Goal: Task Accomplishment & Management: Use online tool/utility

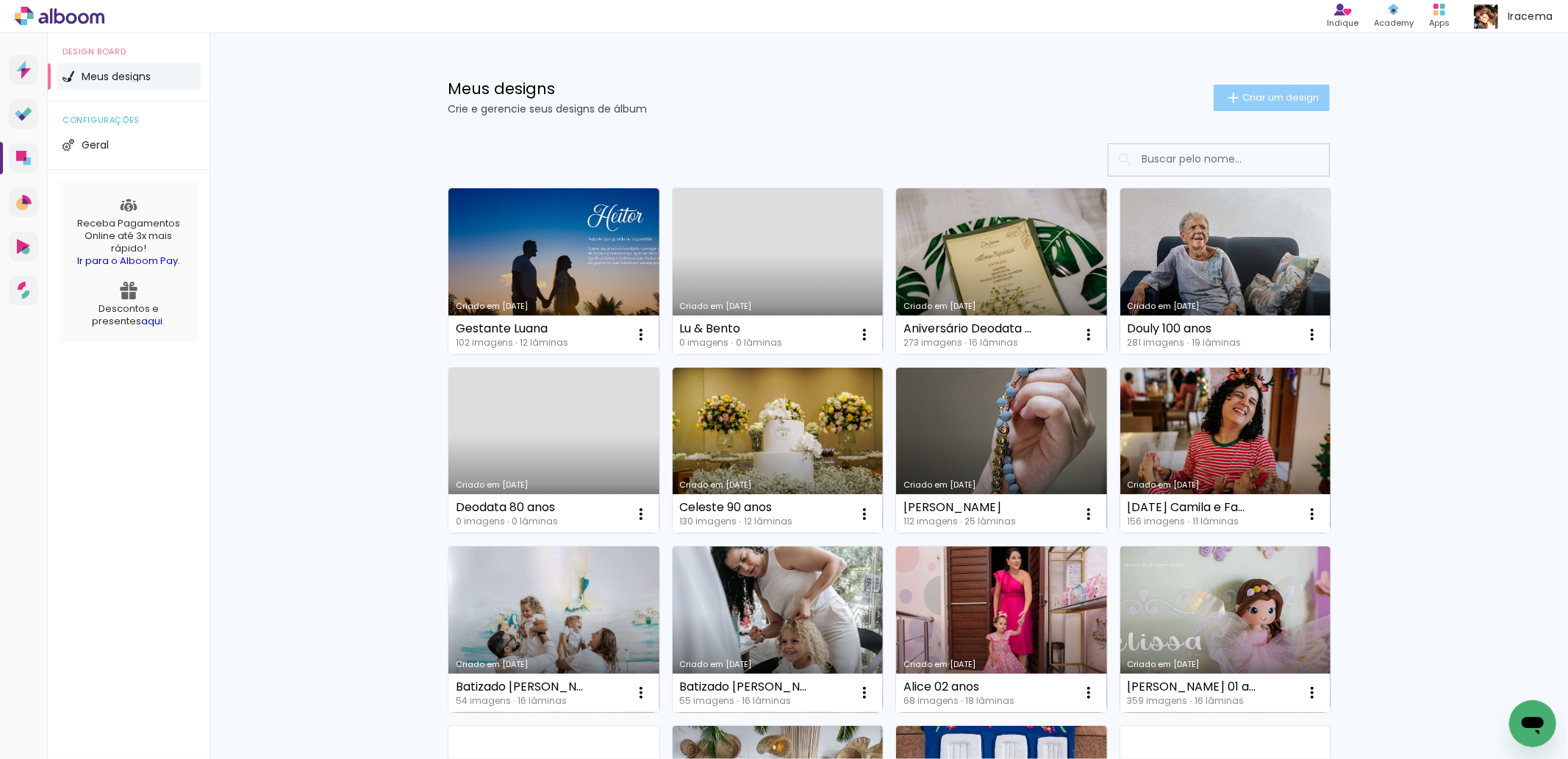
click at [1282, 87] on paper-button "Criar um design" at bounding box center [1272, 98] width 116 height 27
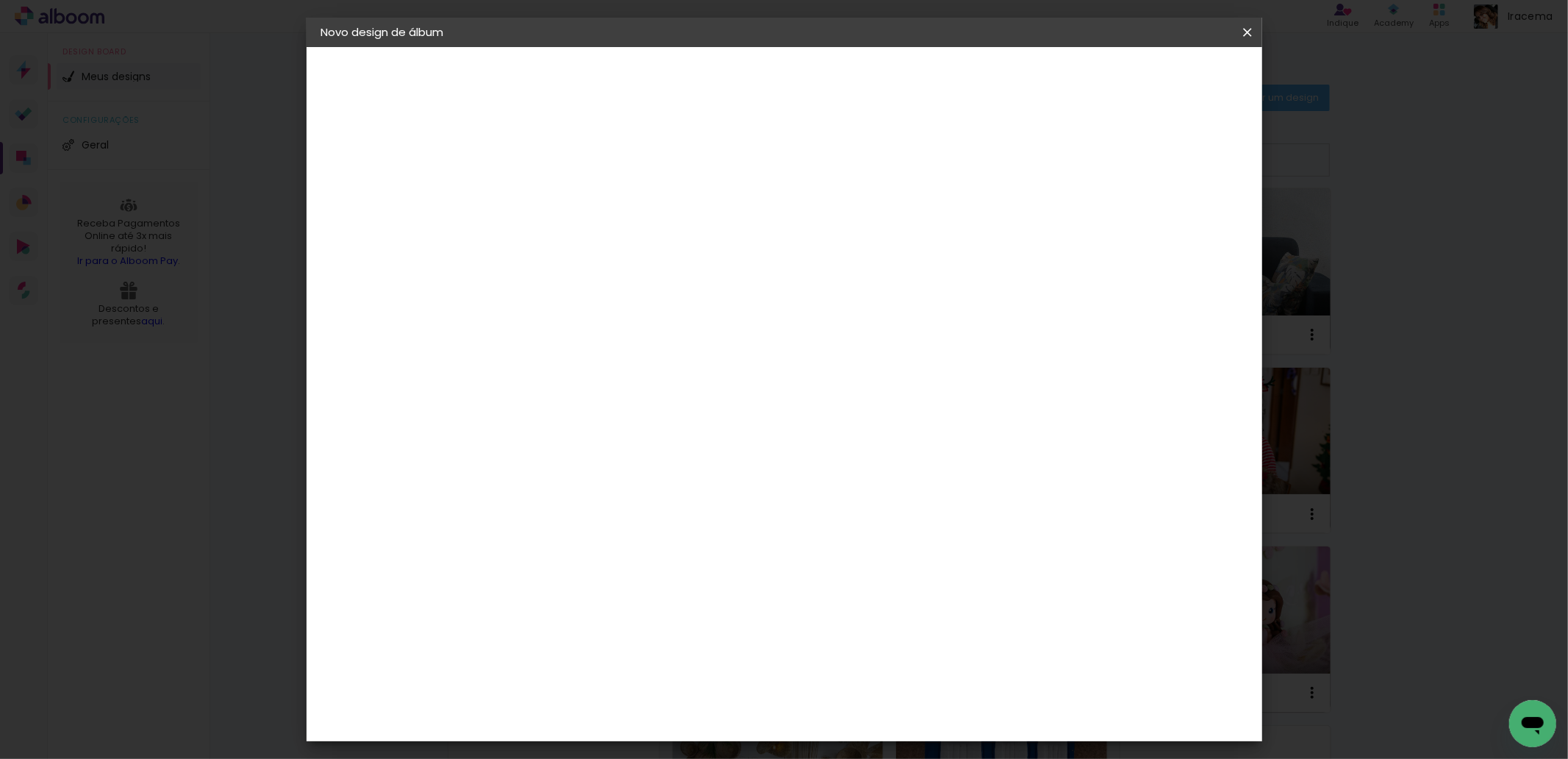
click at [562, 202] on input at bounding box center [562, 197] width 0 height 23
type input "Gabriela 09 meses"
type paper-input "Gabriela 09 meses"
click at [712, 83] on paper-button "Avançar" at bounding box center [676, 78] width 72 height 25
click at [556, 272] on input at bounding box center [599, 280] width 149 height 19
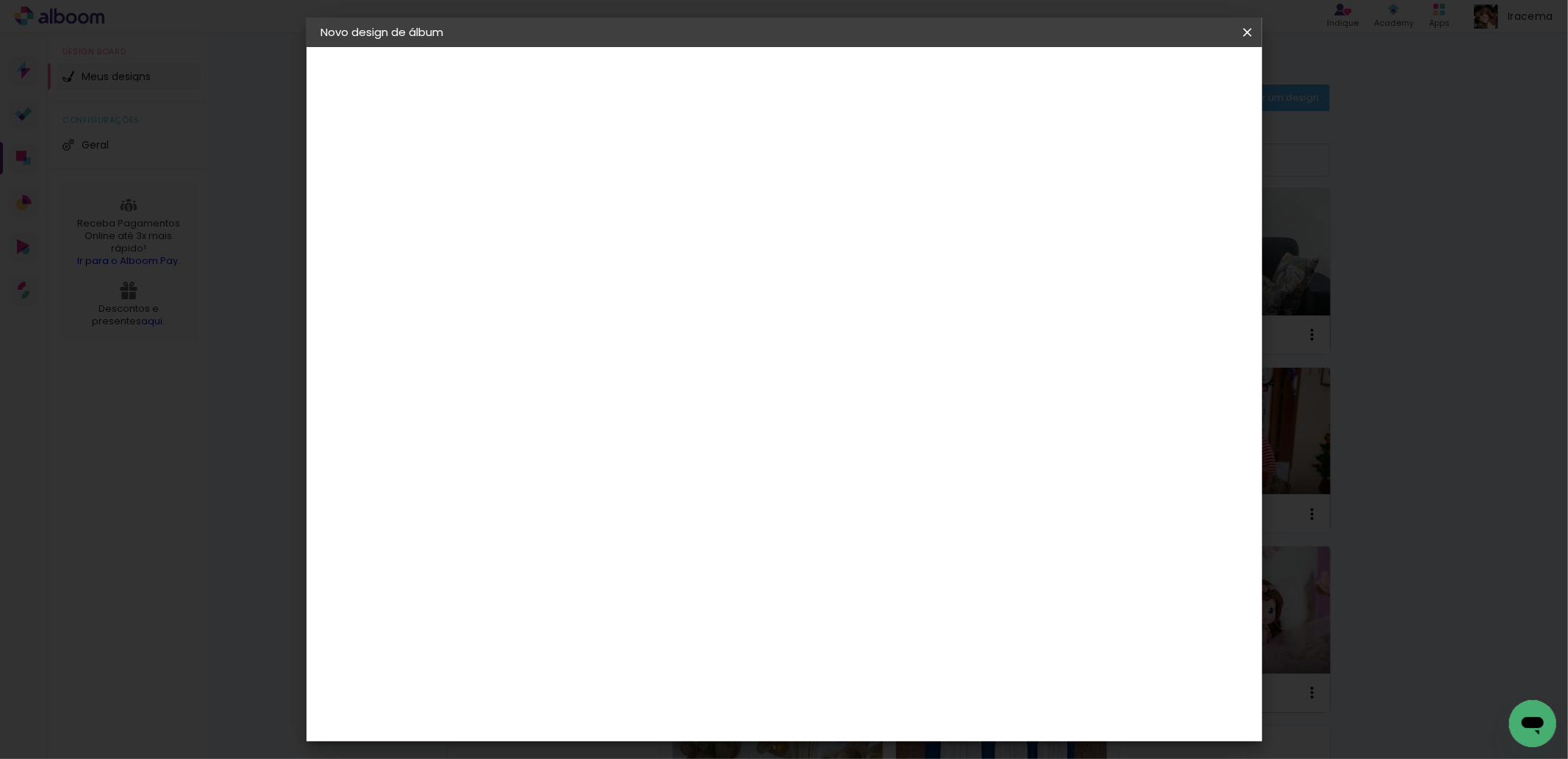
type input "conce"
type paper-input "conce"
click at [589, 320] on paper-item "Conceitual Álbuns" at bounding box center [585, 335] width 129 height 38
click at [0, 0] on slot "Avançar" at bounding box center [0, 0] width 0 height 0
click at [661, 640] on span "20 × 20" at bounding box center [627, 659] width 69 height 39
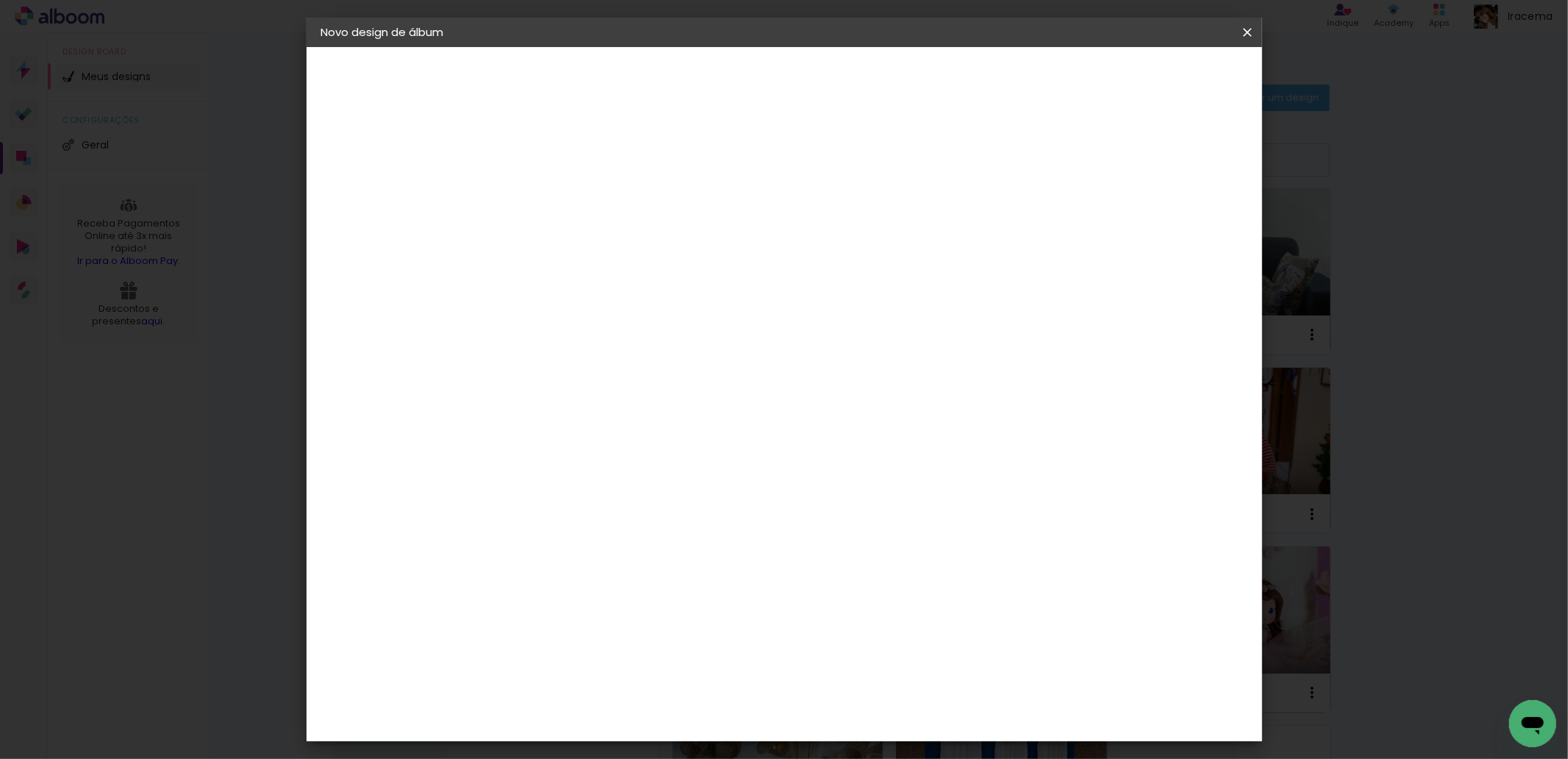
click at [0, 0] on slot "Avançar" at bounding box center [0, 0] width 0 height 0
type input "3"
type paper-input "3"
click at [568, 150] on input "3" at bounding box center [550, 159] width 51 height 19
click at [1071, 157] on div at bounding box center [1064, 159] width 13 height 13
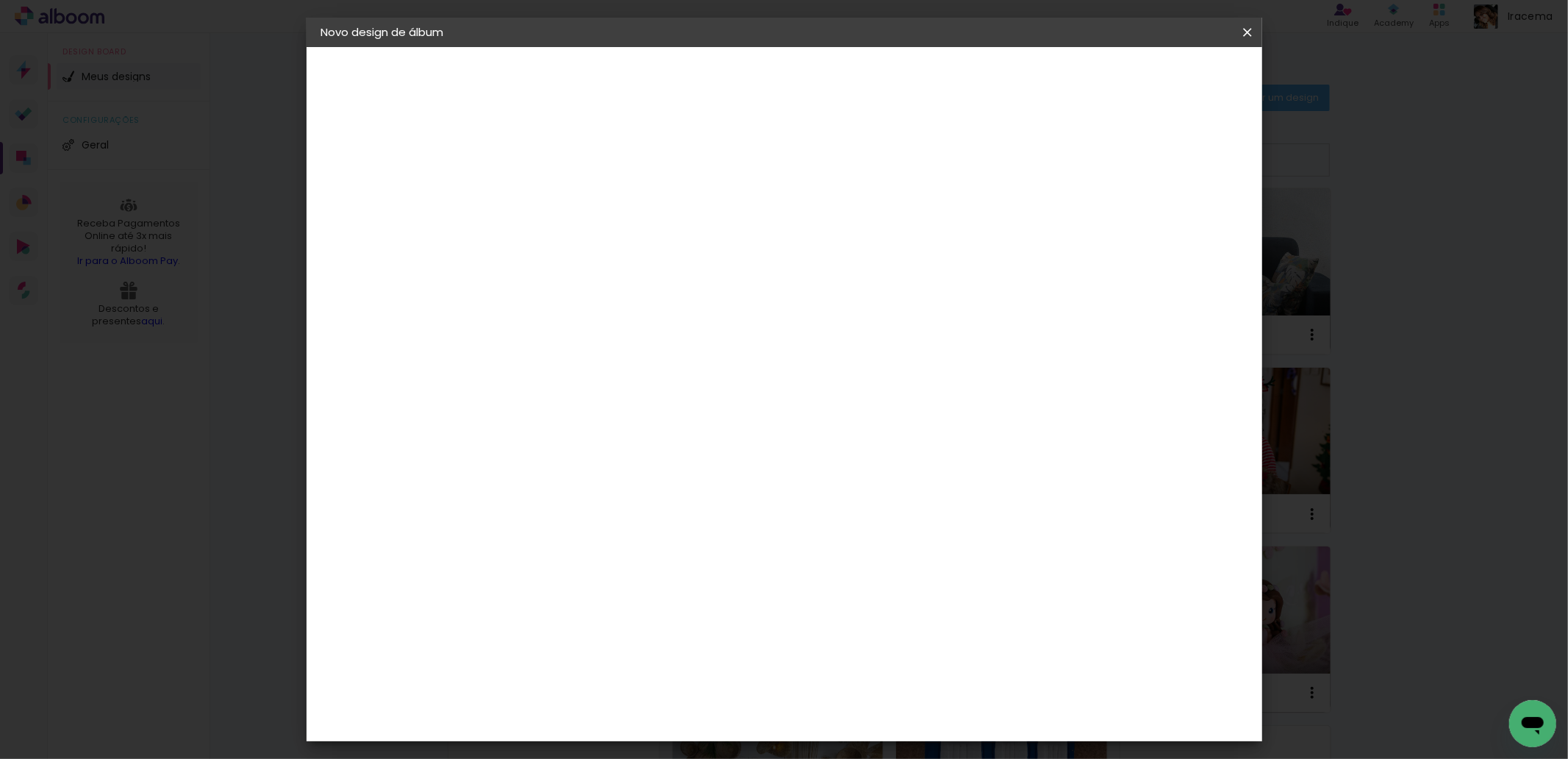
type paper-checkbox "on"
click at [1071, 157] on div at bounding box center [1064, 159] width 13 height 13
click at [1154, 79] on span "Iniciar design" at bounding box center [1121, 78] width 67 height 11
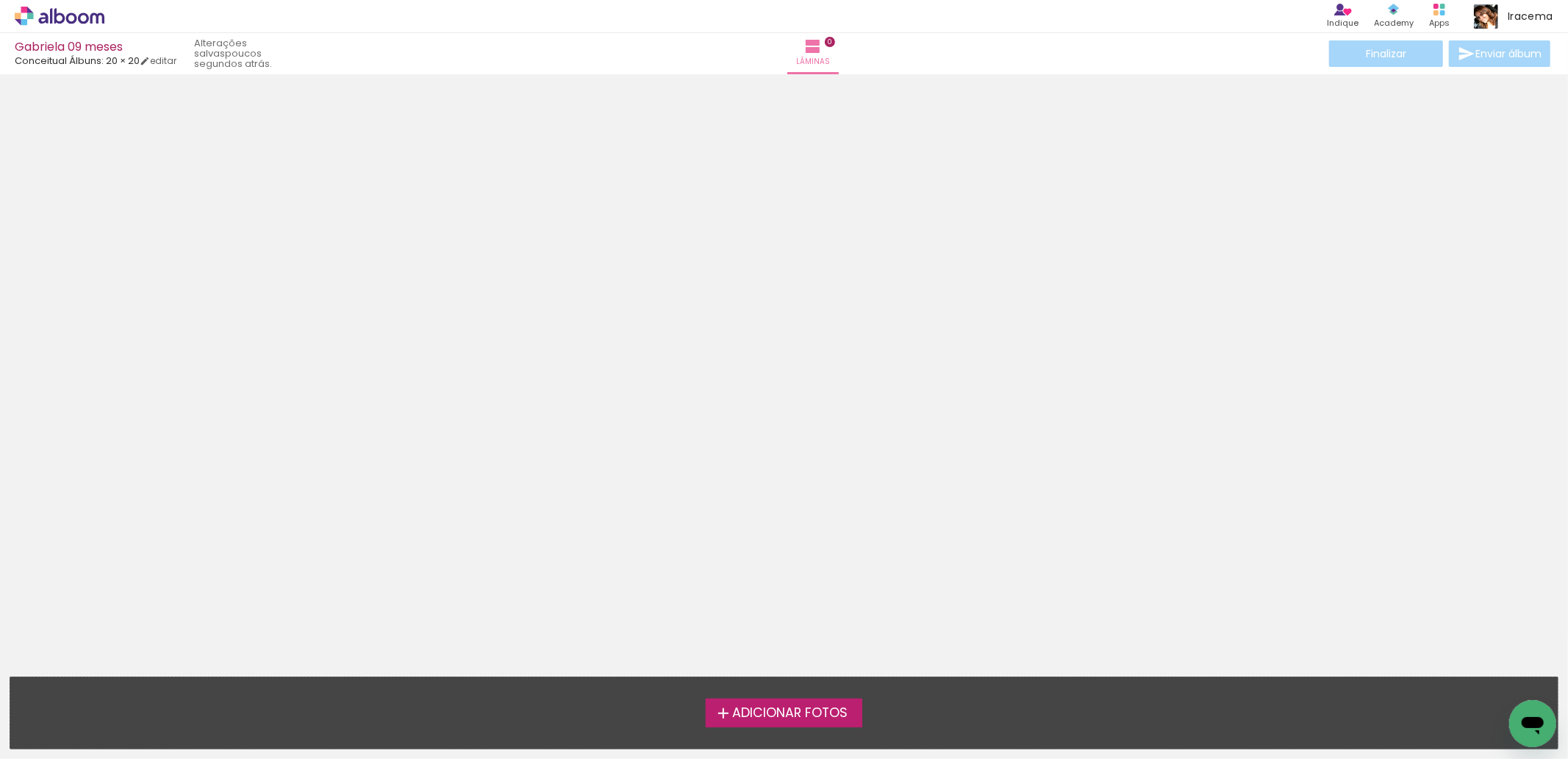
click at [819, 717] on span "Adicionar Fotos" at bounding box center [790, 714] width 116 height 13
click at [0, 0] on input "file" at bounding box center [0, 0] width 0 height 0
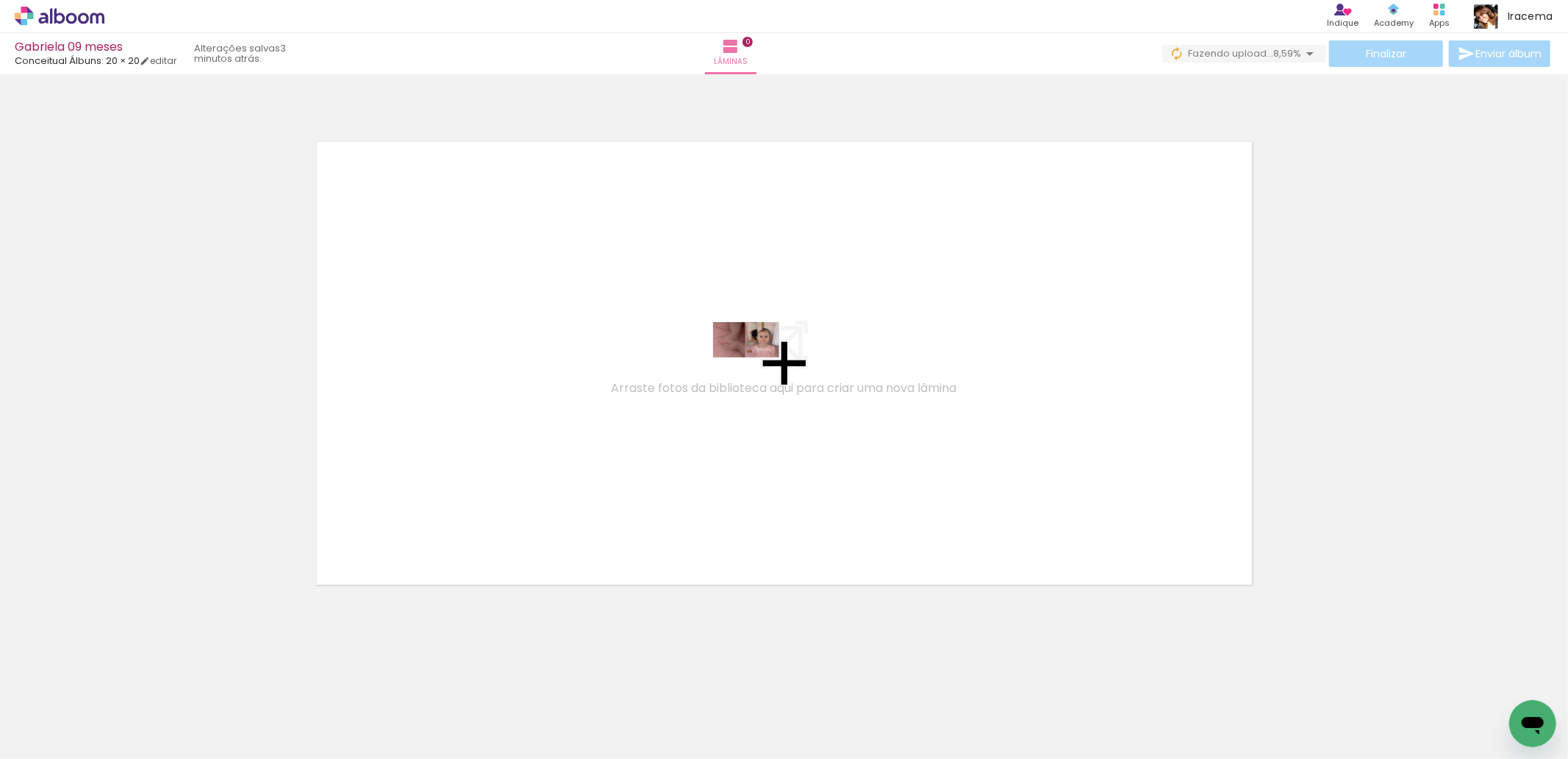
drag, startPoint x: 247, startPoint y: 711, endPoint x: 795, endPoint y: 275, distance: 700.3
click at [758, 367] on quentale-workspace at bounding box center [784, 380] width 1568 height 759
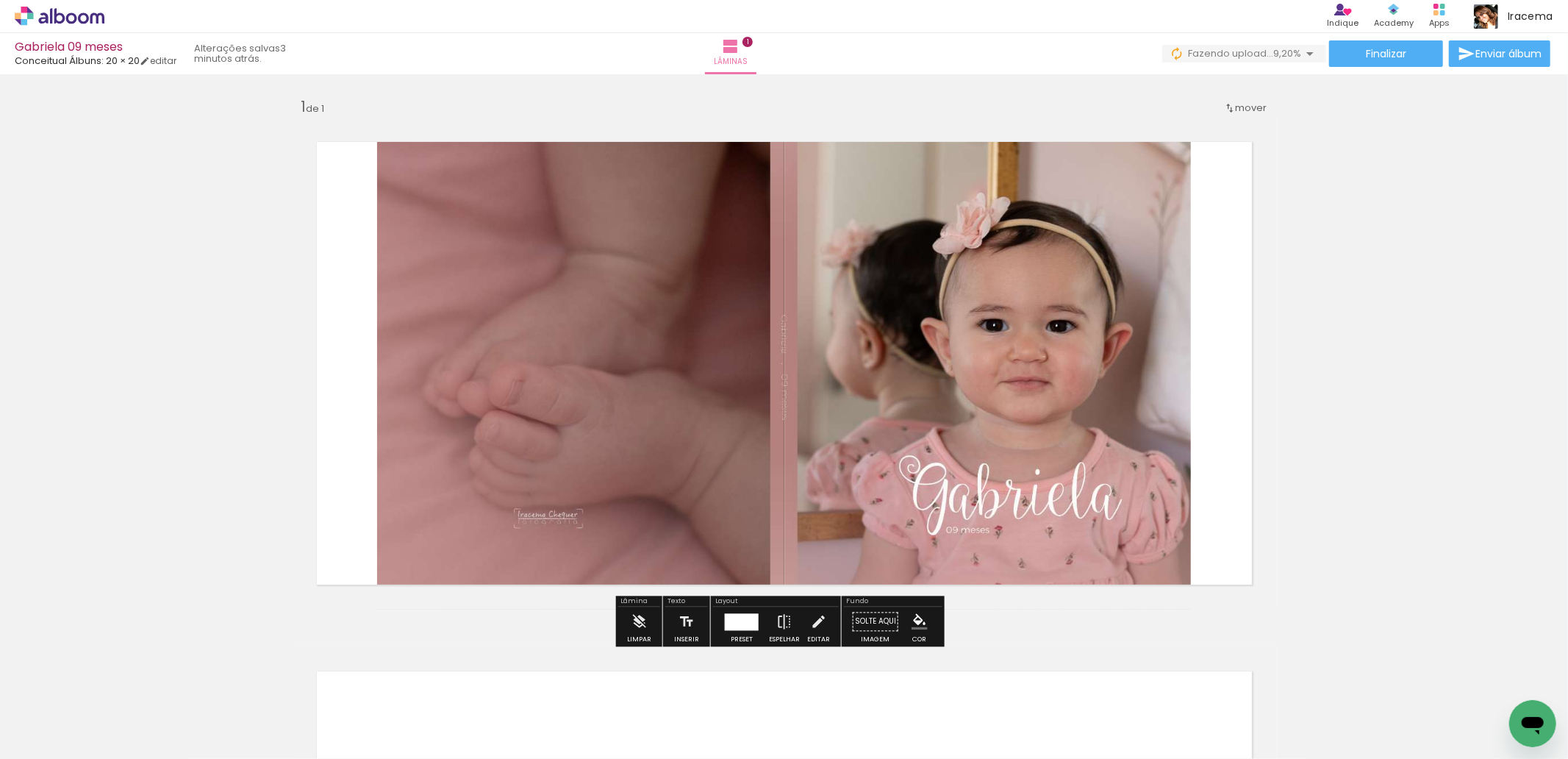
click at [741, 628] on div at bounding box center [742, 621] width 34 height 17
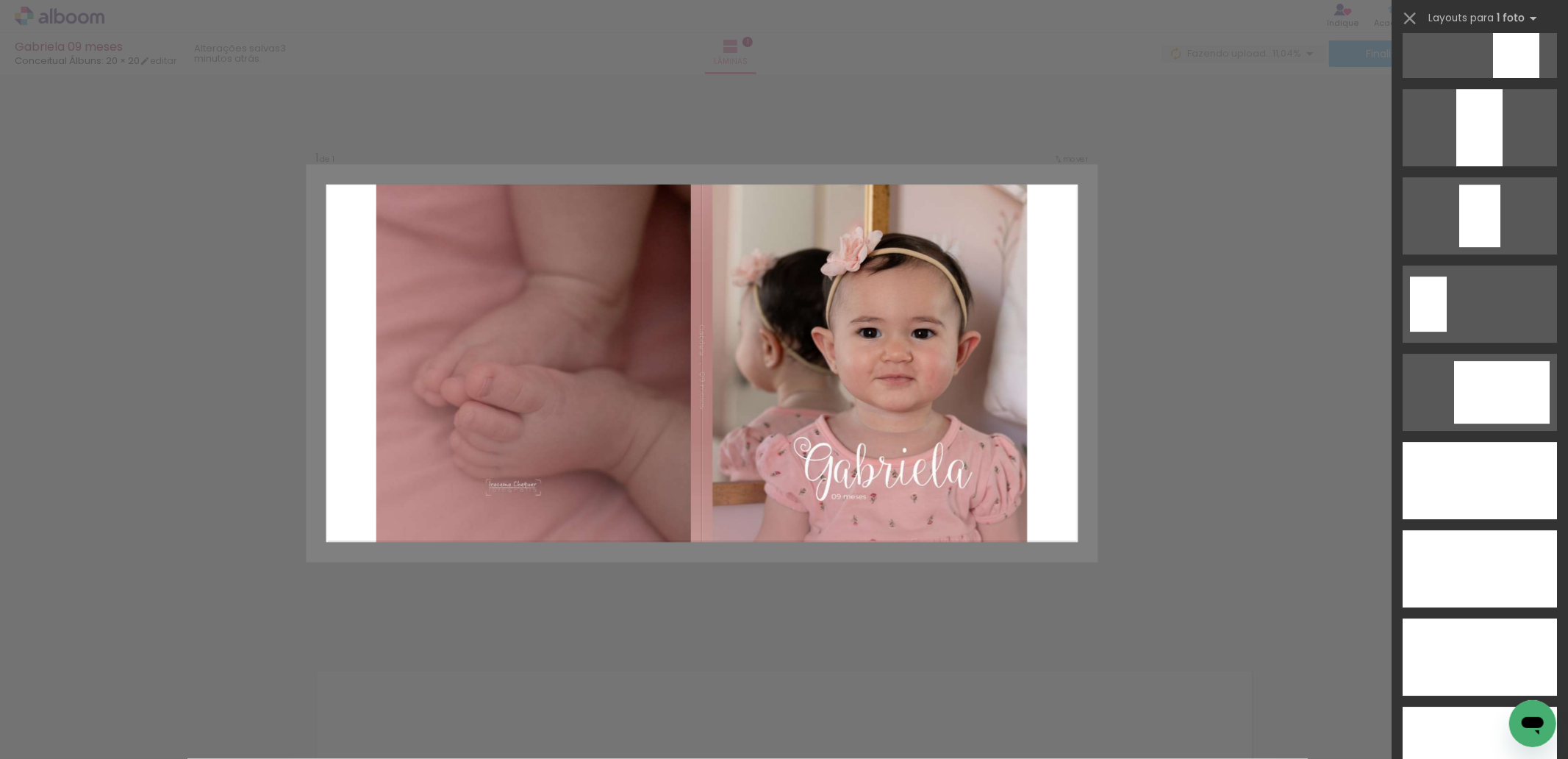
scroll to position [3889, 0]
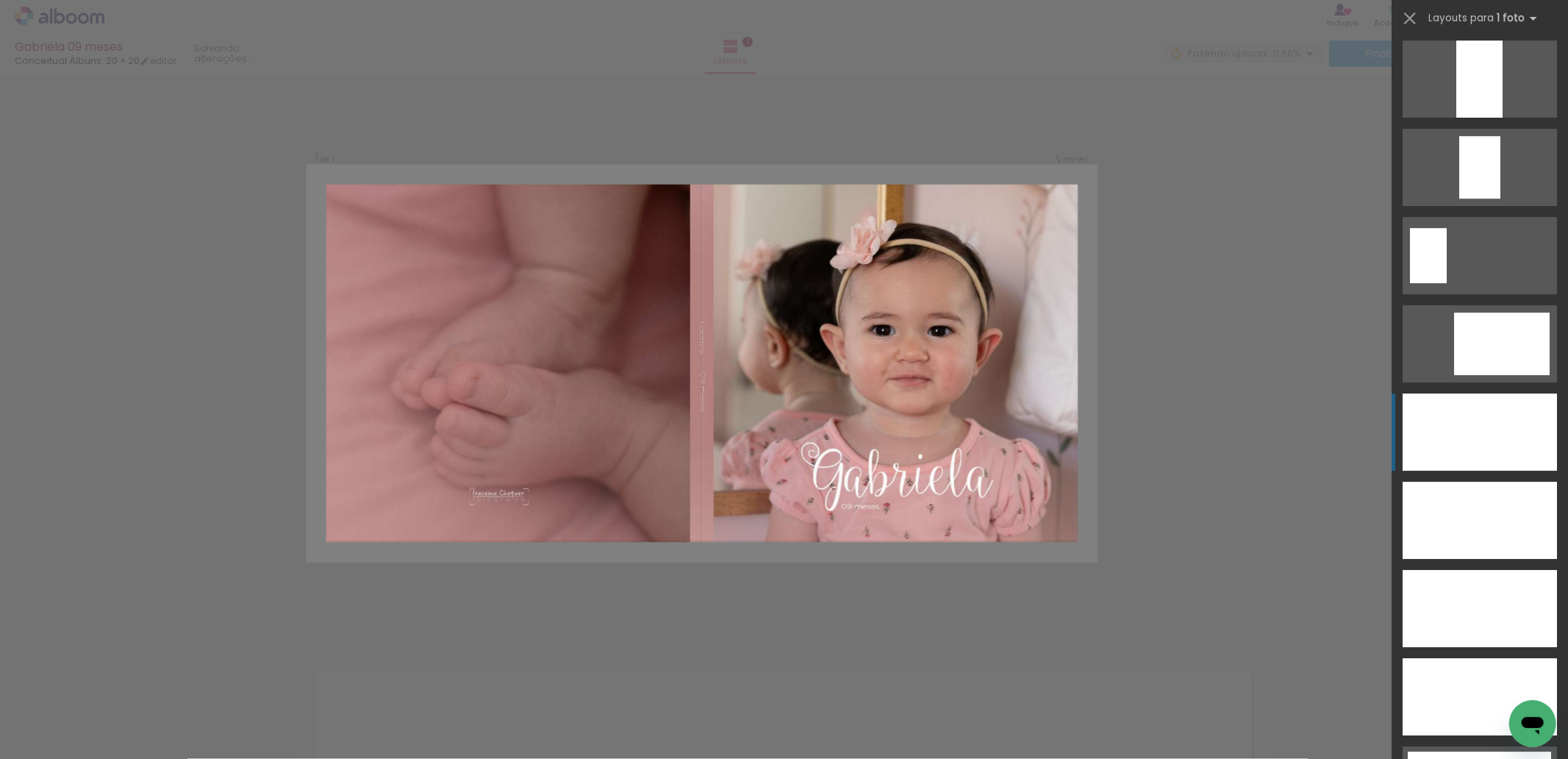
click at [1498, 418] on div at bounding box center [1480, 431] width 154 height 77
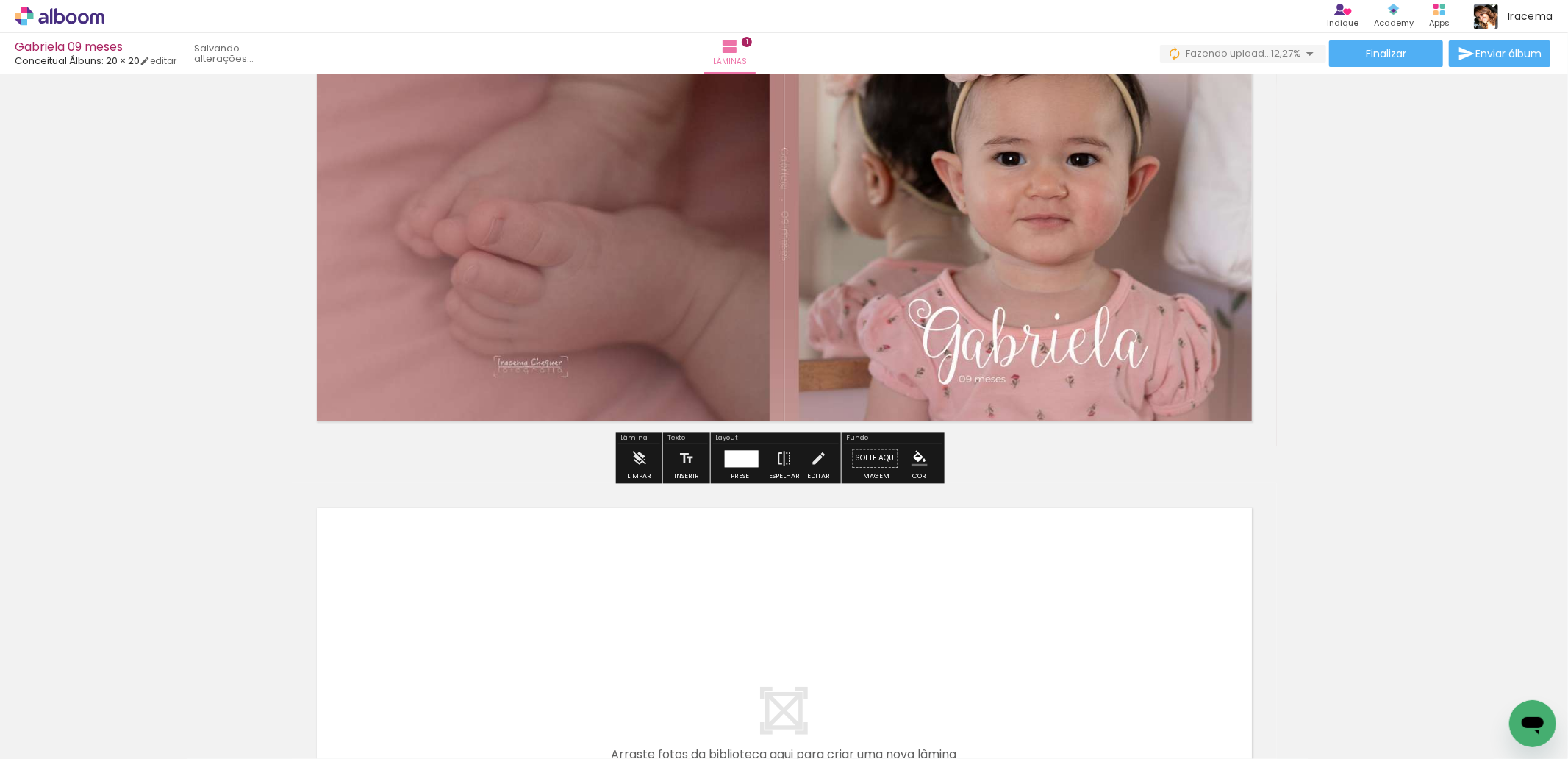
scroll to position [327, 0]
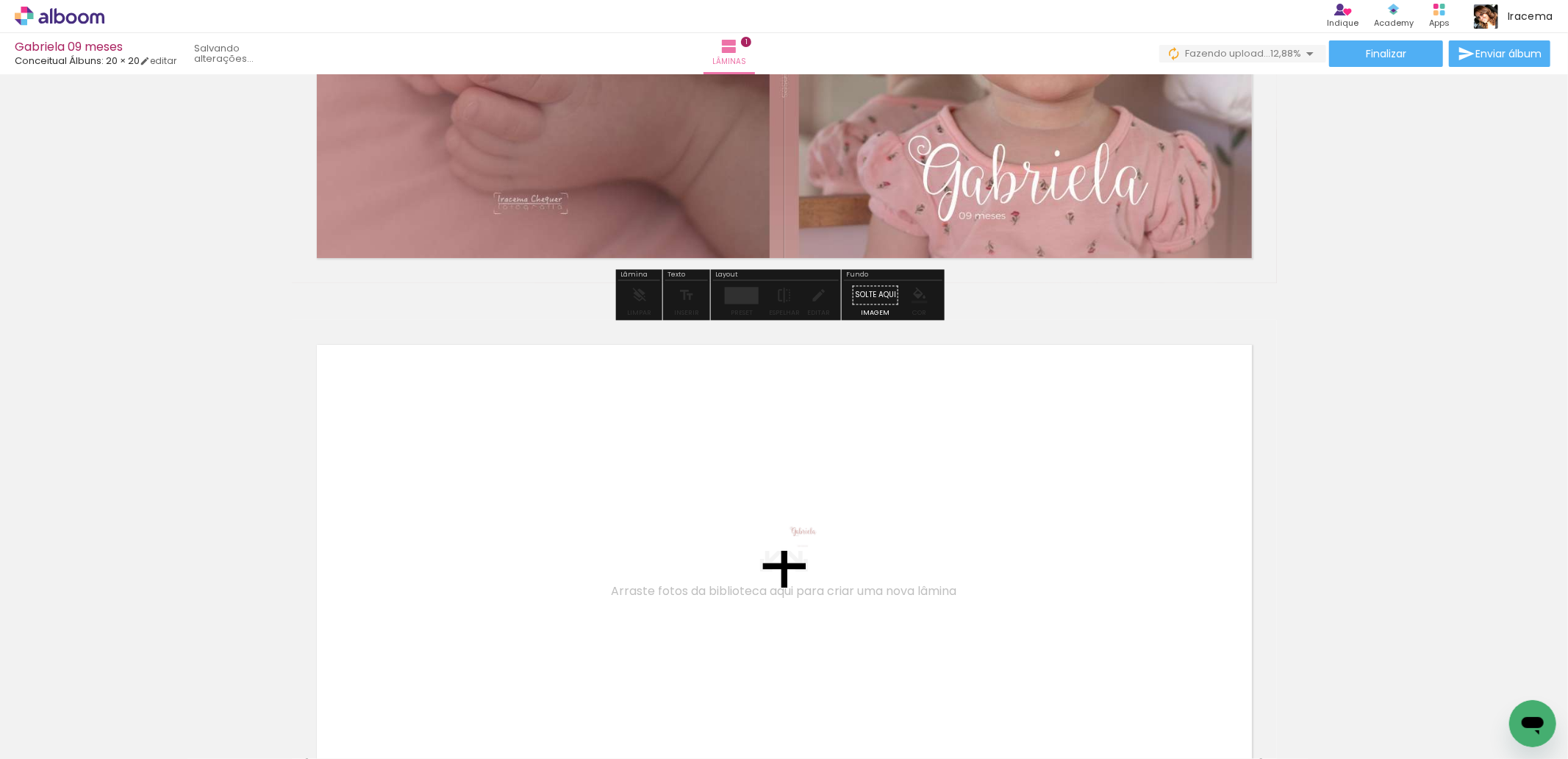
drag, startPoint x: 165, startPoint y: 714, endPoint x: 798, endPoint y: 561, distance: 651.2
click at [798, 561] on quentale-workspace at bounding box center [784, 380] width 1568 height 759
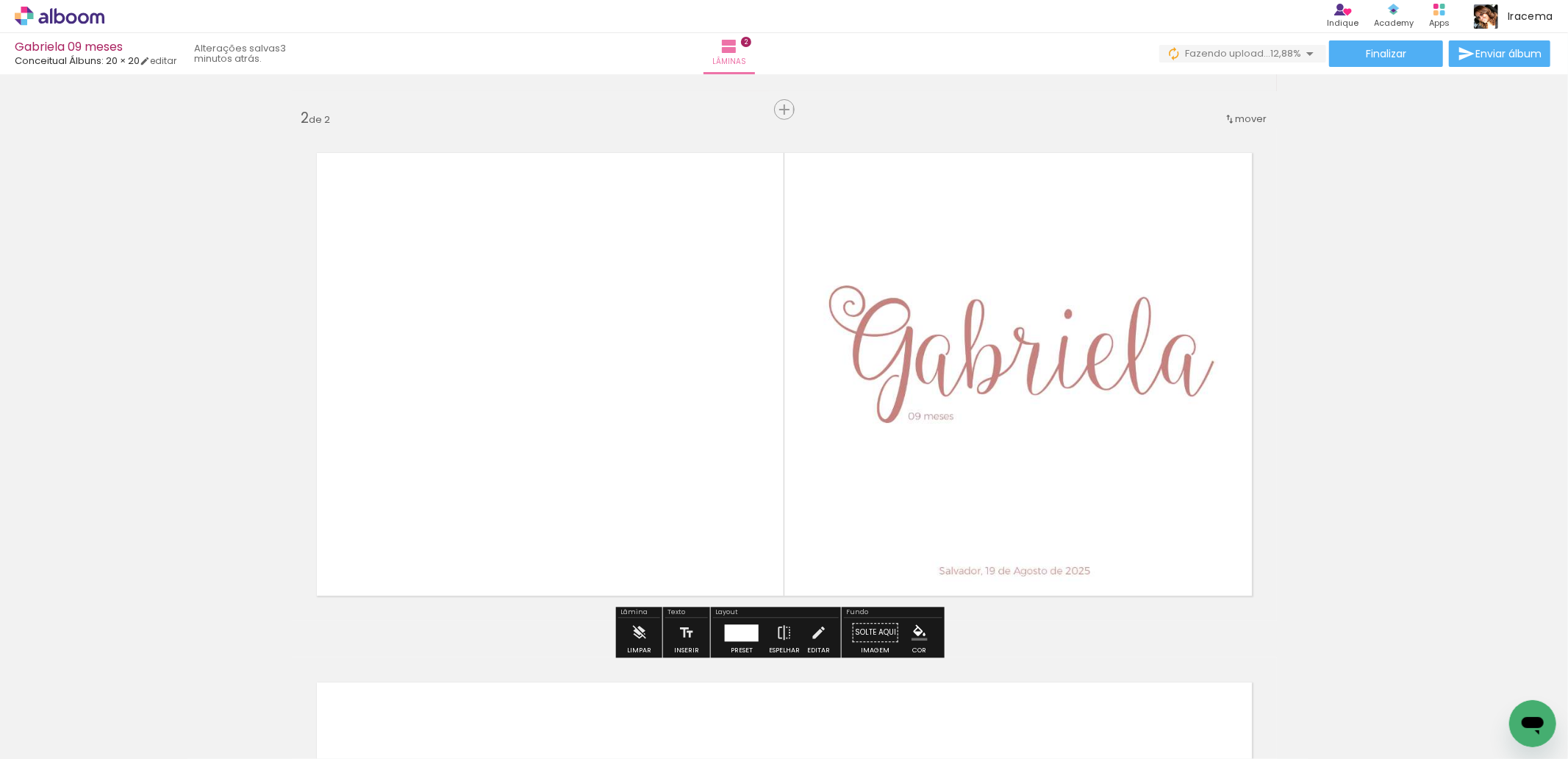
scroll to position [523, 0]
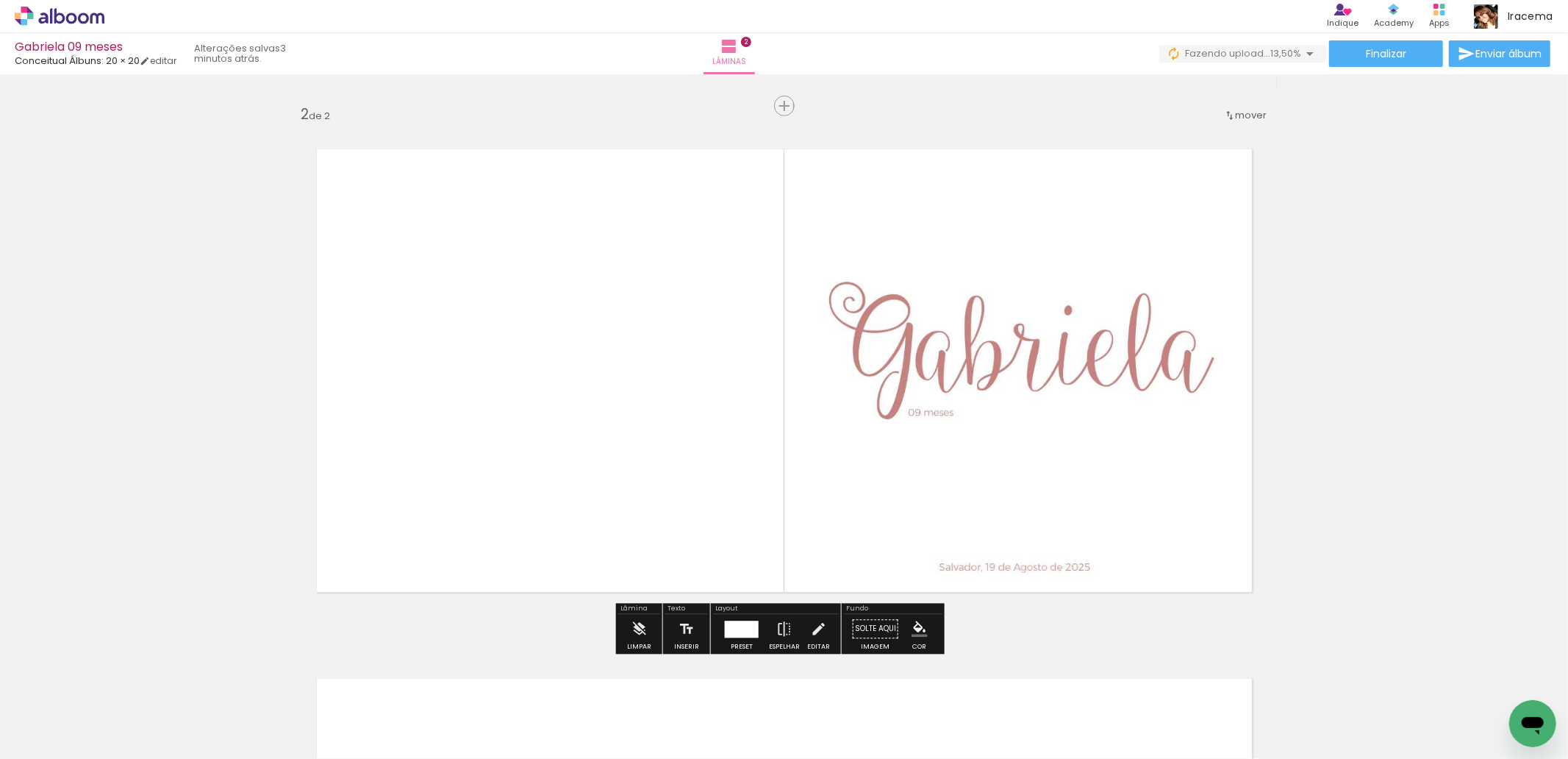
drag, startPoint x: 733, startPoint y: 631, endPoint x: 1140, endPoint y: 527, distance: 420.1
click at [736, 631] on div at bounding box center [742, 629] width 34 height 17
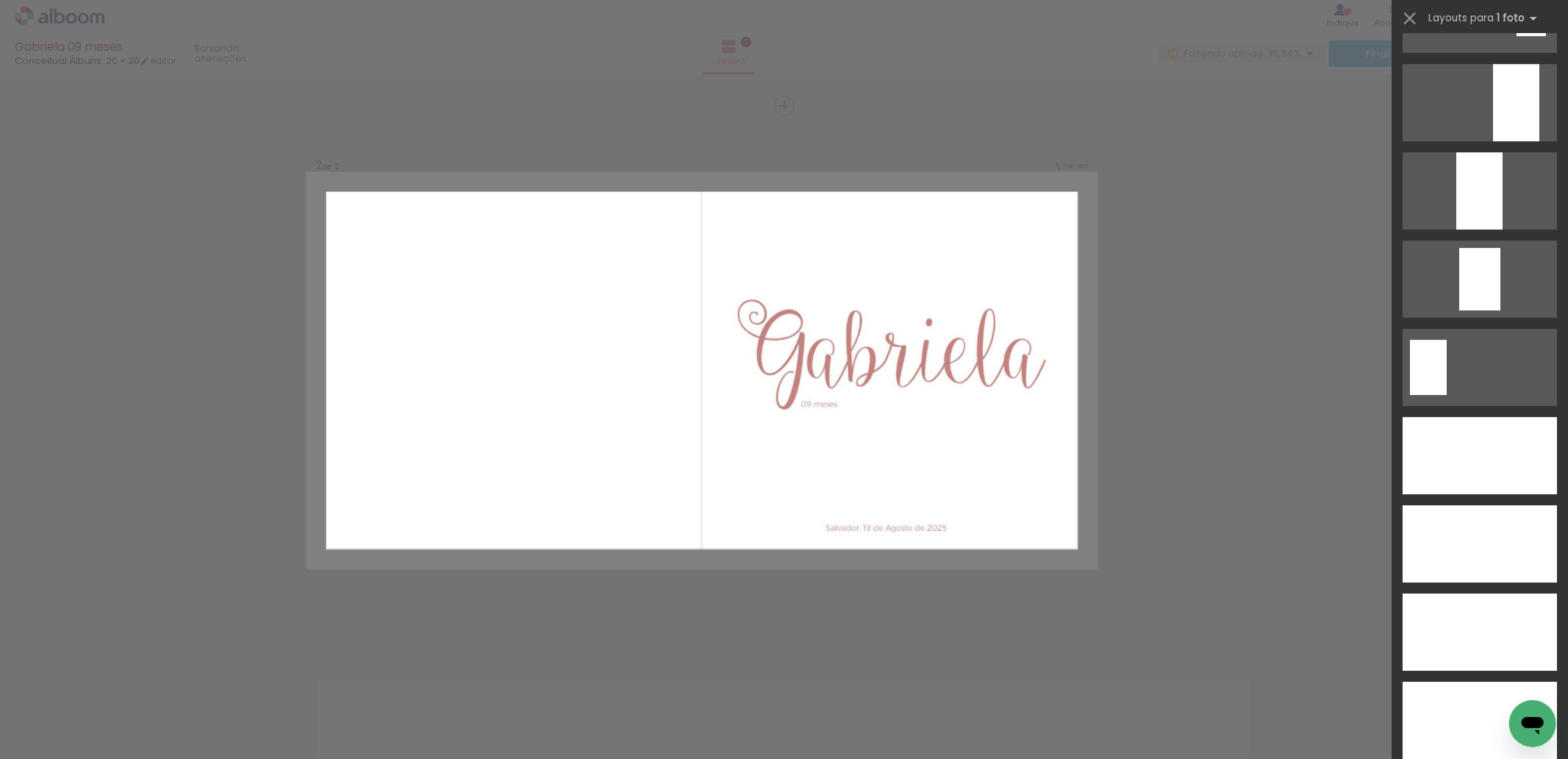
scroll to position [3883, 0]
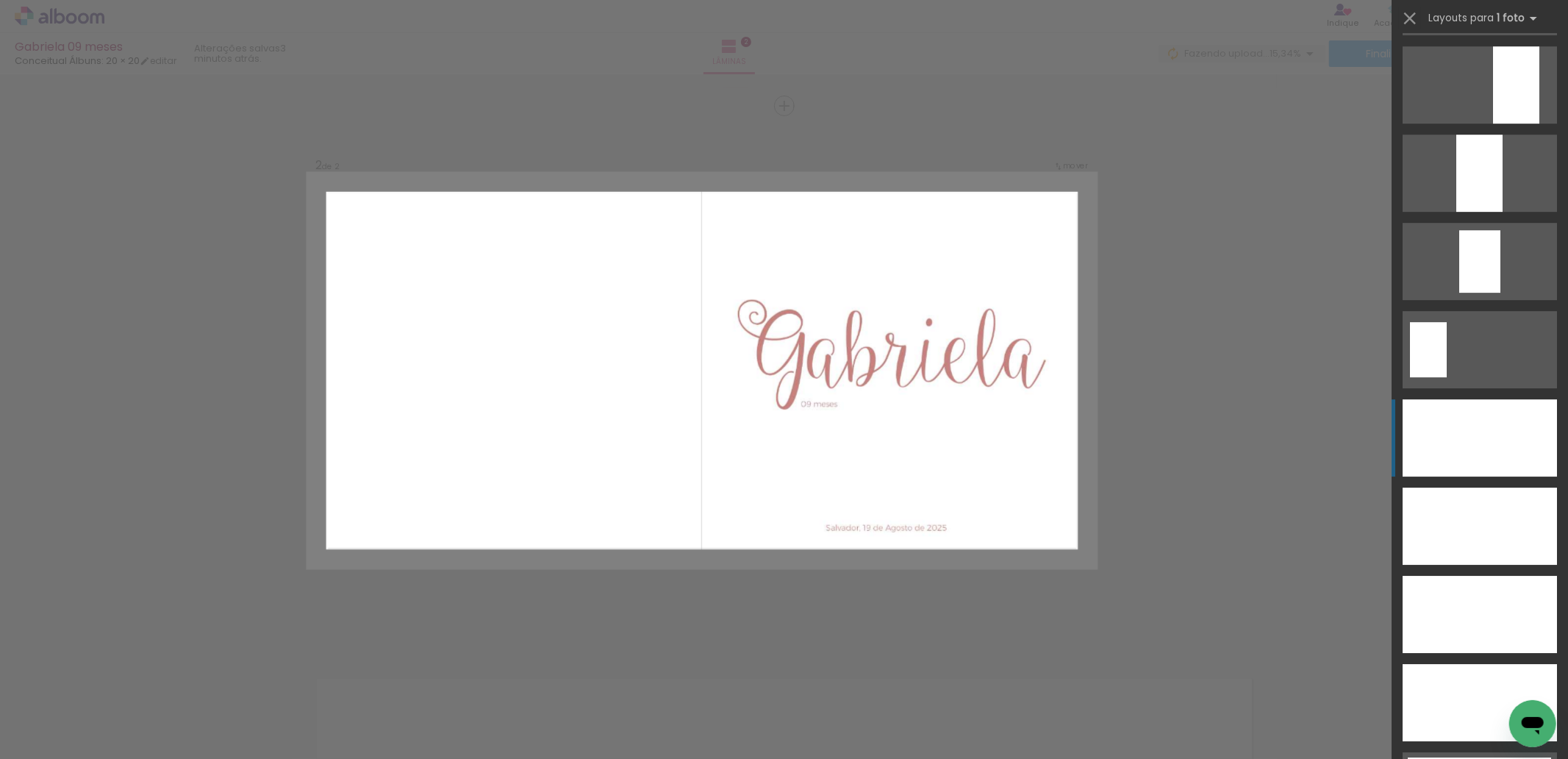
click at [1515, 422] on div at bounding box center [1480, 438] width 154 height 77
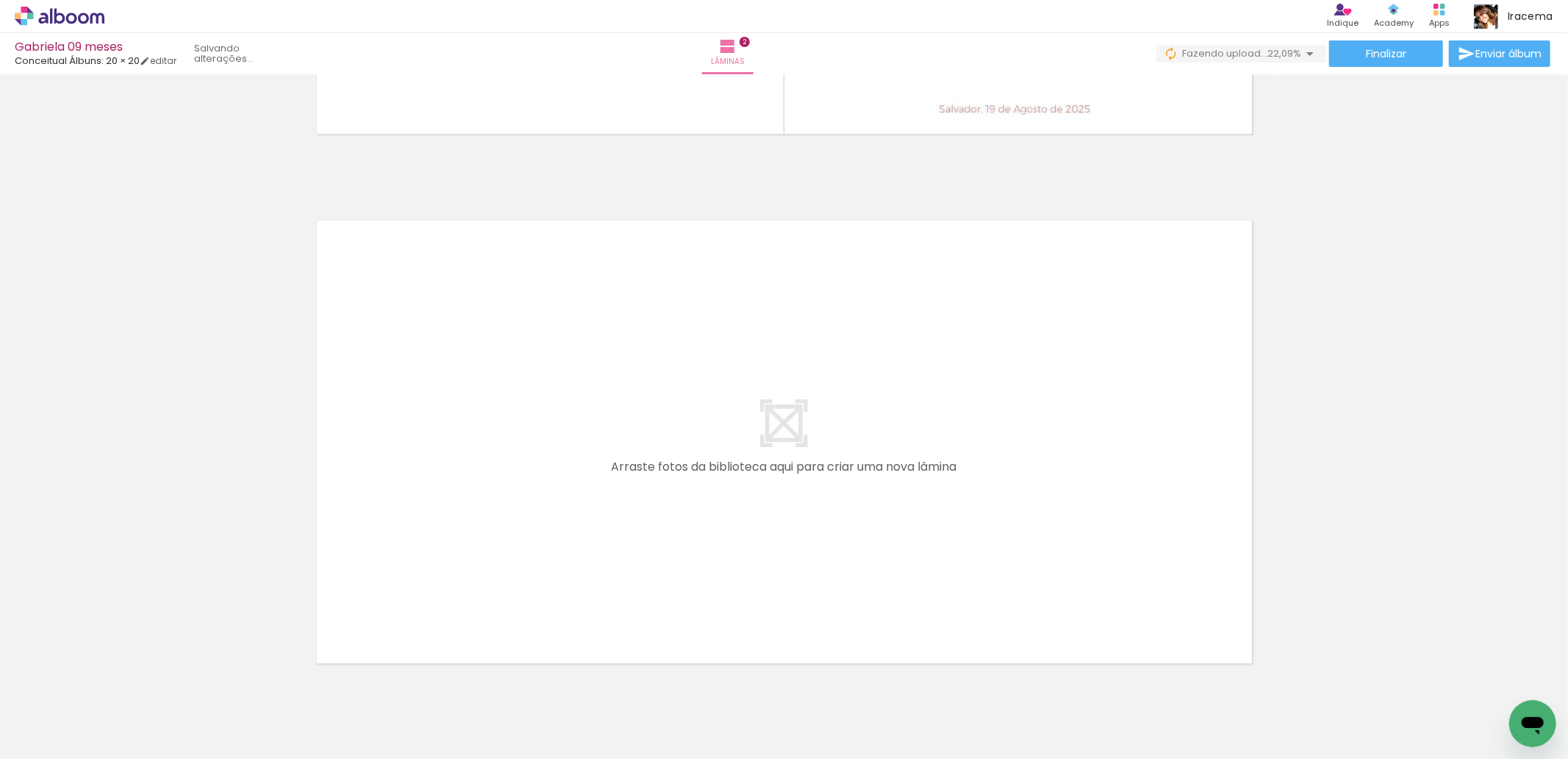
scroll to position [0, 4163]
drag, startPoint x: 512, startPoint y: 723, endPoint x: 594, endPoint y: 474, distance: 262.2
click at [594, 474] on quentale-workspace at bounding box center [784, 380] width 1568 height 759
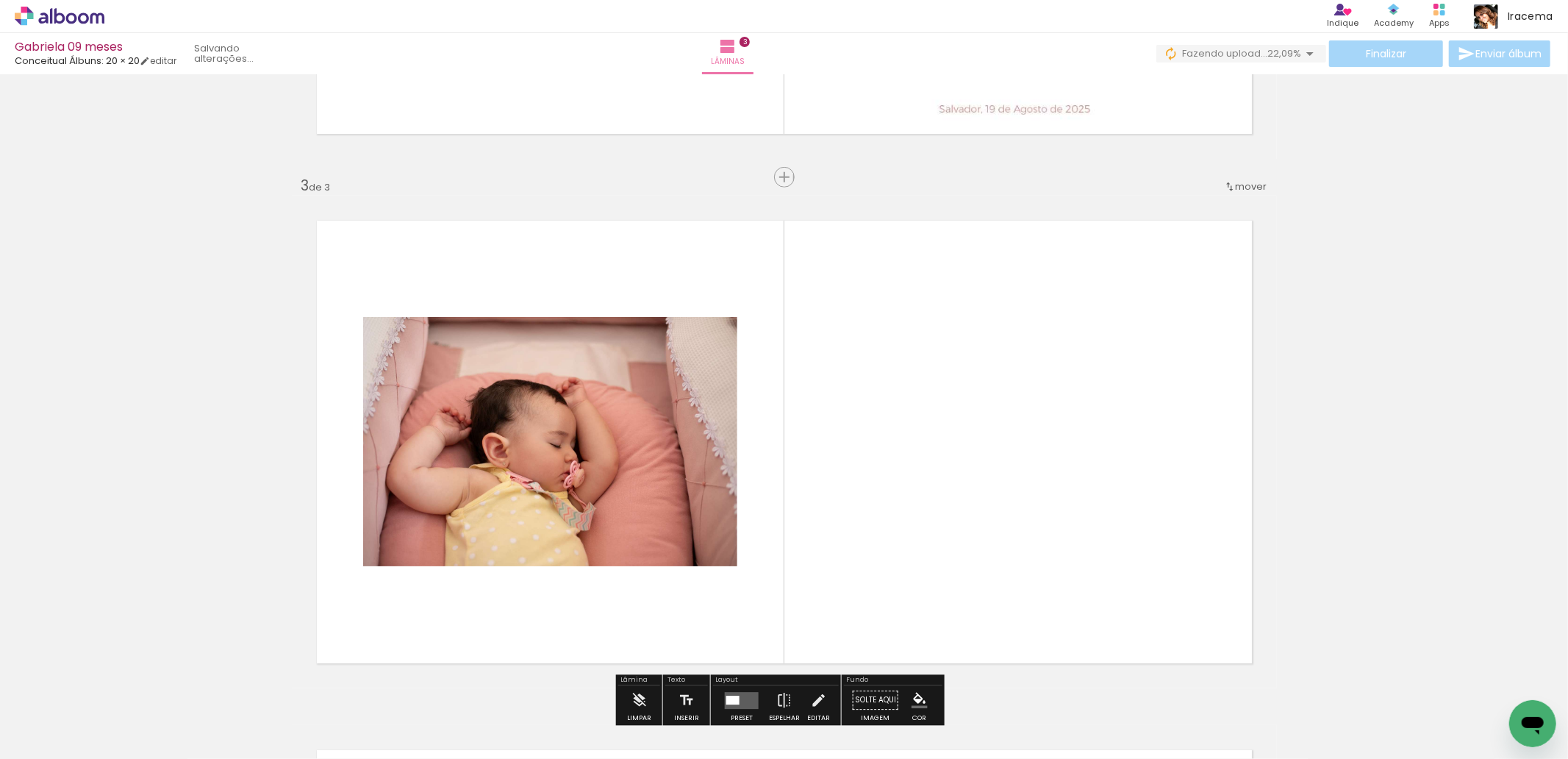
scroll to position [1052, 0]
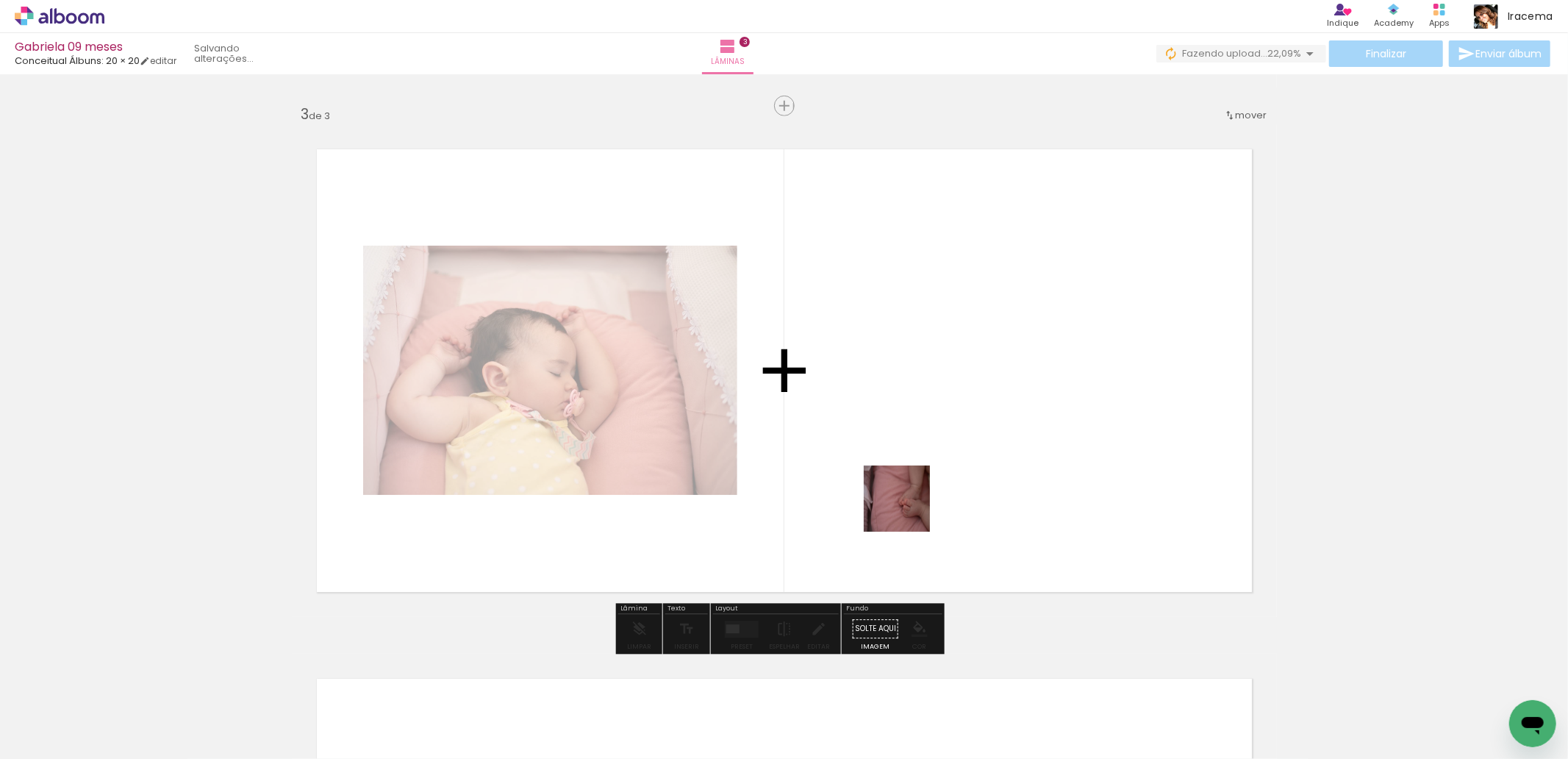
drag, startPoint x: 439, startPoint y: 719, endPoint x: 910, endPoint y: 508, distance: 516.1
click at [910, 508] on quentale-workspace at bounding box center [784, 380] width 1568 height 759
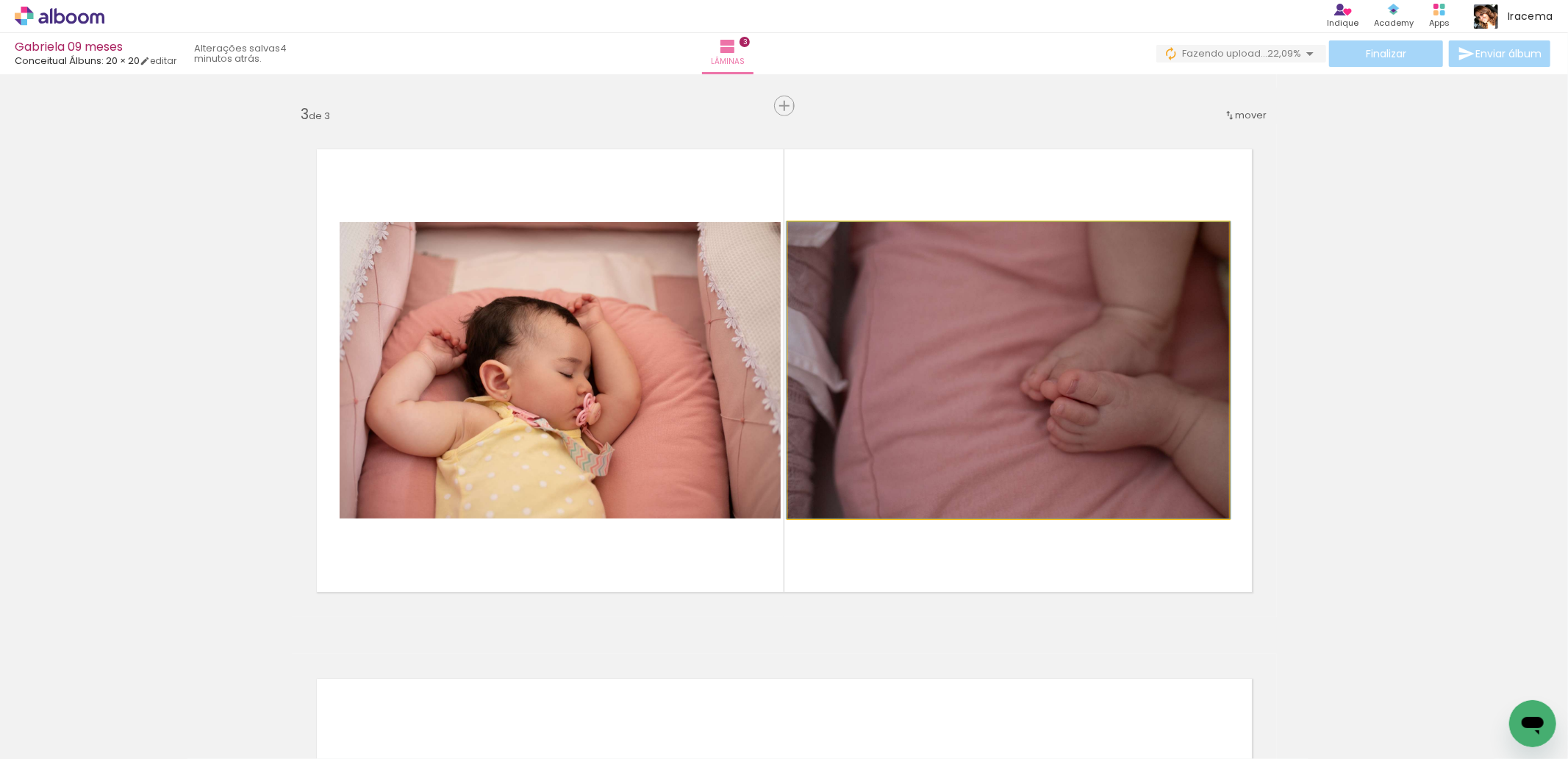
drag, startPoint x: 1011, startPoint y: 407, endPoint x: 1422, endPoint y: 263, distance: 435.5
click at [1422, 263] on div "Inserir lâmina 1 de 3 Inserir lâmina 2 de 3 Inserir lâmina 3 de 3" at bounding box center [784, 87] width 1568 height 2119
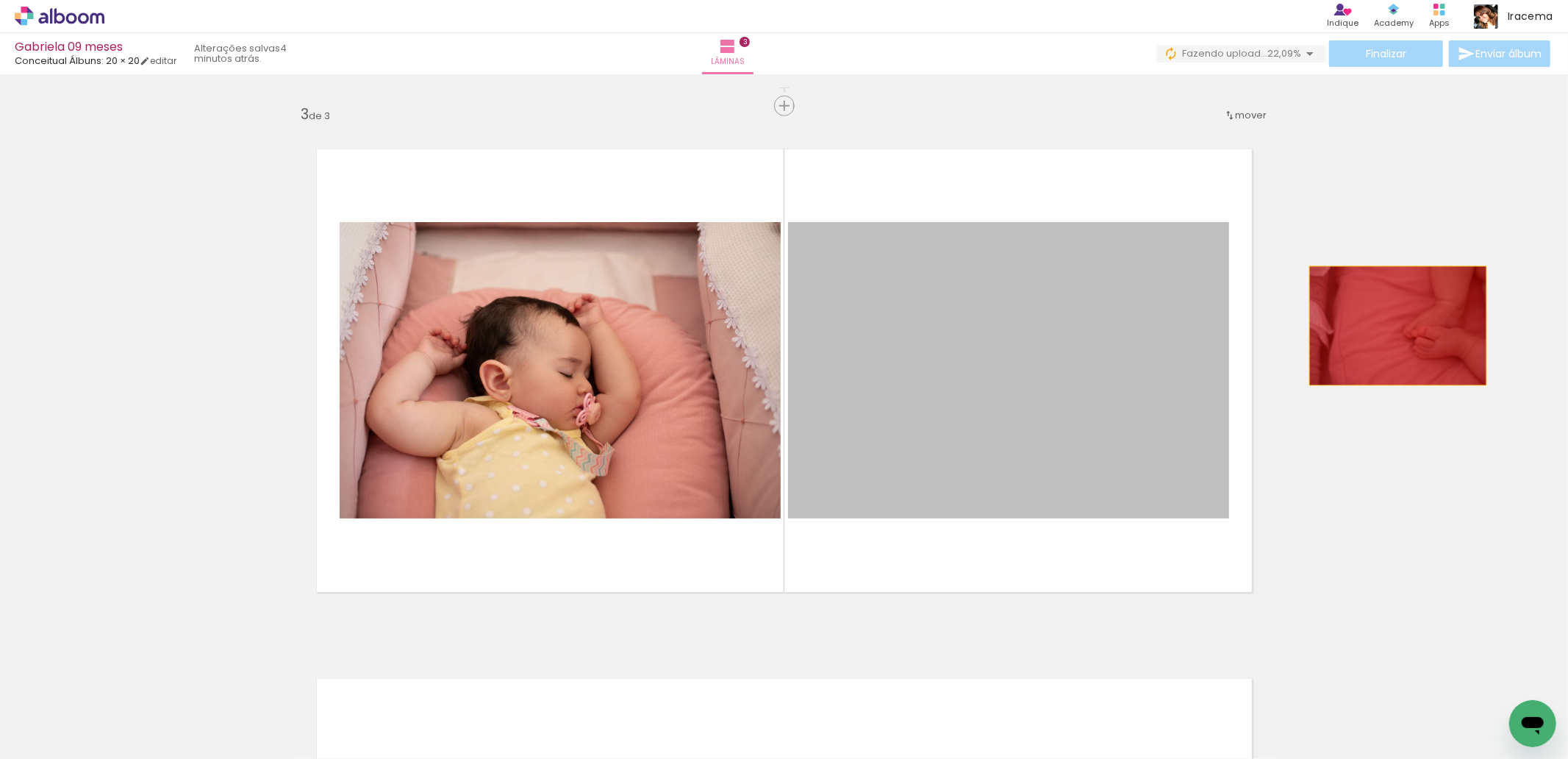
drag, startPoint x: 1142, startPoint y: 402, endPoint x: 957, endPoint y: 588, distance: 262.3
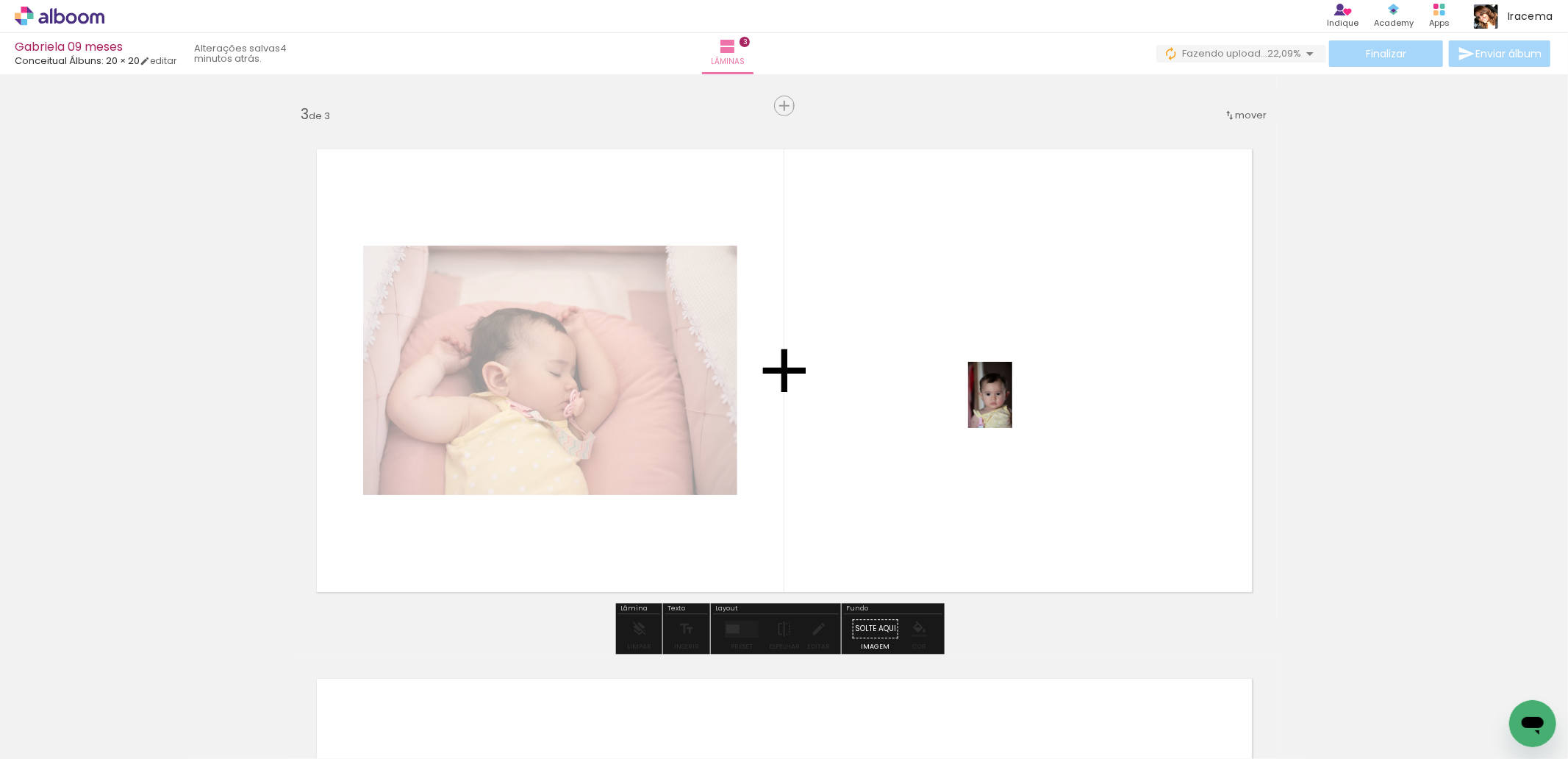
drag, startPoint x: 636, startPoint y: 709, endPoint x: 1012, endPoint y: 406, distance: 482.9
click at [1012, 406] on quentale-workspace at bounding box center [784, 380] width 1568 height 759
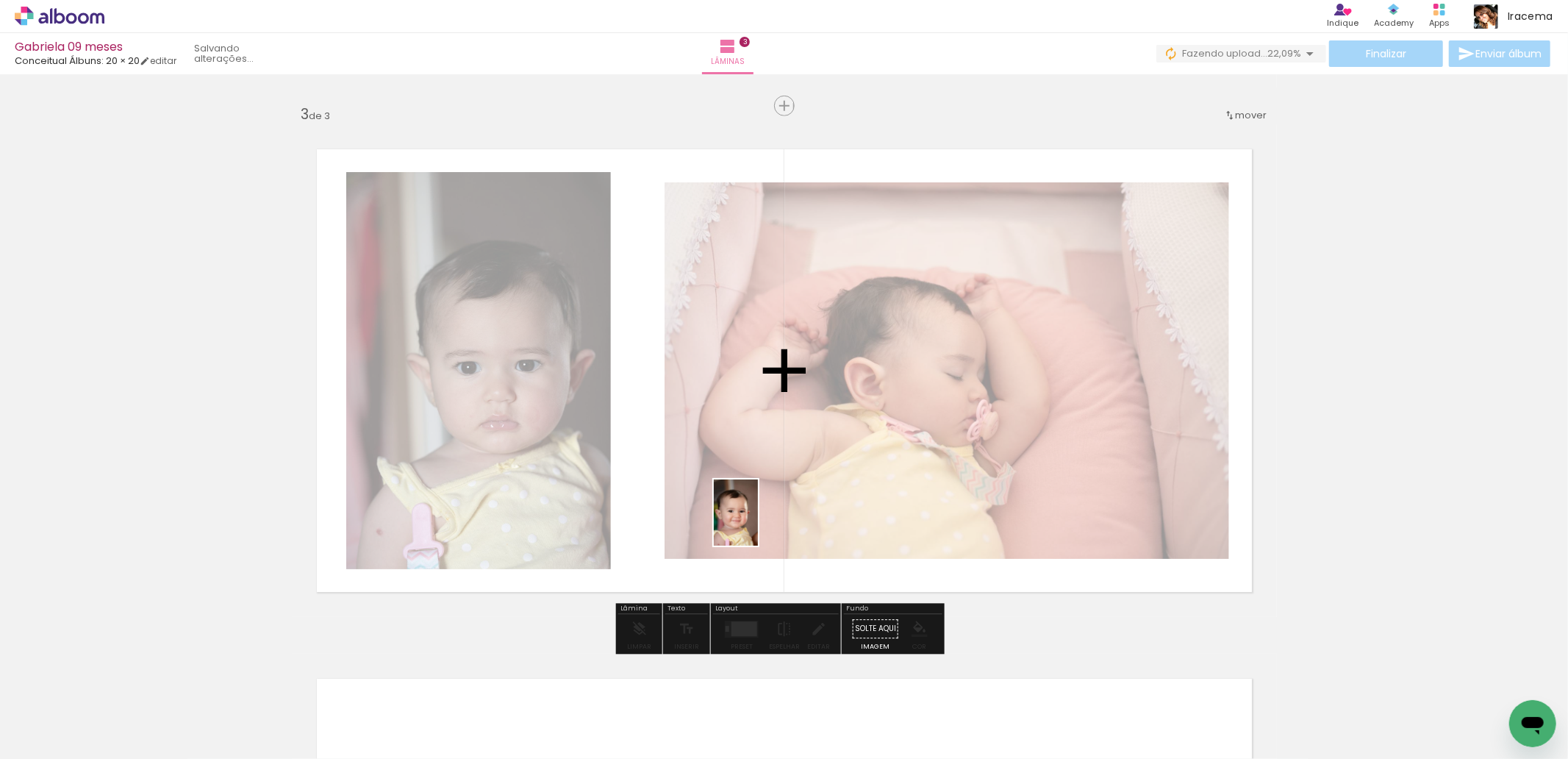
drag, startPoint x: 678, startPoint y: 714, endPoint x: 757, endPoint y: 524, distance: 205.8
click at [757, 524] on quentale-workspace at bounding box center [784, 380] width 1568 height 759
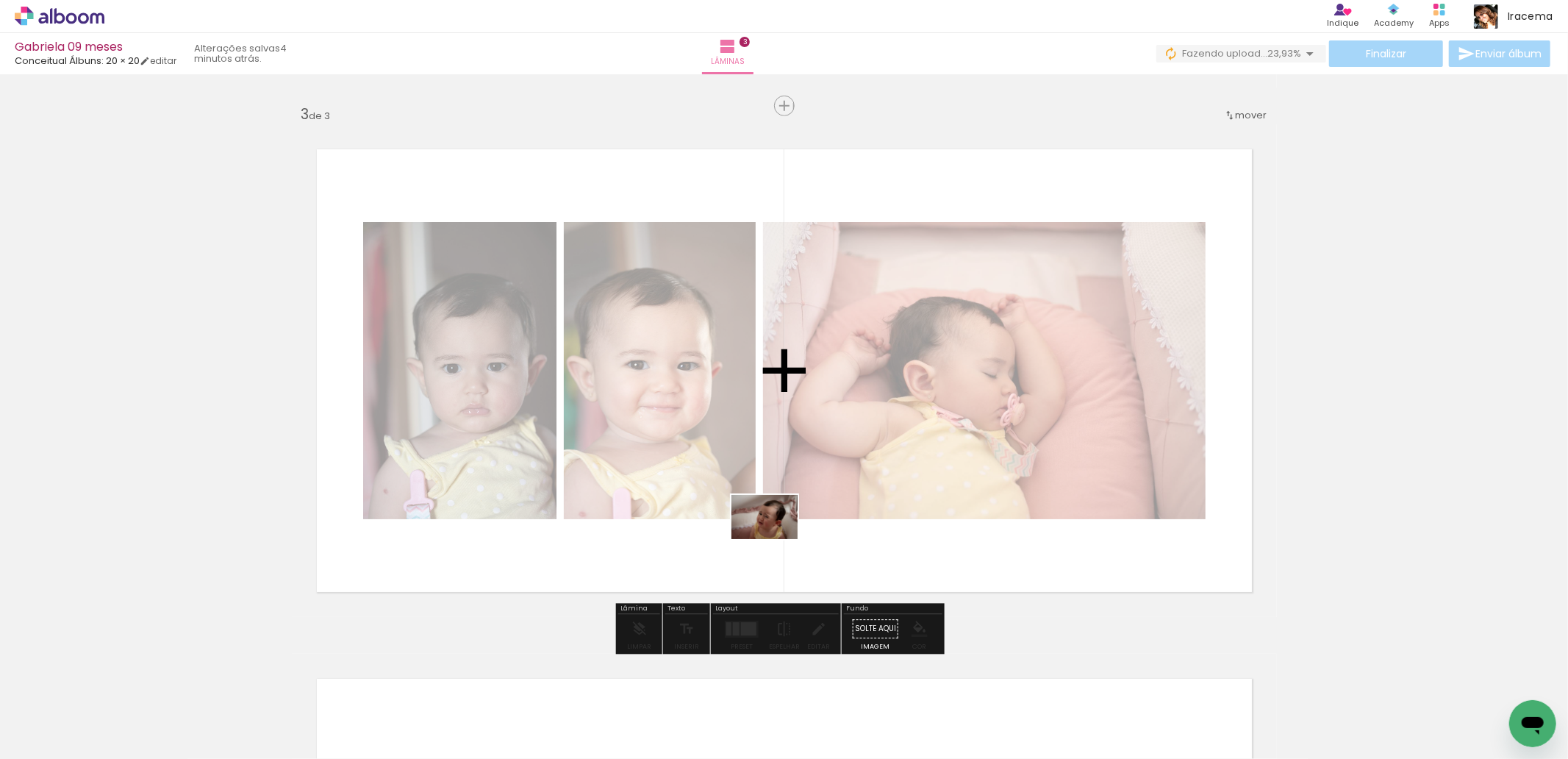
drag, startPoint x: 853, startPoint y: 719, endPoint x: 775, endPoint y: 537, distance: 198.0
click at [775, 537] on quentale-workspace at bounding box center [784, 380] width 1568 height 759
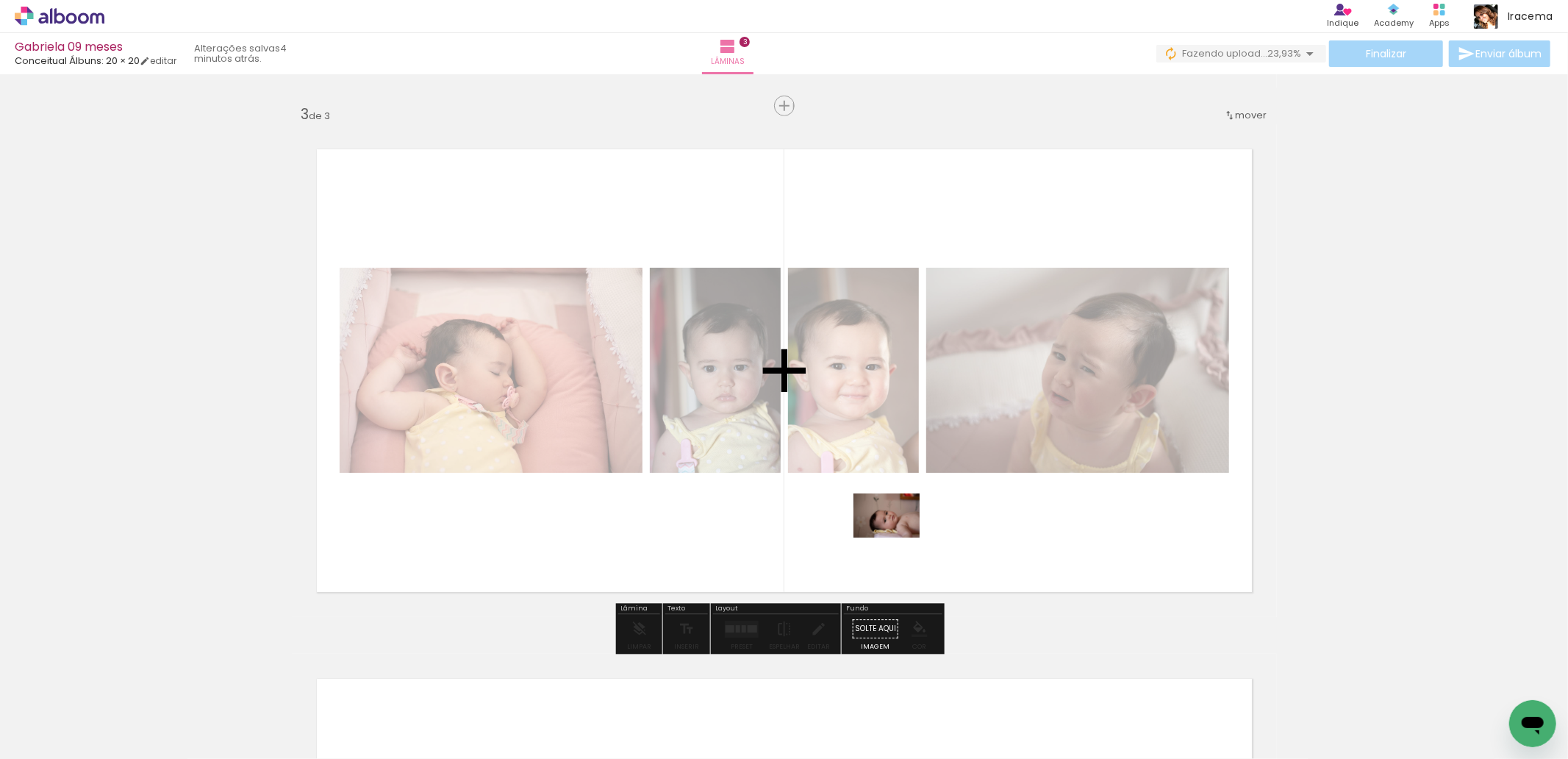
drag, startPoint x: 930, startPoint y: 723, endPoint x: 898, endPoint y: 538, distance: 187.7
click at [898, 538] on quentale-workspace at bounding box center [784, 380] width 1568 height 759
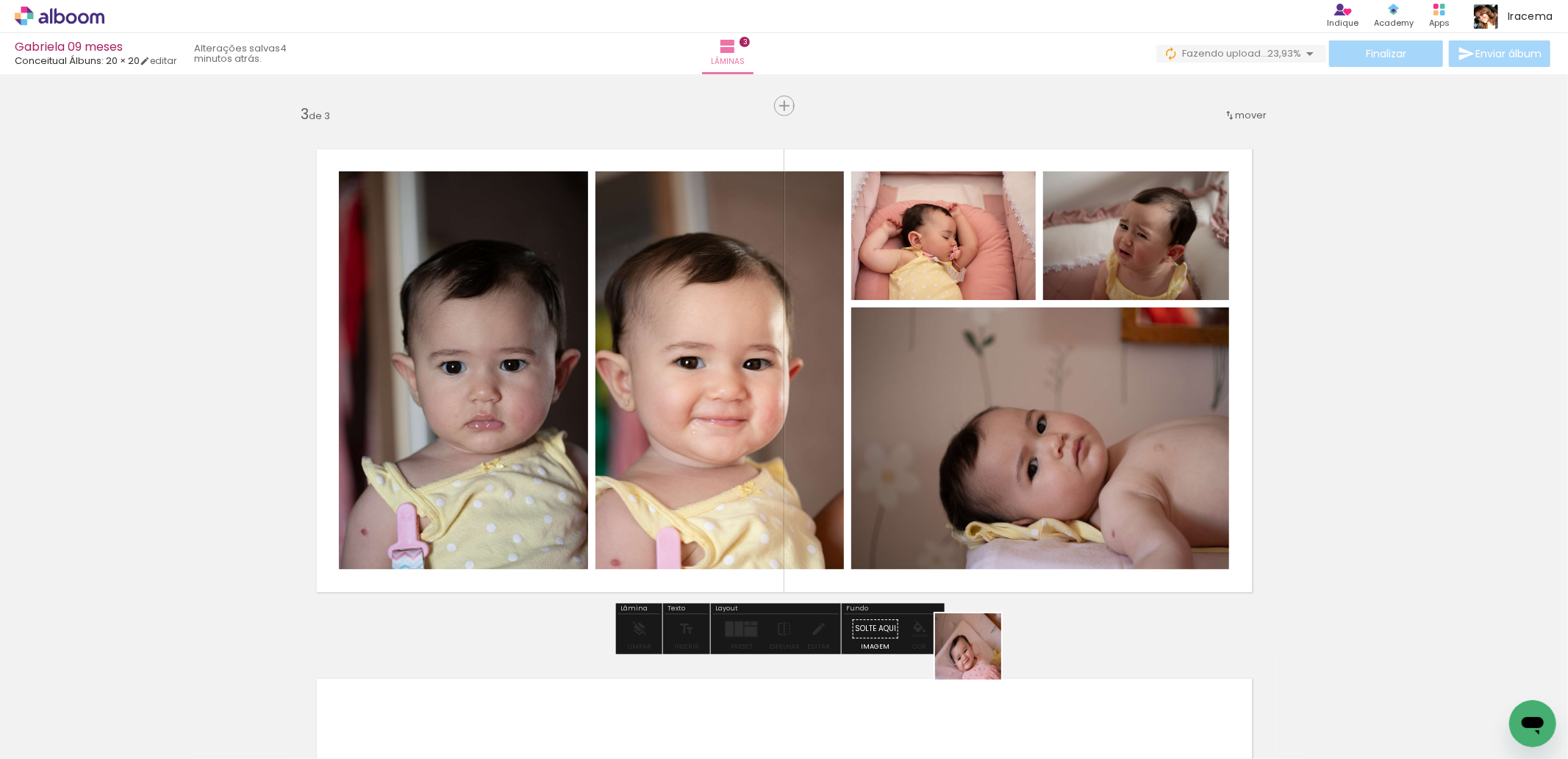
drag, startPoint x: 991, startPoint y: 676, endPoint x: 1105, endPoint y: 732, distance: 127.0
click at [917, 545] on quentale-workspace at bounding box center [784, 380] width 1568 height 759
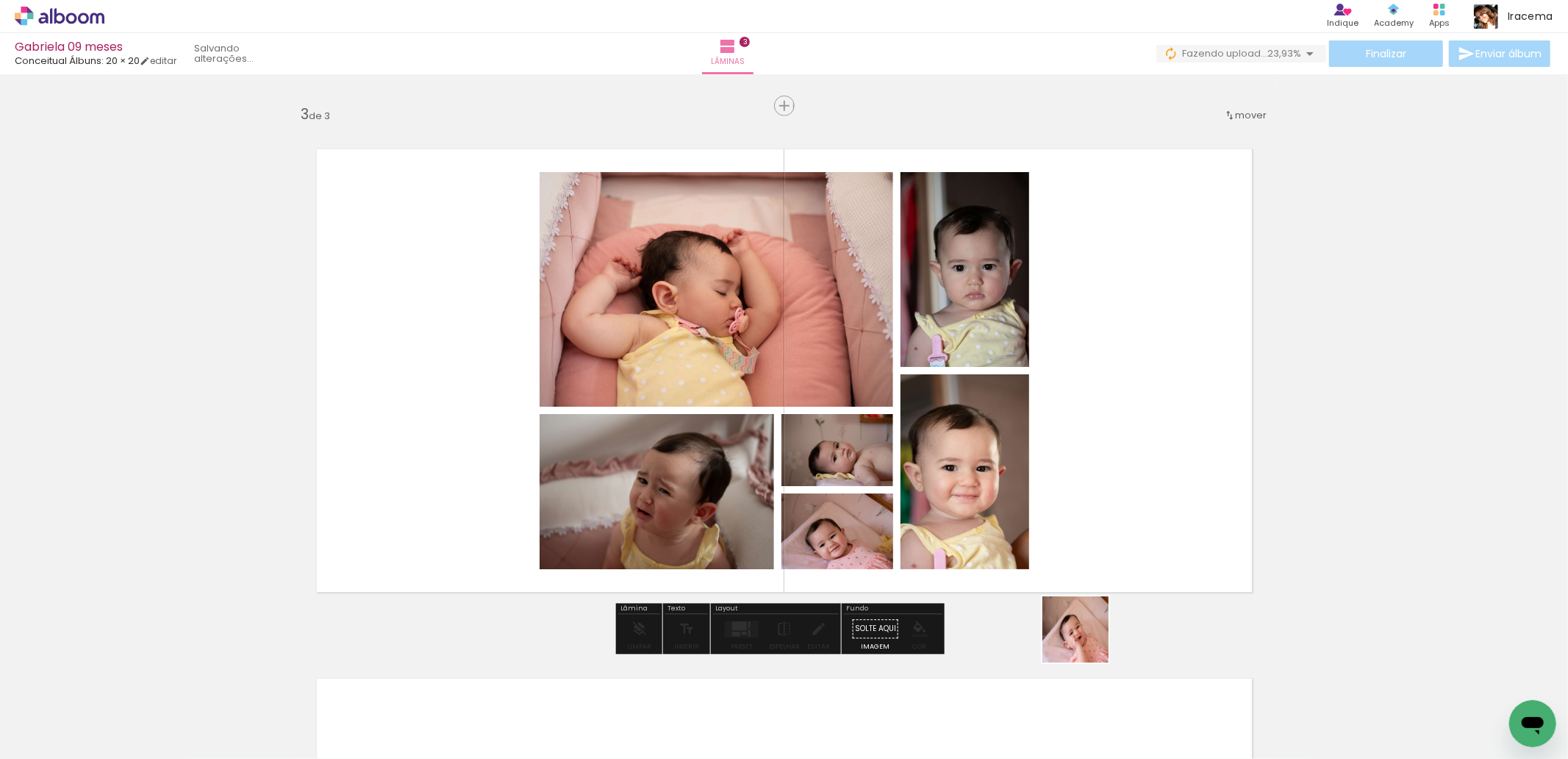
drag, startPoint x: 1101, startPoint y: 725, endPoint x: 1076, endPoint y: 507, distance: 219.4
click at [1076, 507] on quentale-workspace at bounding box center [784, 380] width 1568 height 759
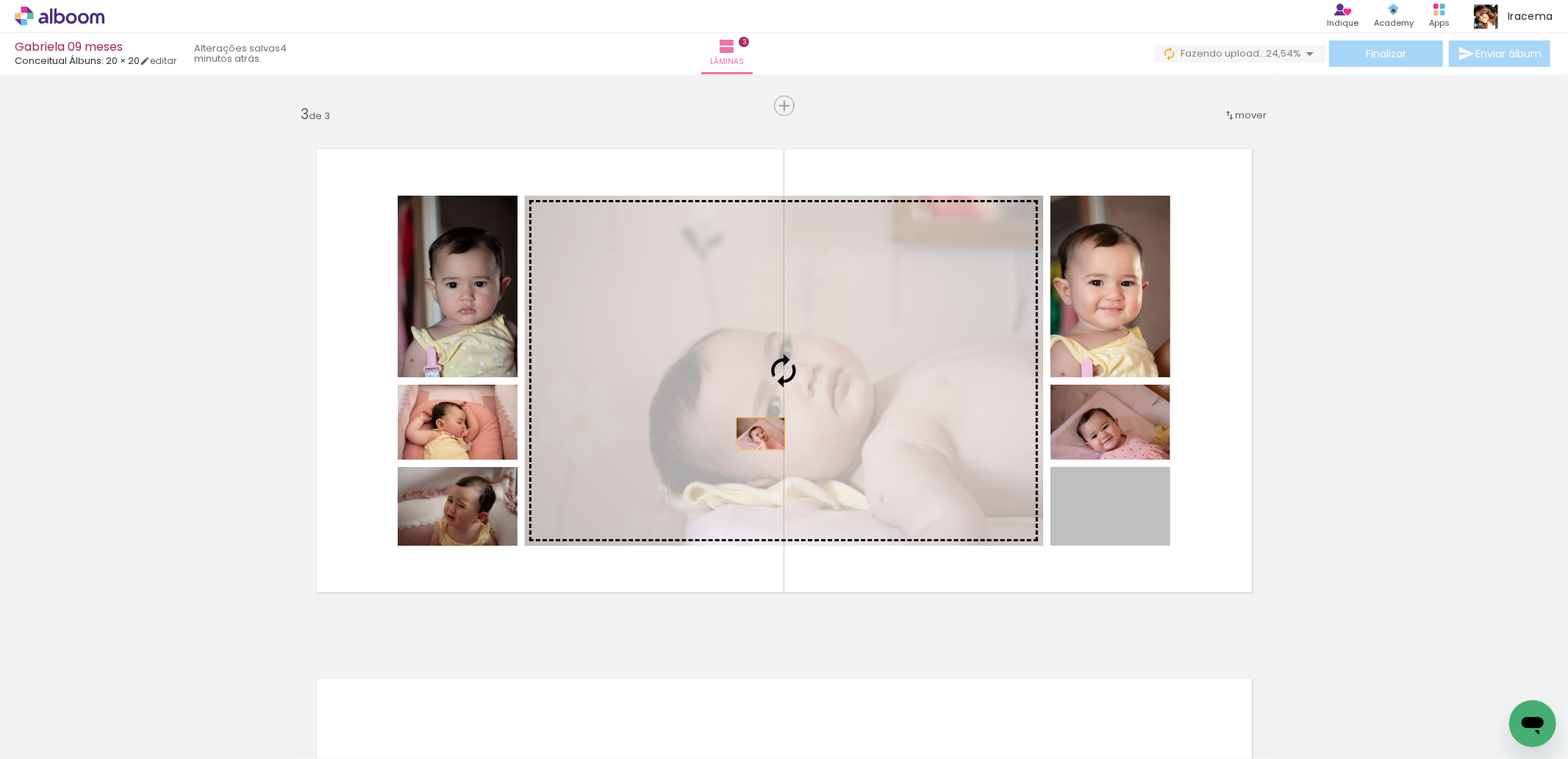
drag, startPoint x: 1110, startPoint y: 513, endPoint x: 739, endPoint y: 421, distance: 382.2
click at [0, 0] on slot at bounding box center [0, 0] width 0 height 0
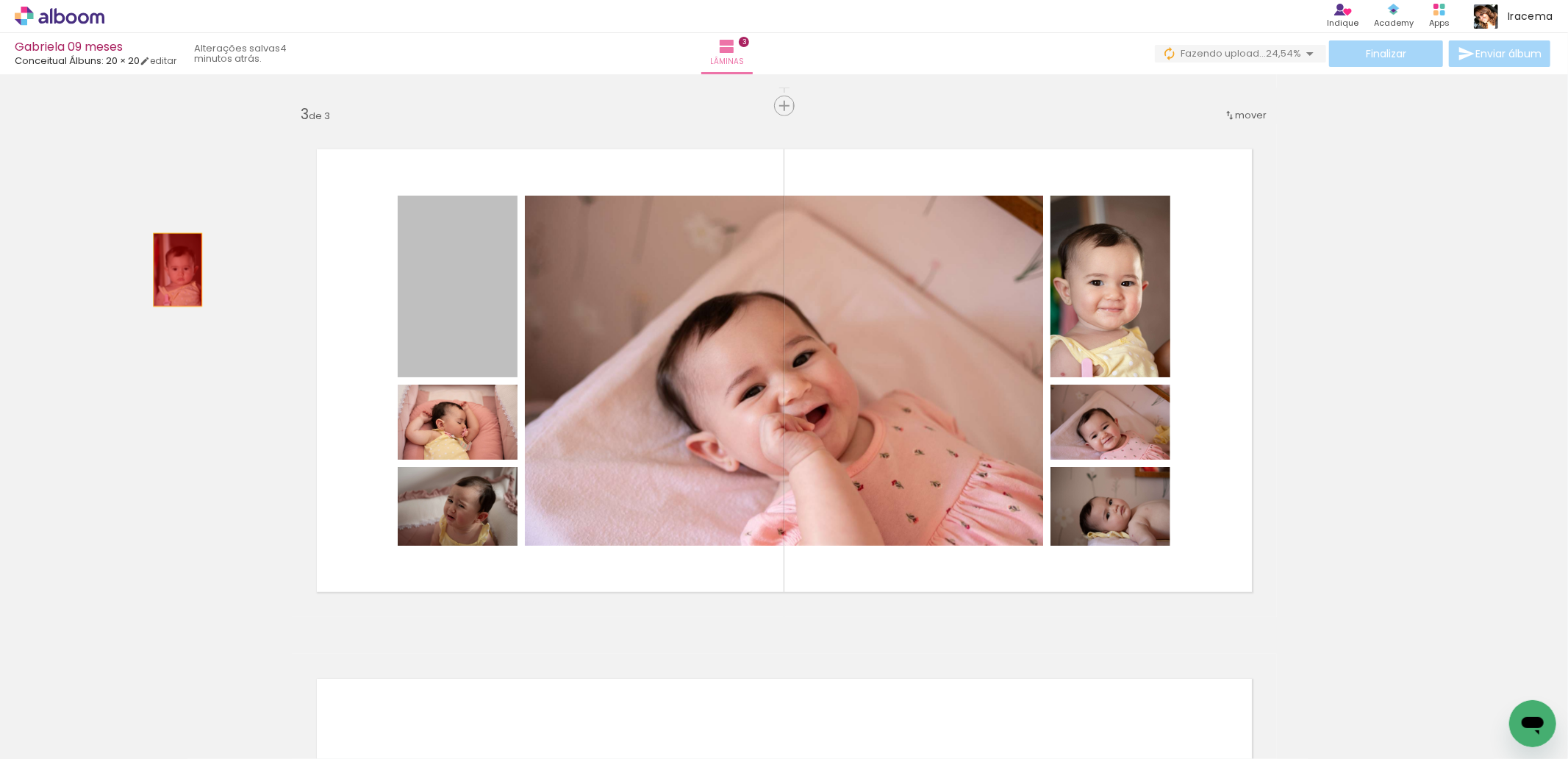
drag, startPoint x: 454, startPoint y: 329, endPoint x: 171, endPoint y: 270, distance: 289.1
click at [171, 270] on div "Inserir lâmina 1 de 3 Inserir lâmina 2 de 3 Inserir lâmina 3 de 3" at bounding box center [784, 87] width 1568 height 2119
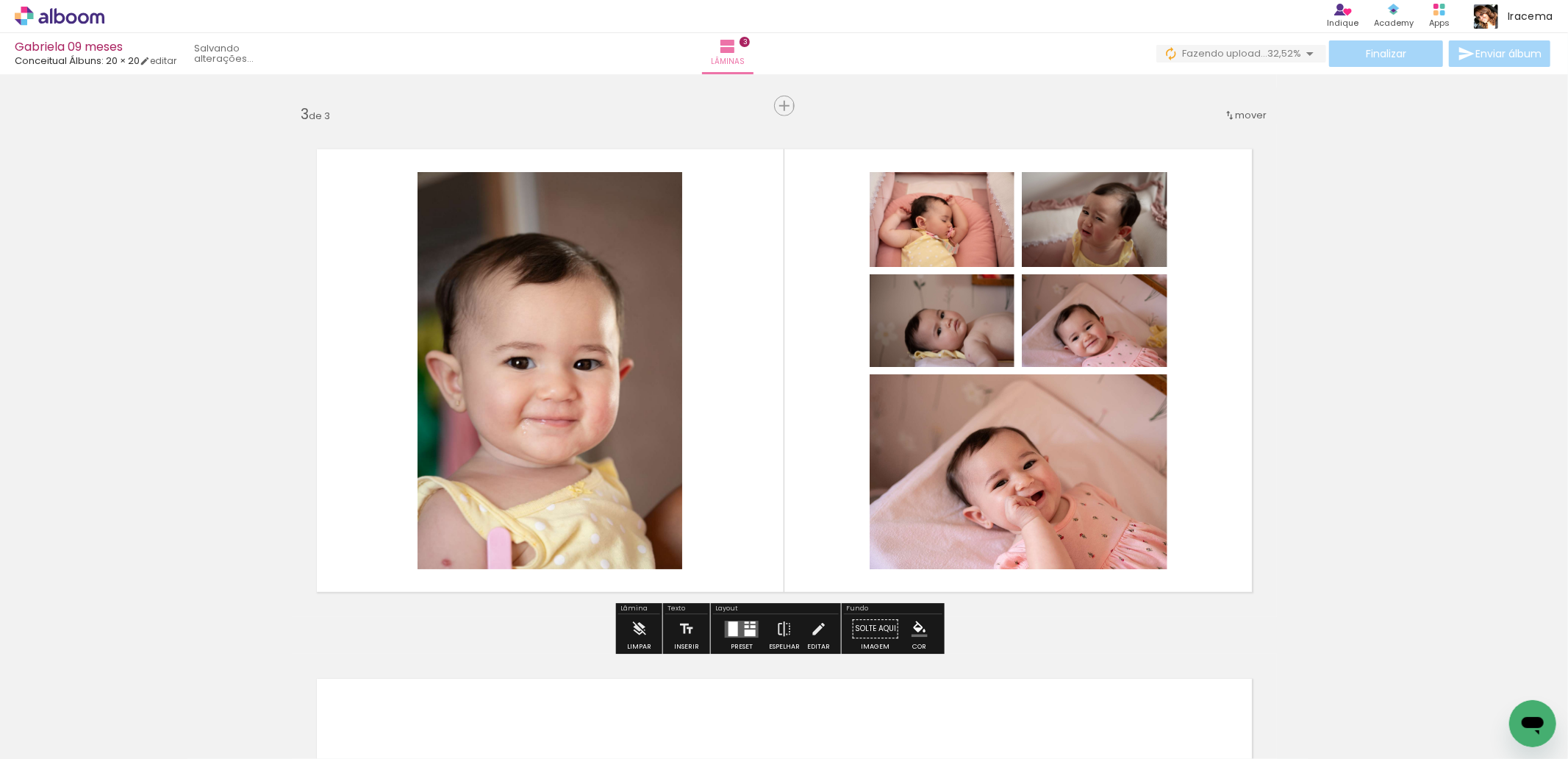
click at [733, 624] on div at bounding box center [733, 629] width 10 height 15
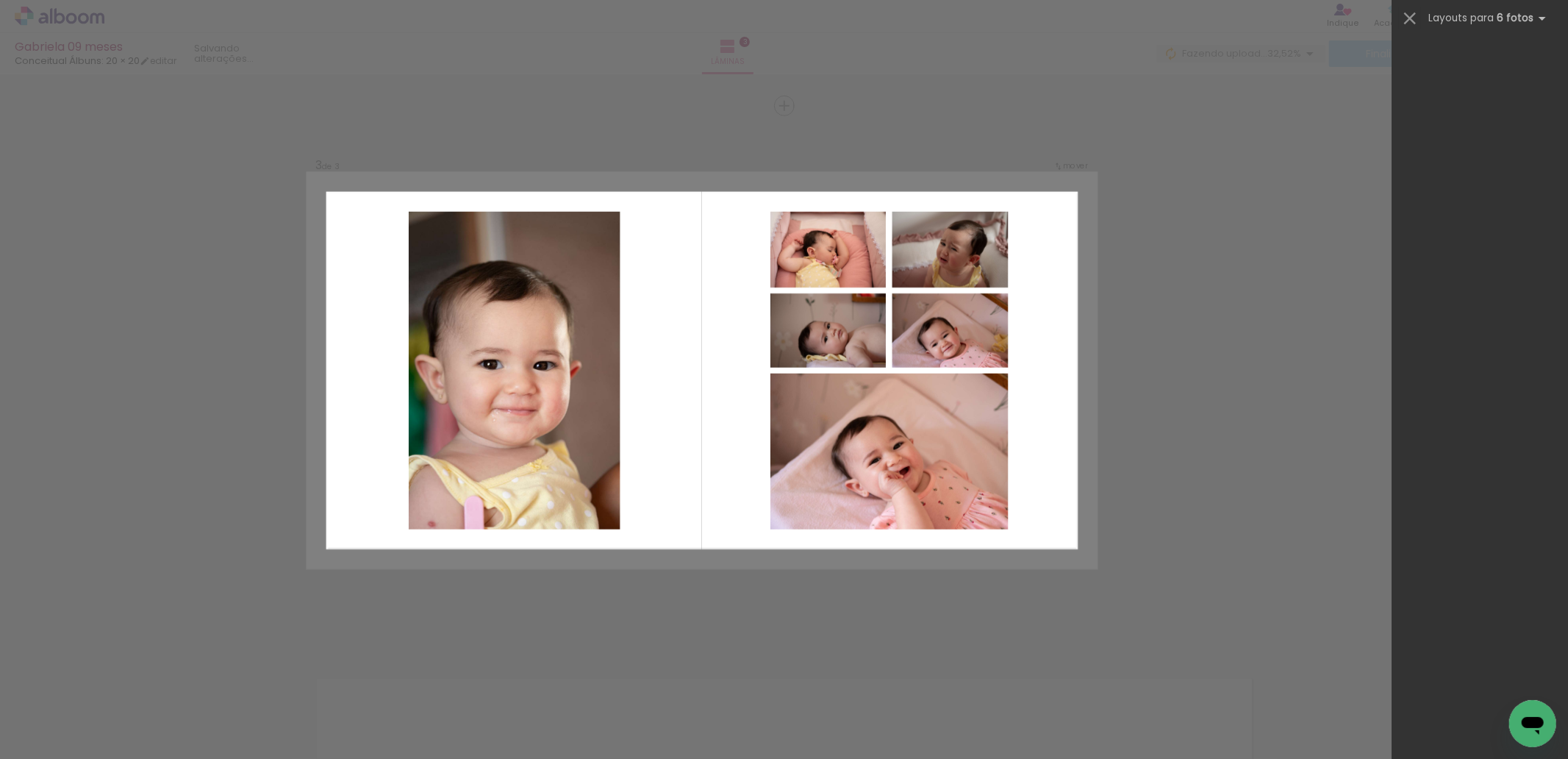
scroll to position [0, 0]
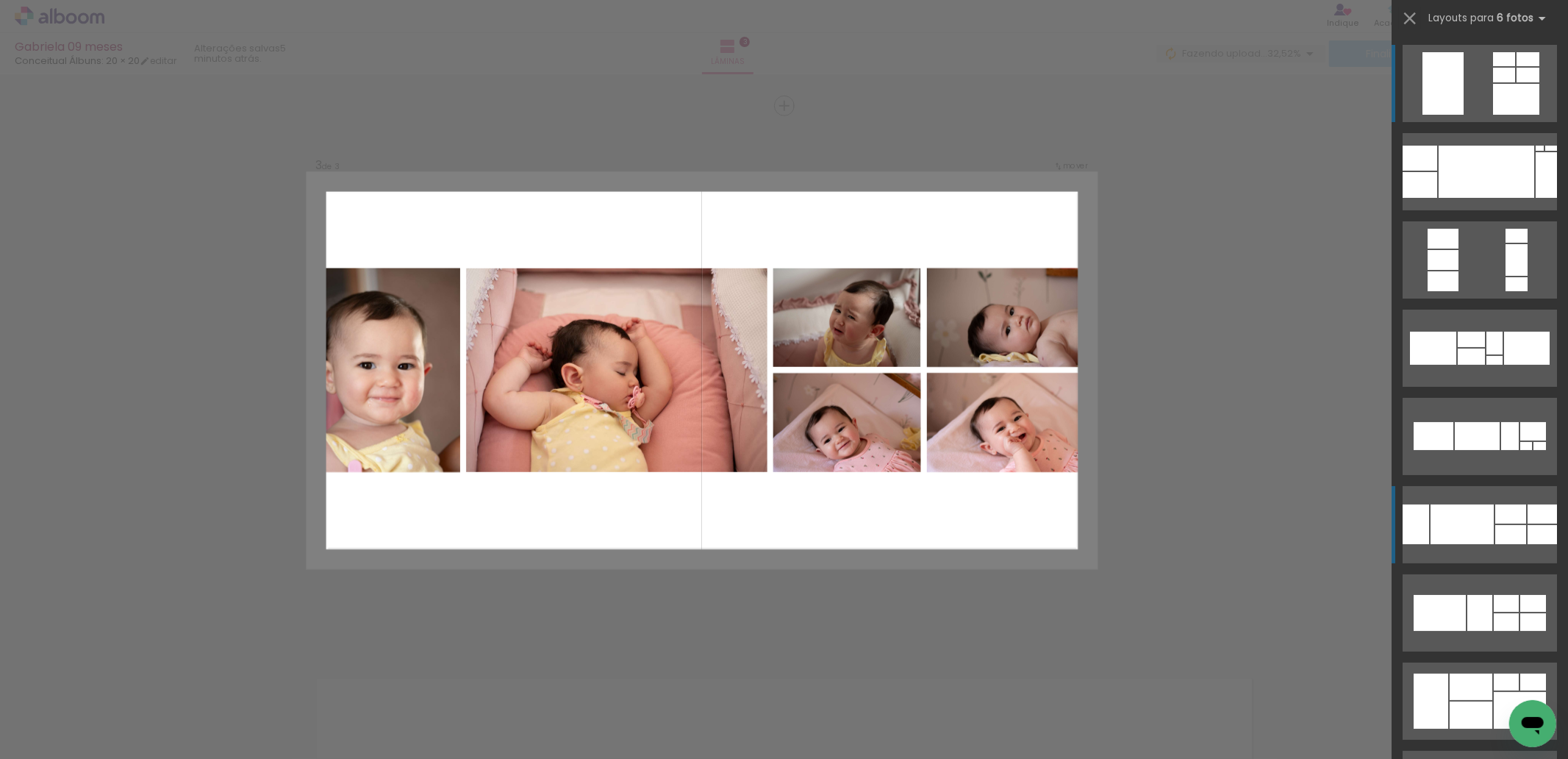
click at [1468, 512] on div at bounding box center [1462, 524] width 63 height 40
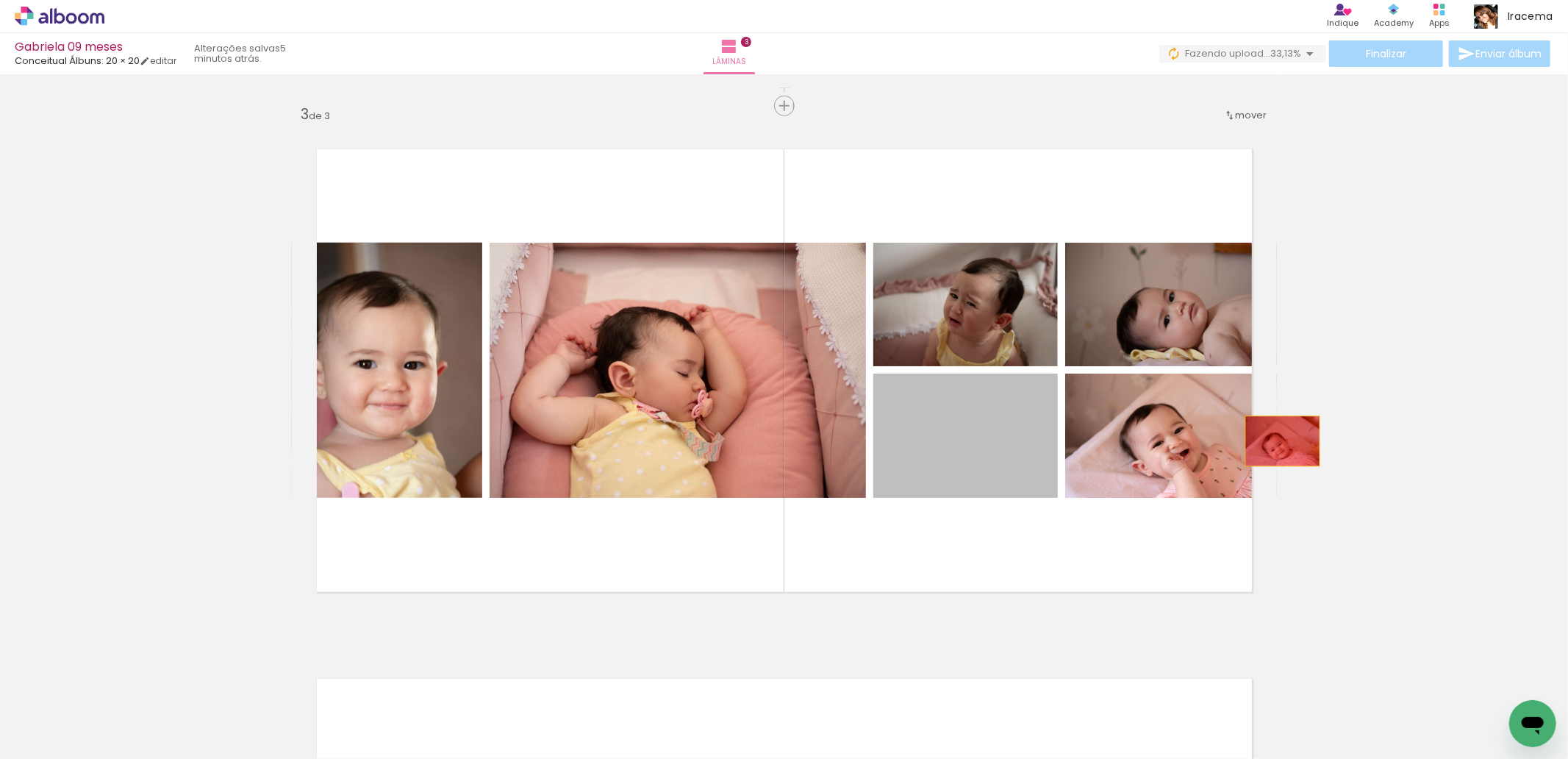
drag, startPoint x: 958, startPoint y: 454, endPoint x: 1364, endPoint y: 385, distance: 411.8
click at [1364, 385] on div "Inserir lâmina 1 de 3 Inserir lâmina 2 de 3 Inserir lâmina 3 de 3" at bounding box center [784, 87] width 1568 height 2119
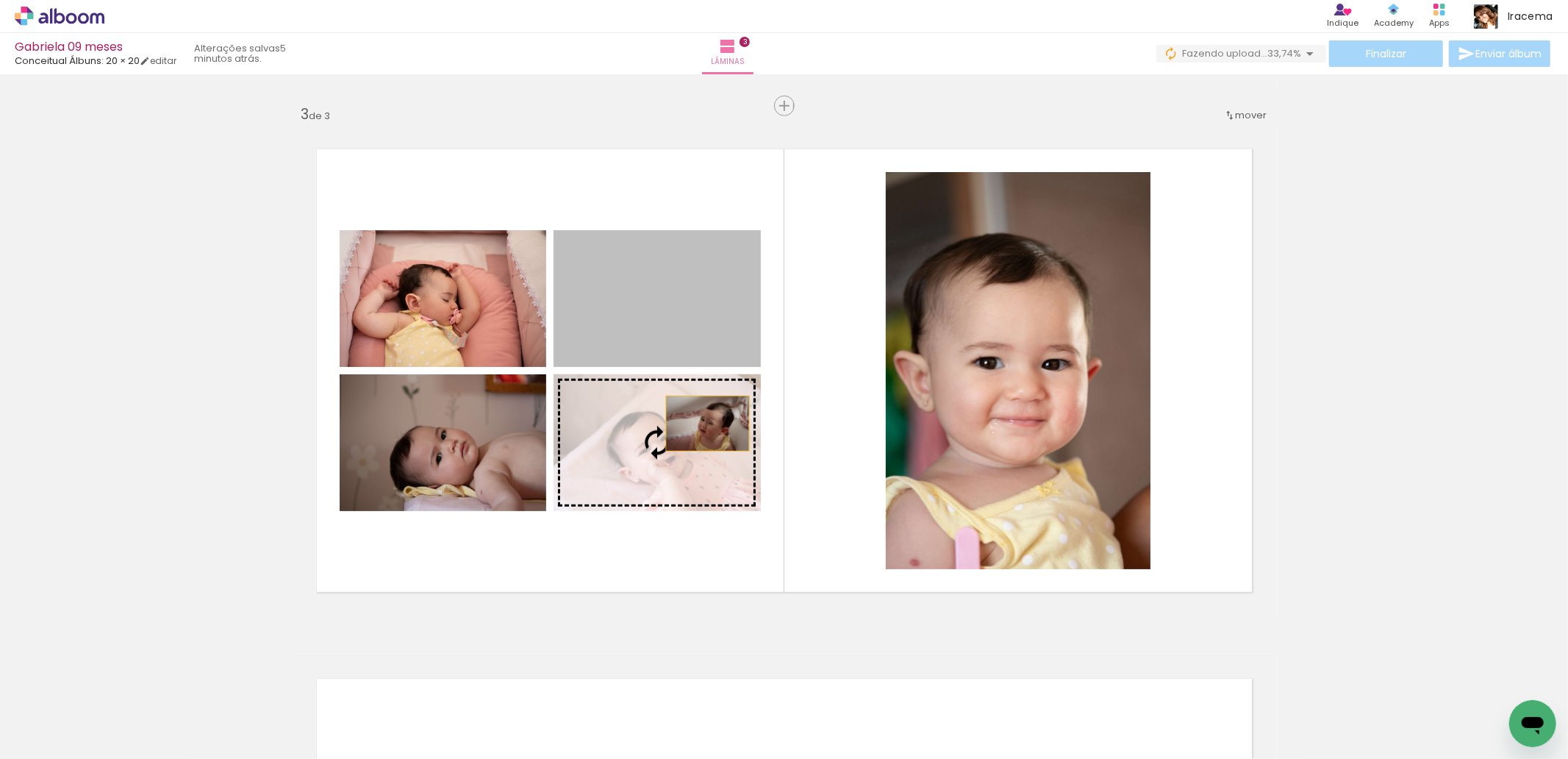
drag, startPoint x: 691, startPoint y: 324, endPoint x: 700, endPoint y: 449, distance: 125.3
click at [0, 0] on slot at bounding box center [0, 0] width 0 height 0
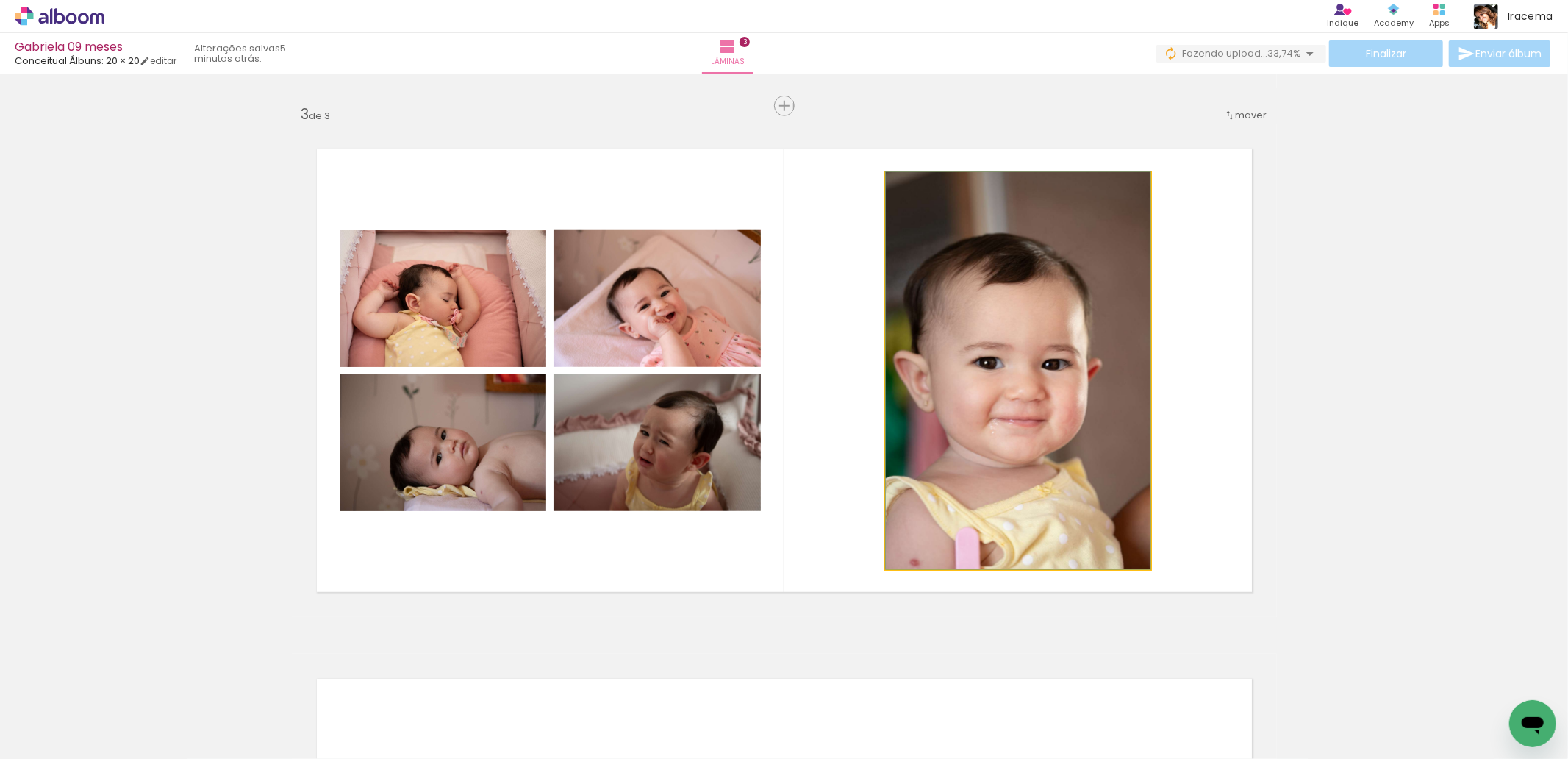
drag, startPoint x: 1027, startPoint y: 434, endPoint x: 1064, endPoint y: 430, distance: 37.2
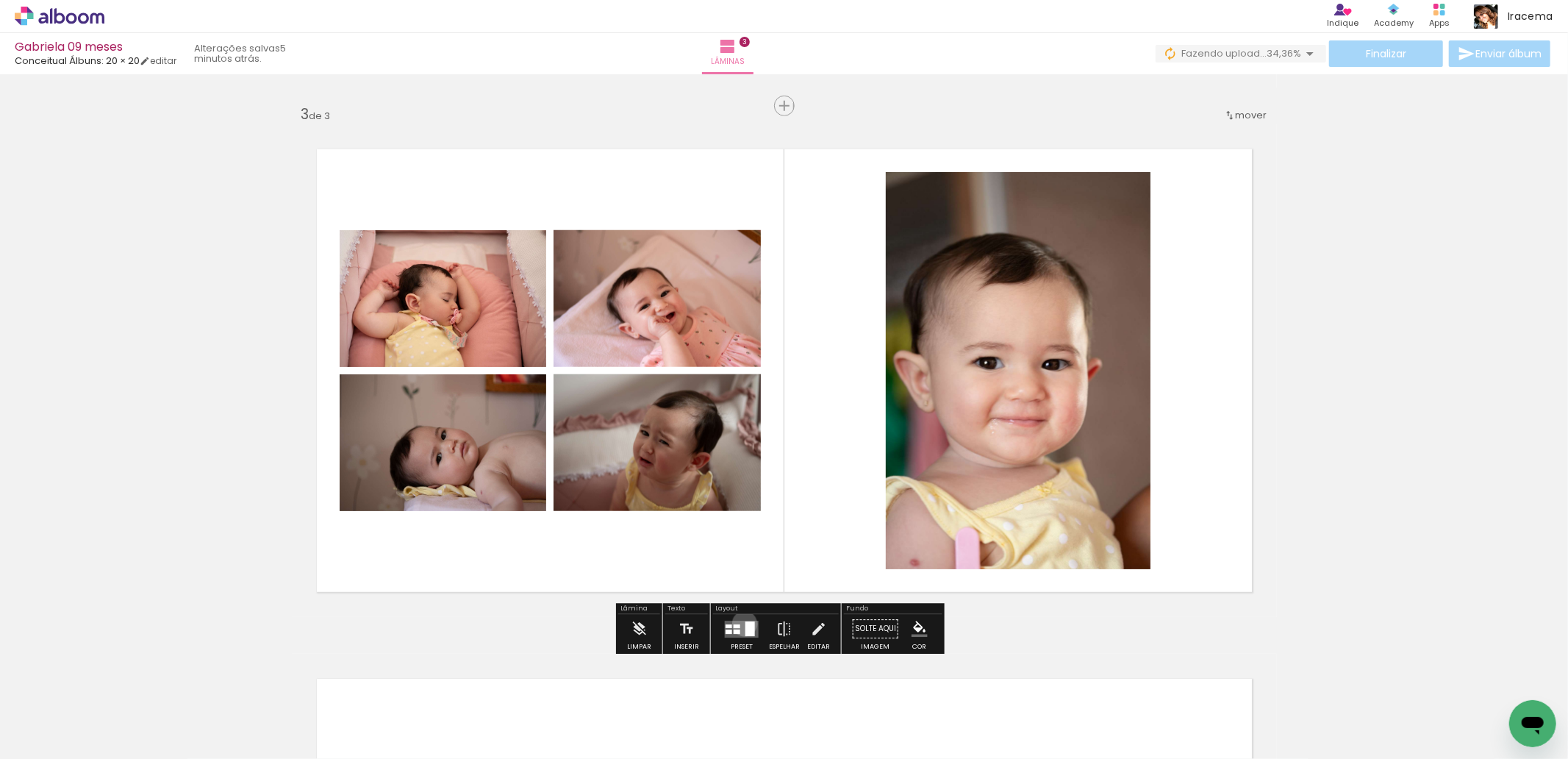
click at [746, 624] on div at bounding box center [750, 629] width 10 height 15
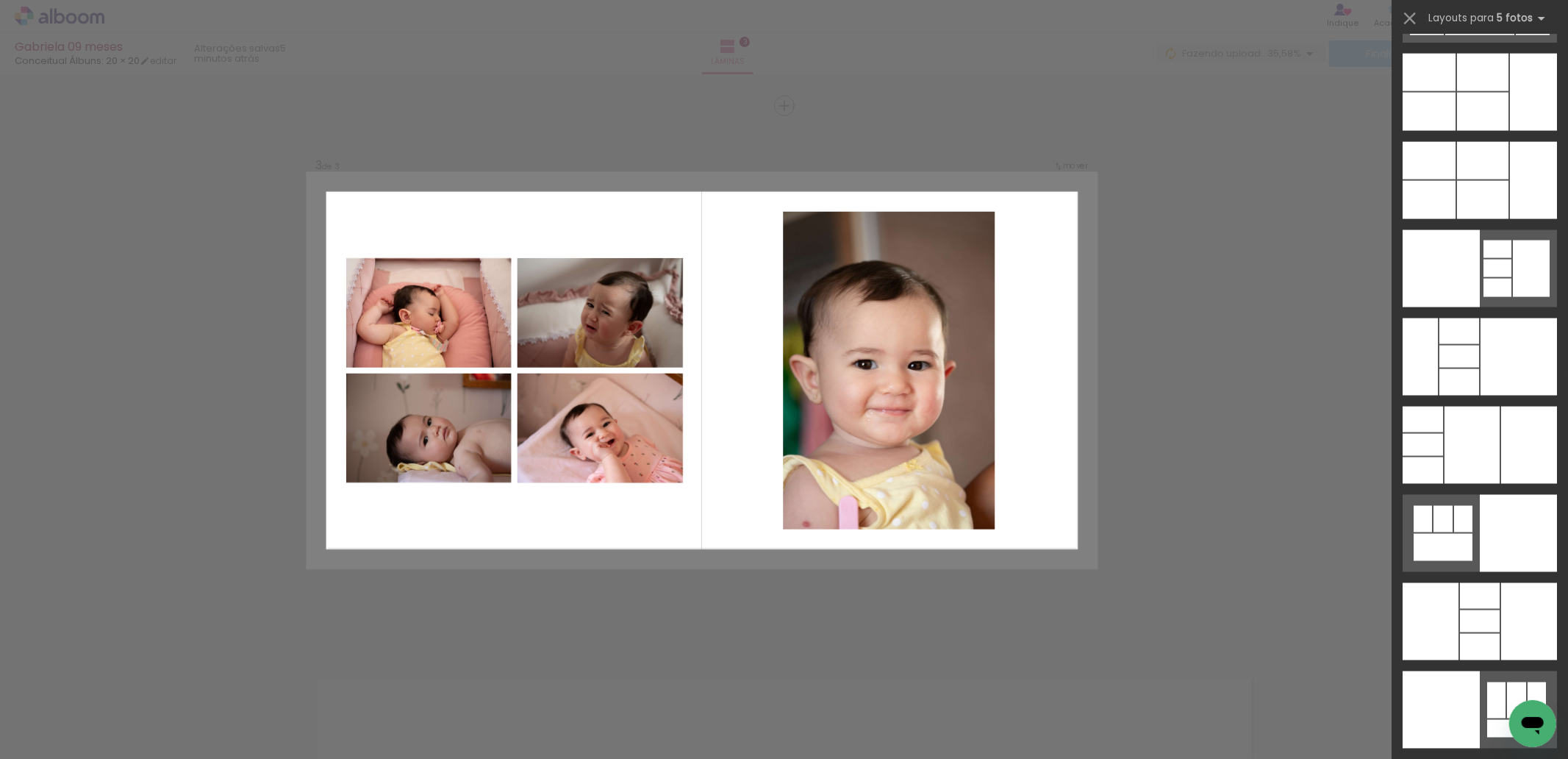
scroll to position [39445, 0]
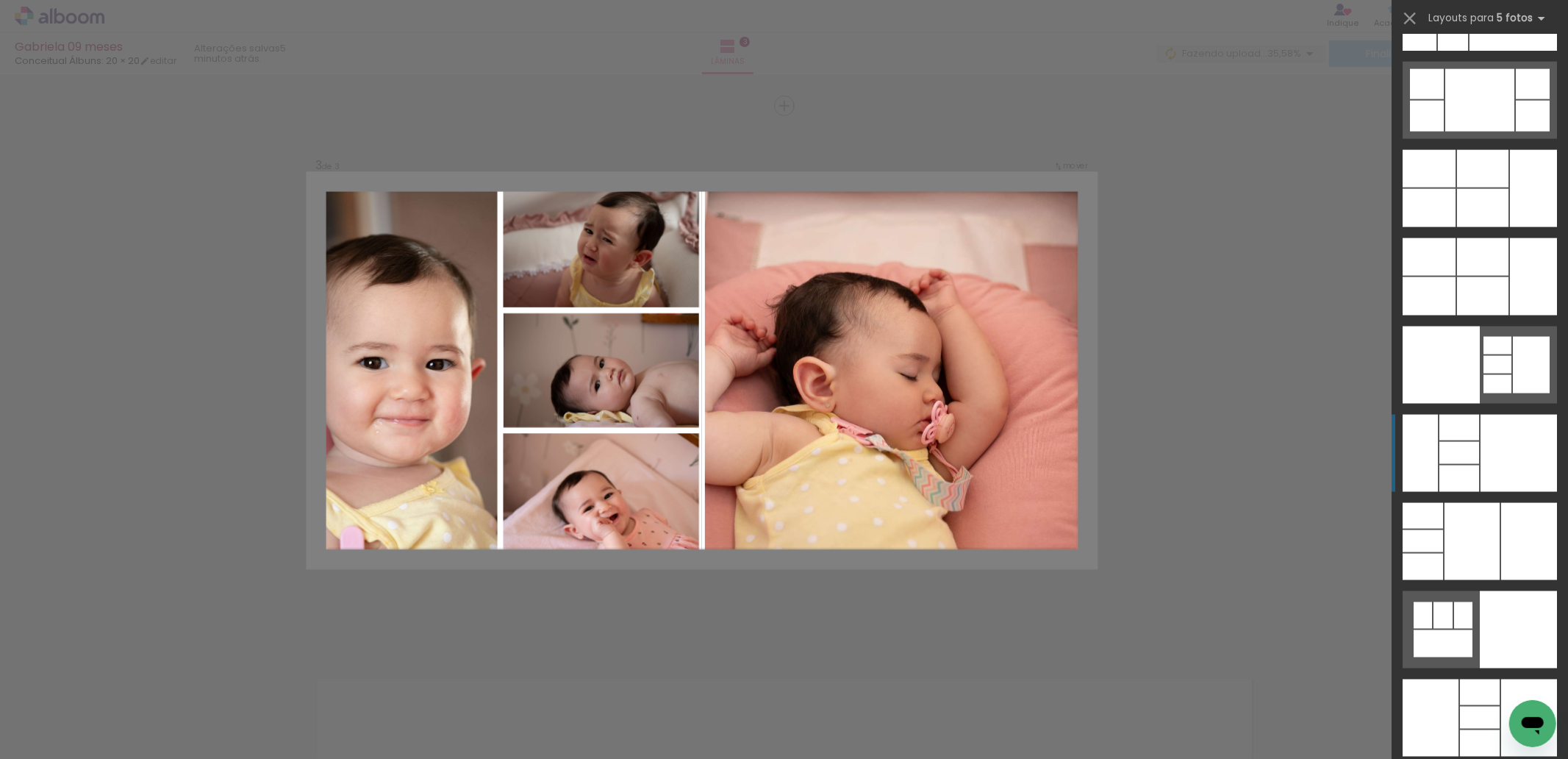
click at [1460, 466] on div at bounding box center [1459, 479] width 40 height 27
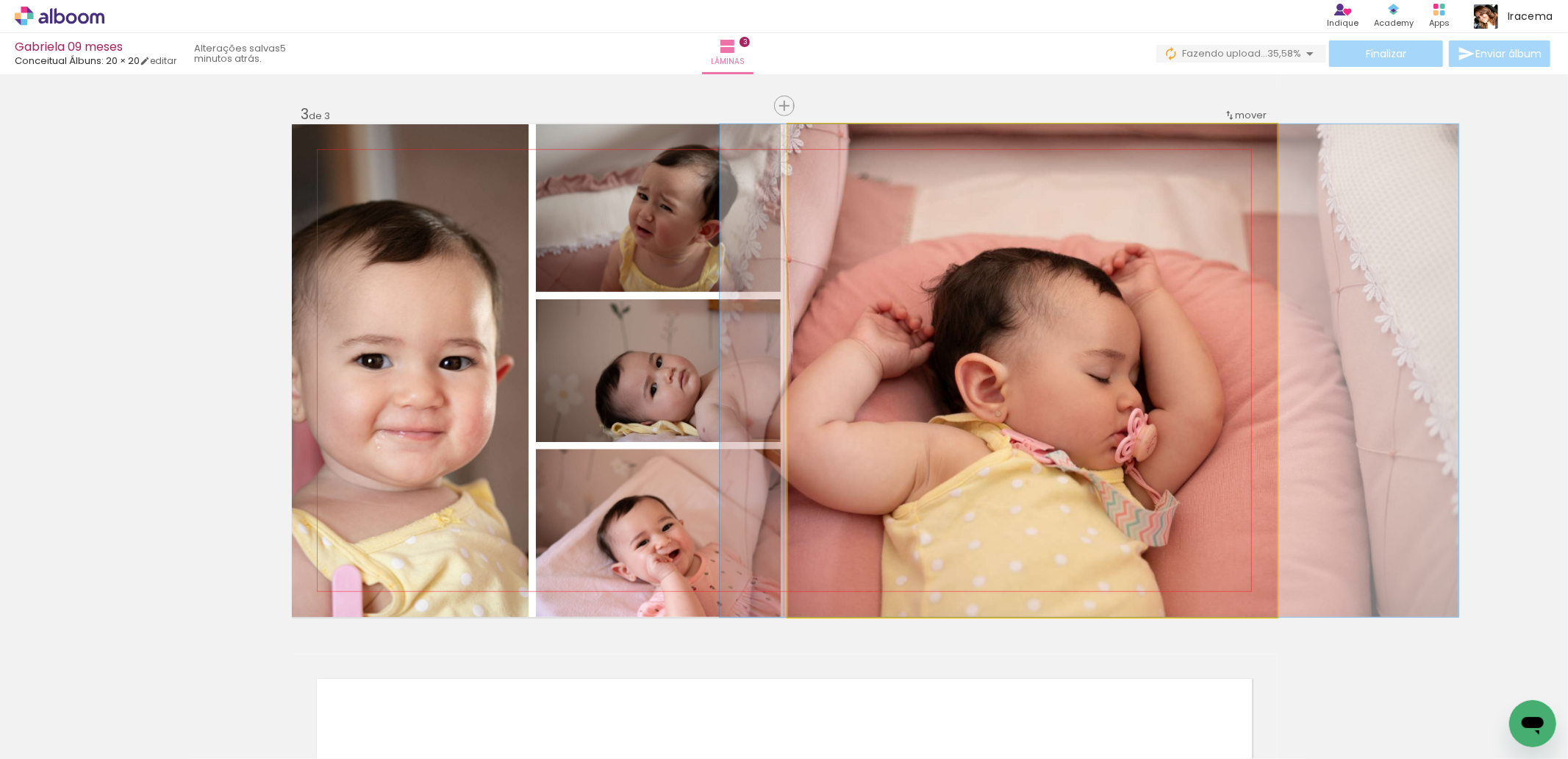
drag, startPoint x: 973, startPoint y: 377, endPoint x: 1029, endPoint y: 376, distance: 56.0
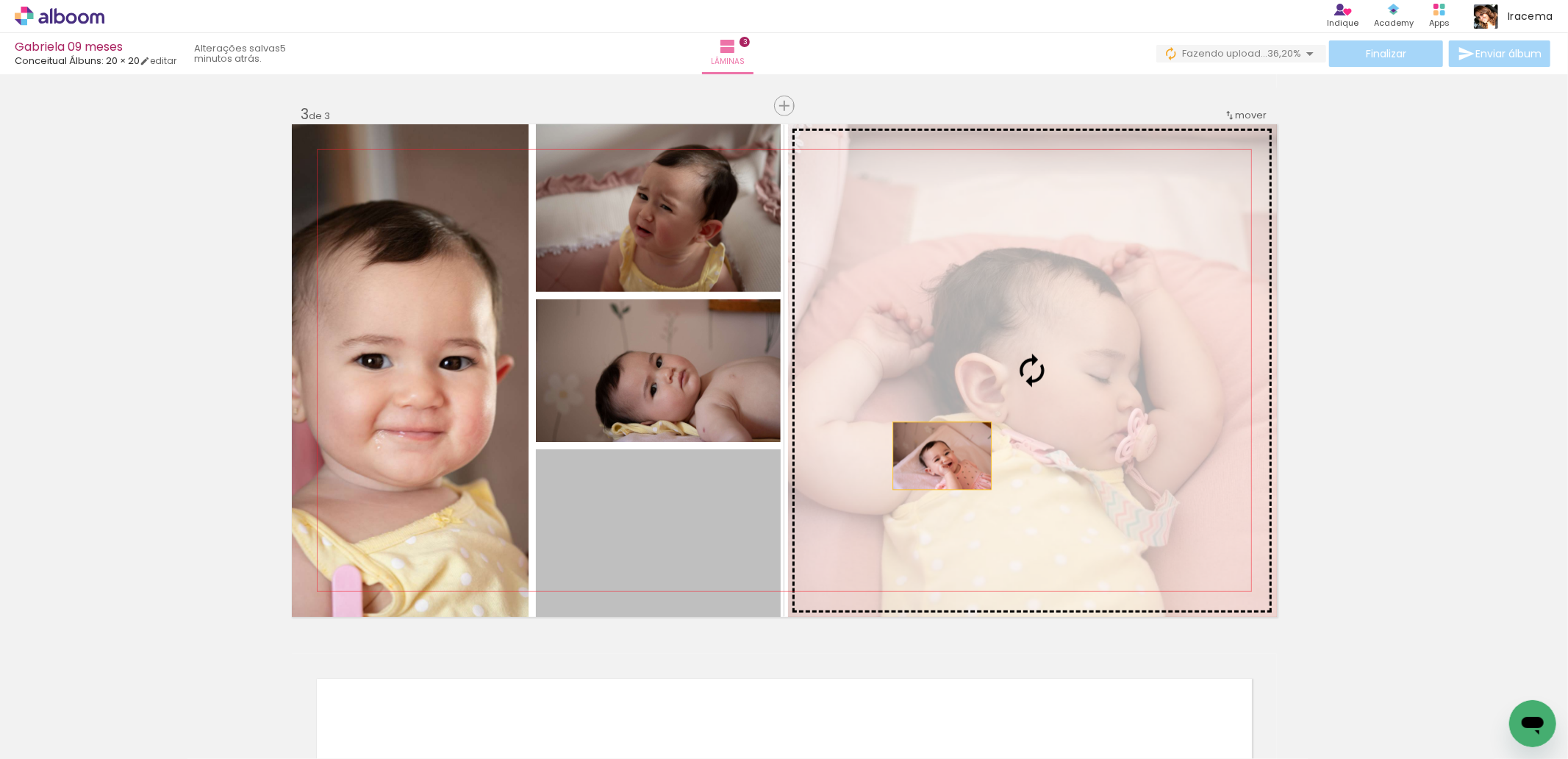
drag, startPoint x: 710, startPoint y: 543, endPoint x: 1035, endPoint y: 432, distance: 343.4
click at [0, 0] on slot at bounding box center [0, 0] width 0 height 0
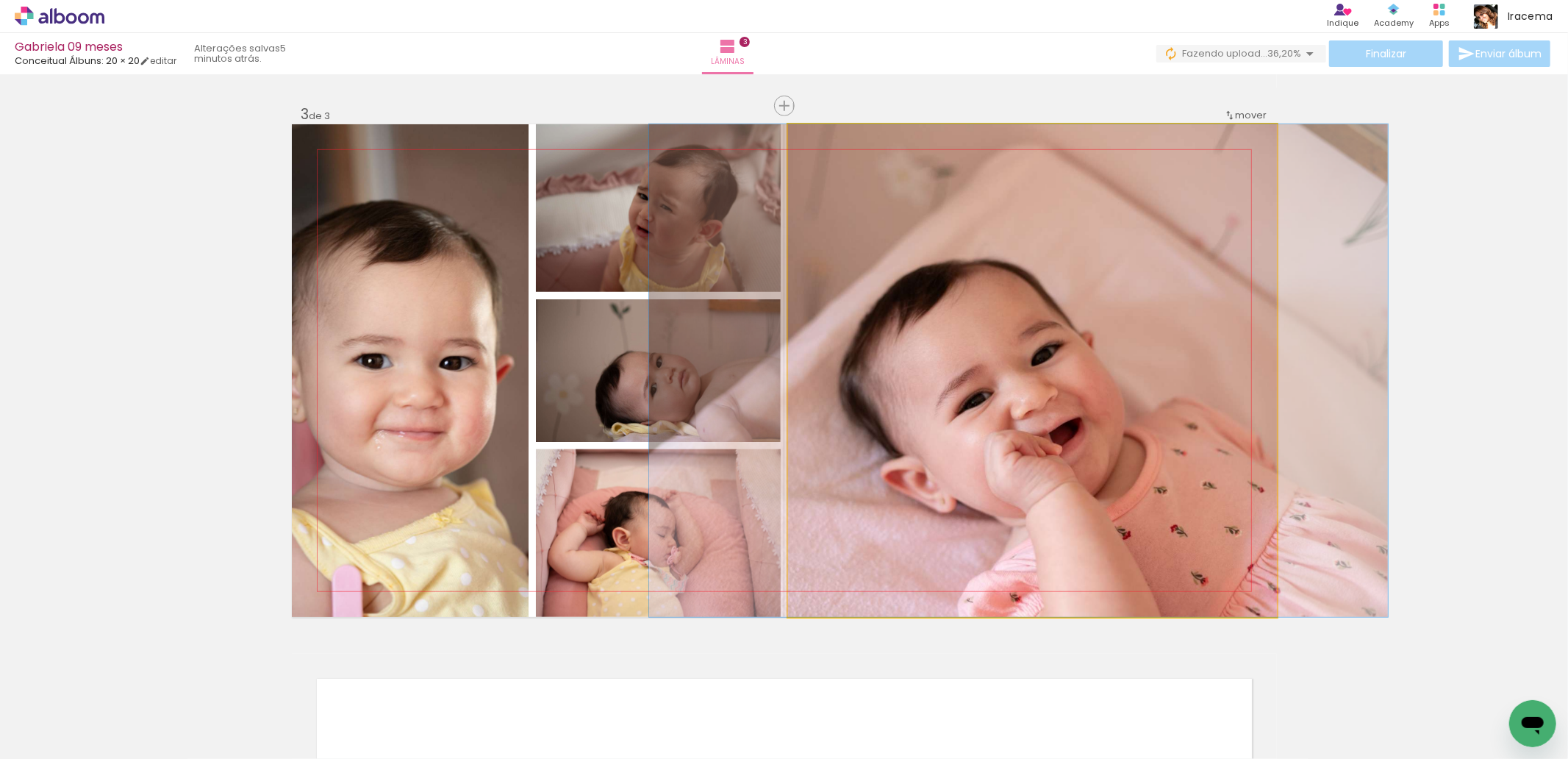
drag, startPoint x: 1025, startPoint y: 419, endPoint x: 1010, endPoint y: 383, distance: 39.0
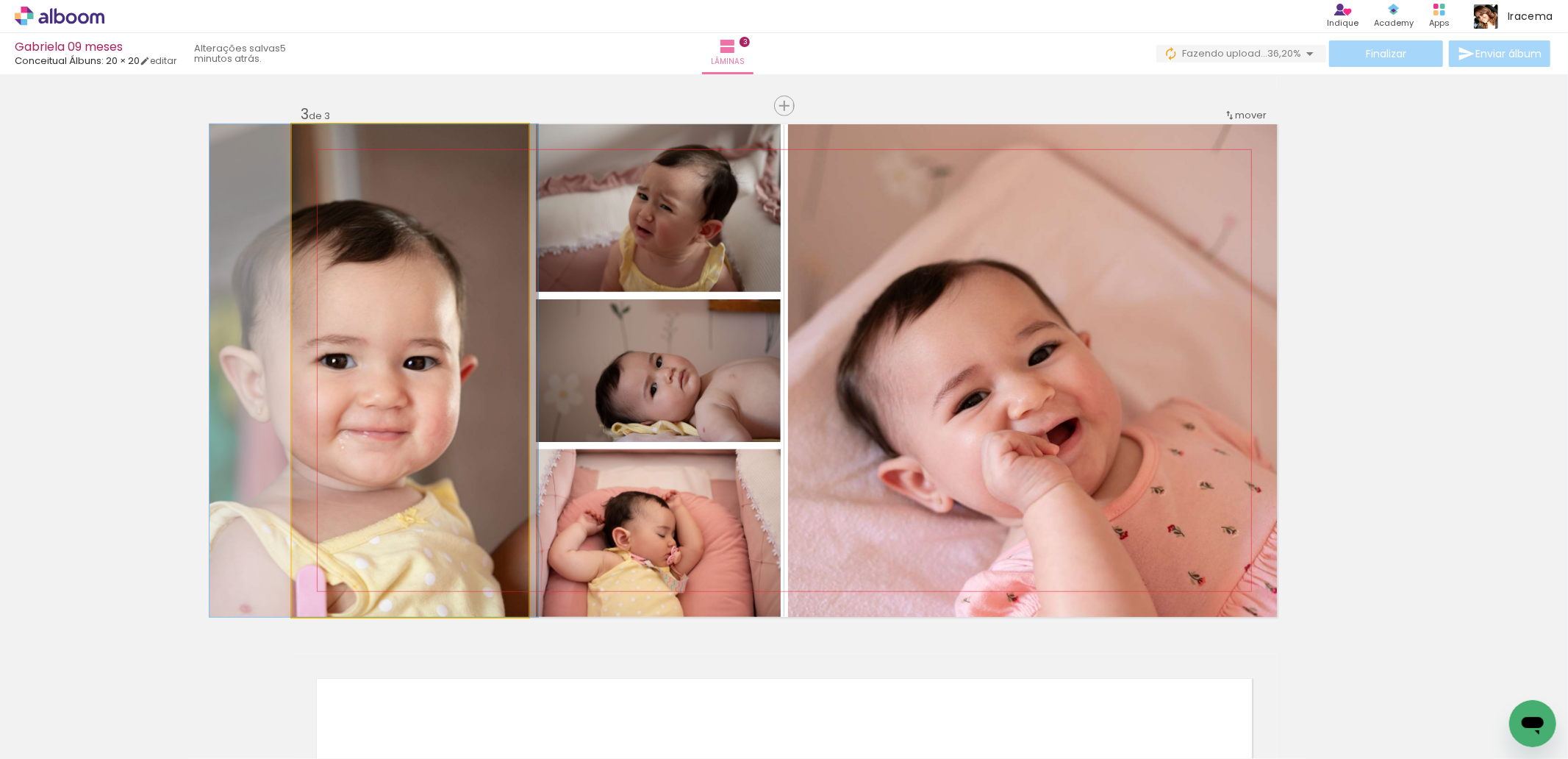
drag, startPoint x: 451, startPoint y: 440, endPoint x: 420, endPoint y: 440, distance: 31.0
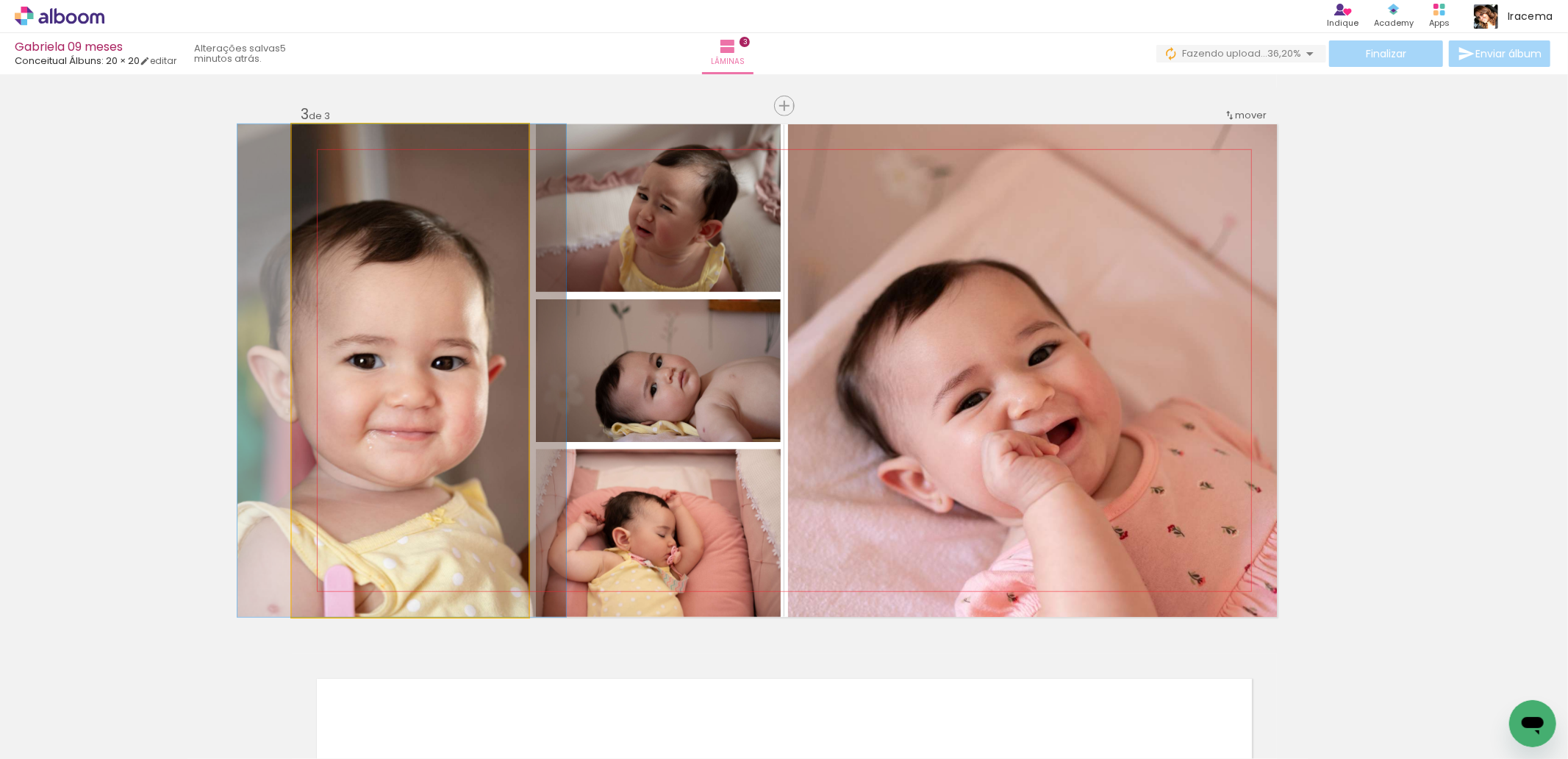
drag, startPoint x: 426, startPoint y: 443, endPoint x: 446, endPoint y: 449, distance: 20.9
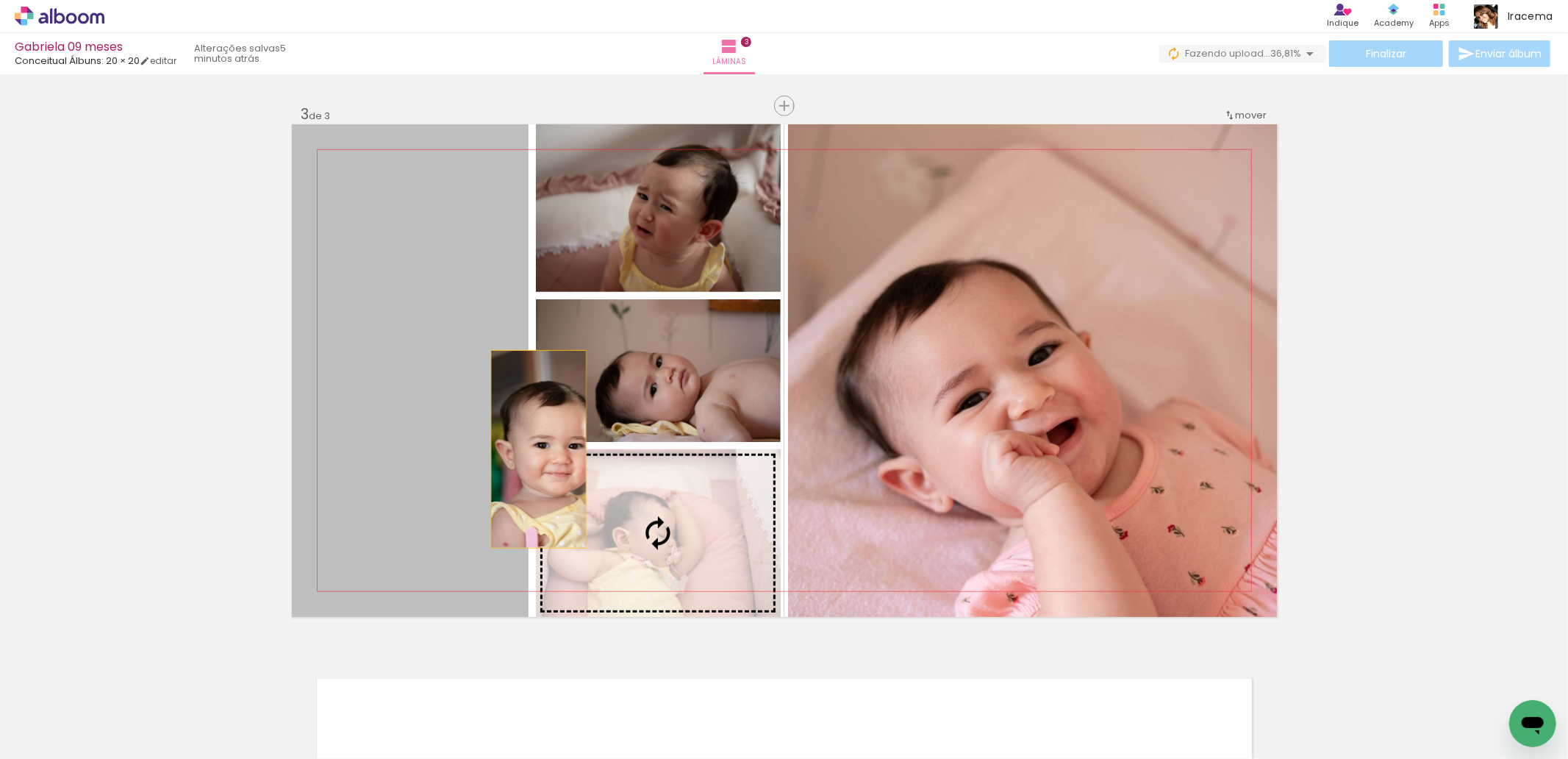
drag, startPoint x: 442, startPoint y: 449, endPoint x: 532, endPoint y: 451, distance: 90.0
click at [0, 0] on slot at bounding box center [0, 0] width 0 height 0
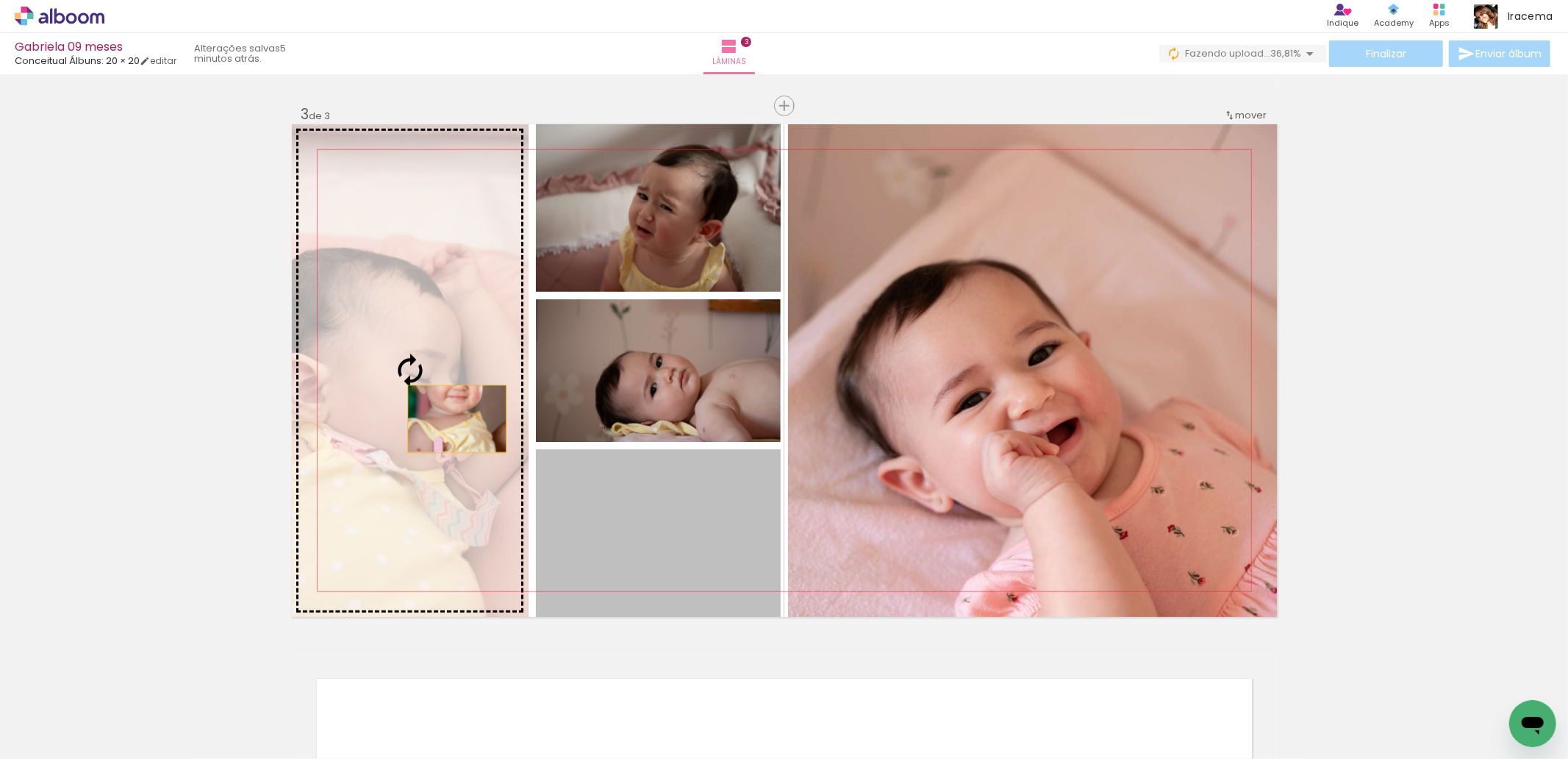
drag, startPoint x: 678, startPoint y: 570, endPoint x: 446, endPoint y: 413, distance: 280.1
click at [0, 0] on slot at bounding box center [0, 0] width 0 height 0
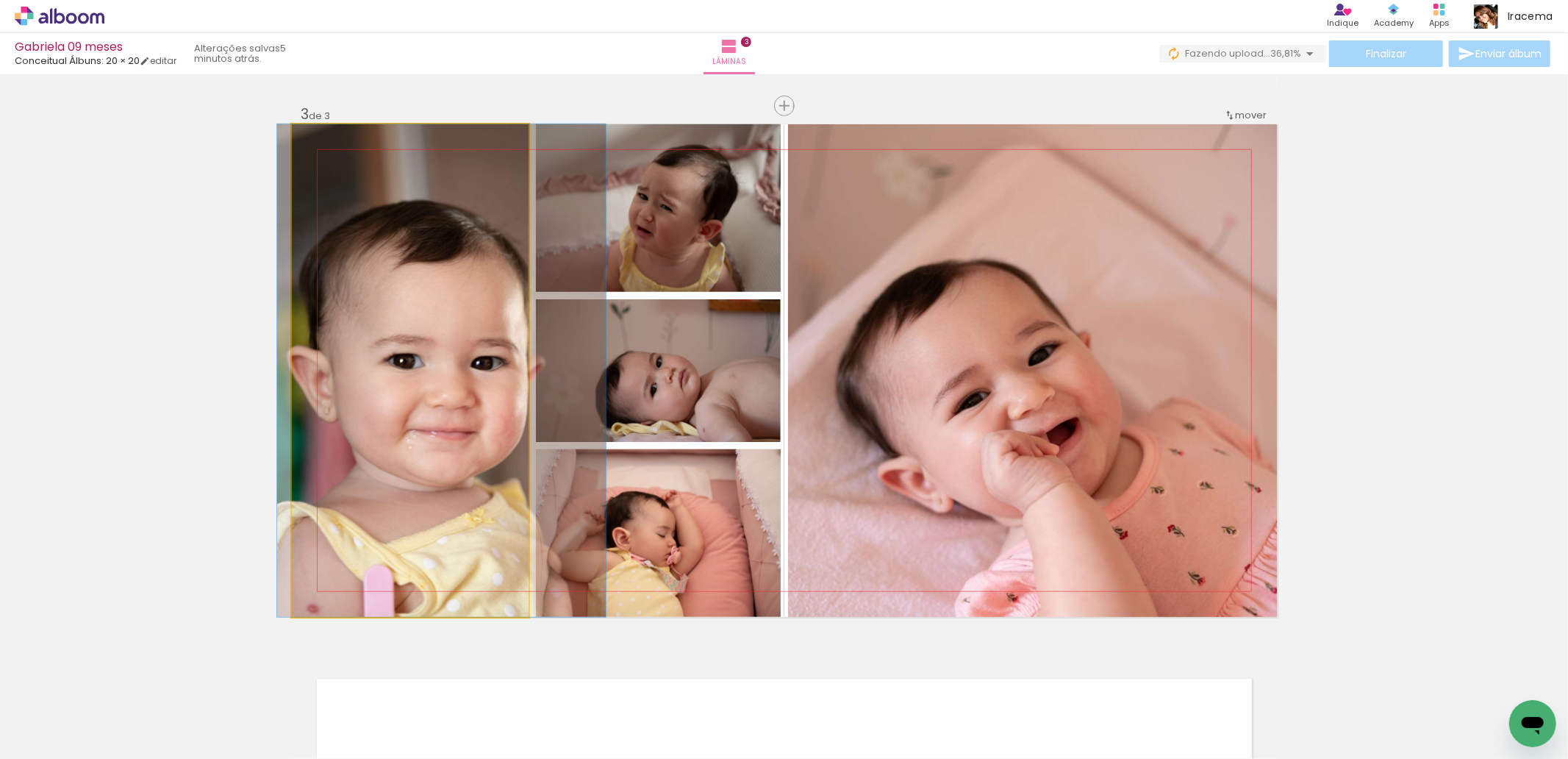
drag, startPoint x: 415, startPoint y: 413, endPoint x: 444, endPoint y: 417, distance: 29.3
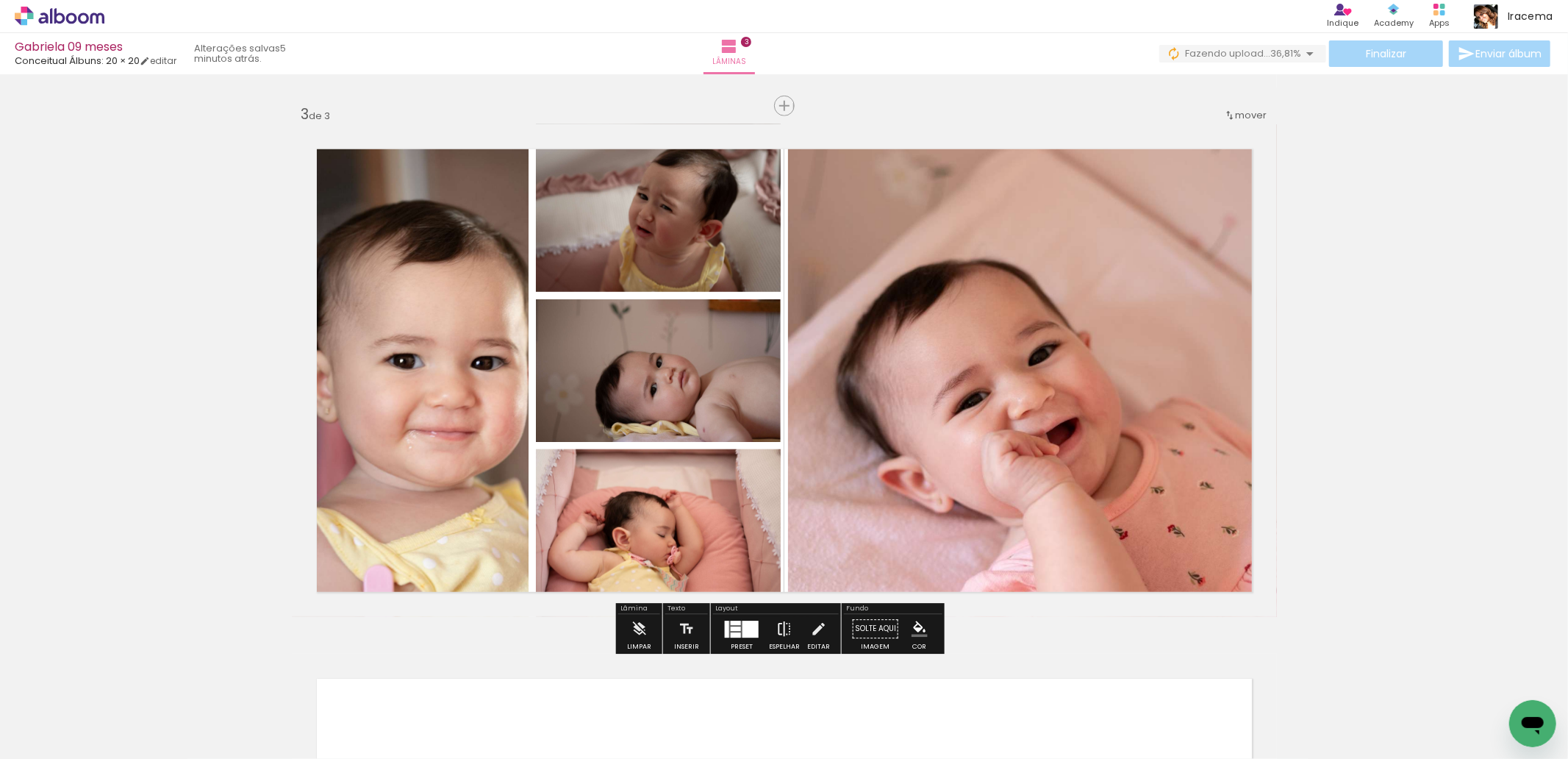
click at [781, 628] on iron-icon at bounding box center [784, 629] width 16 height 29
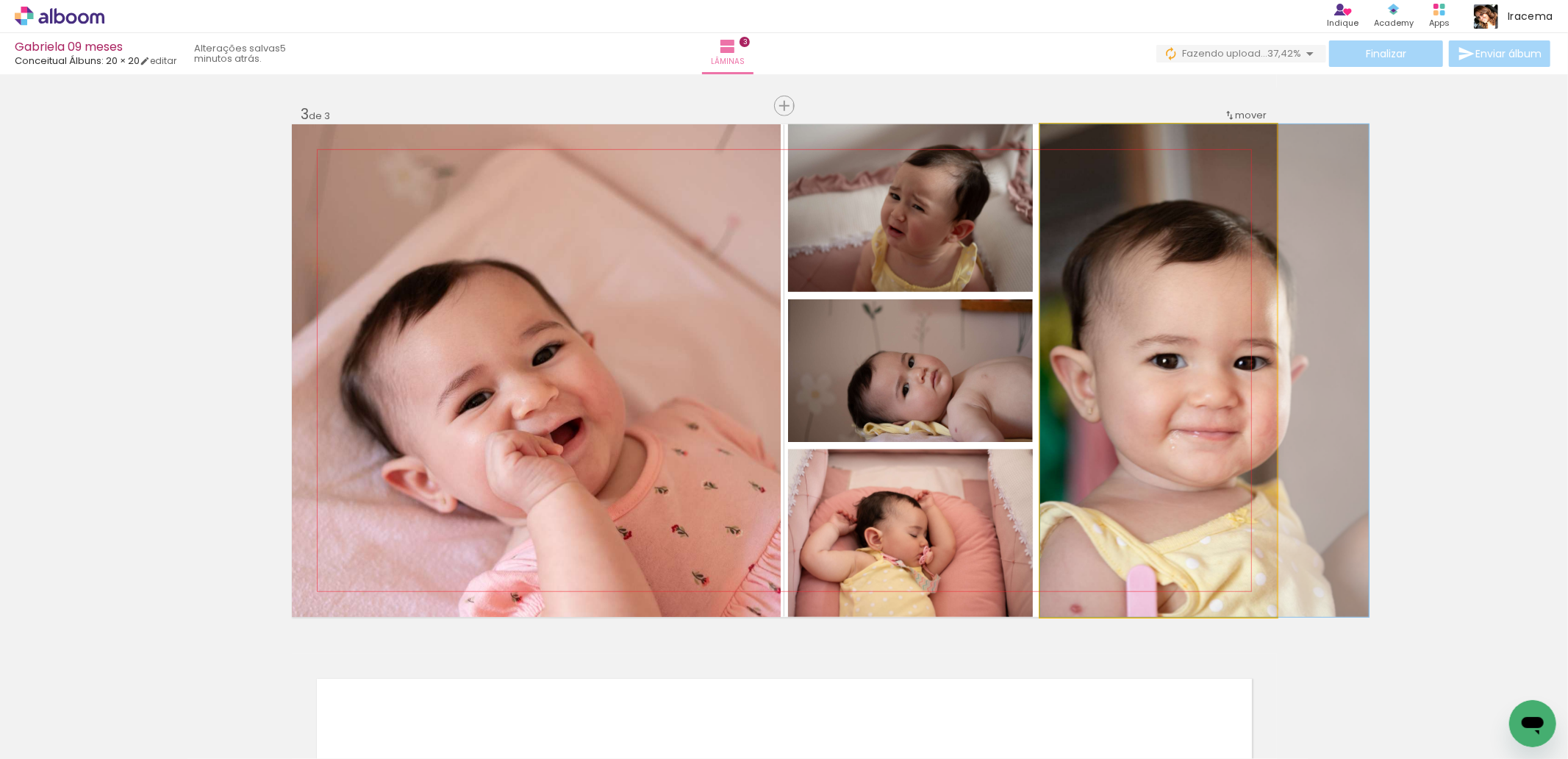
drag, startPoint x: 1165, startPoint y: 408, endPoint x: 1196, endPoint y: 409, distance: 31.0
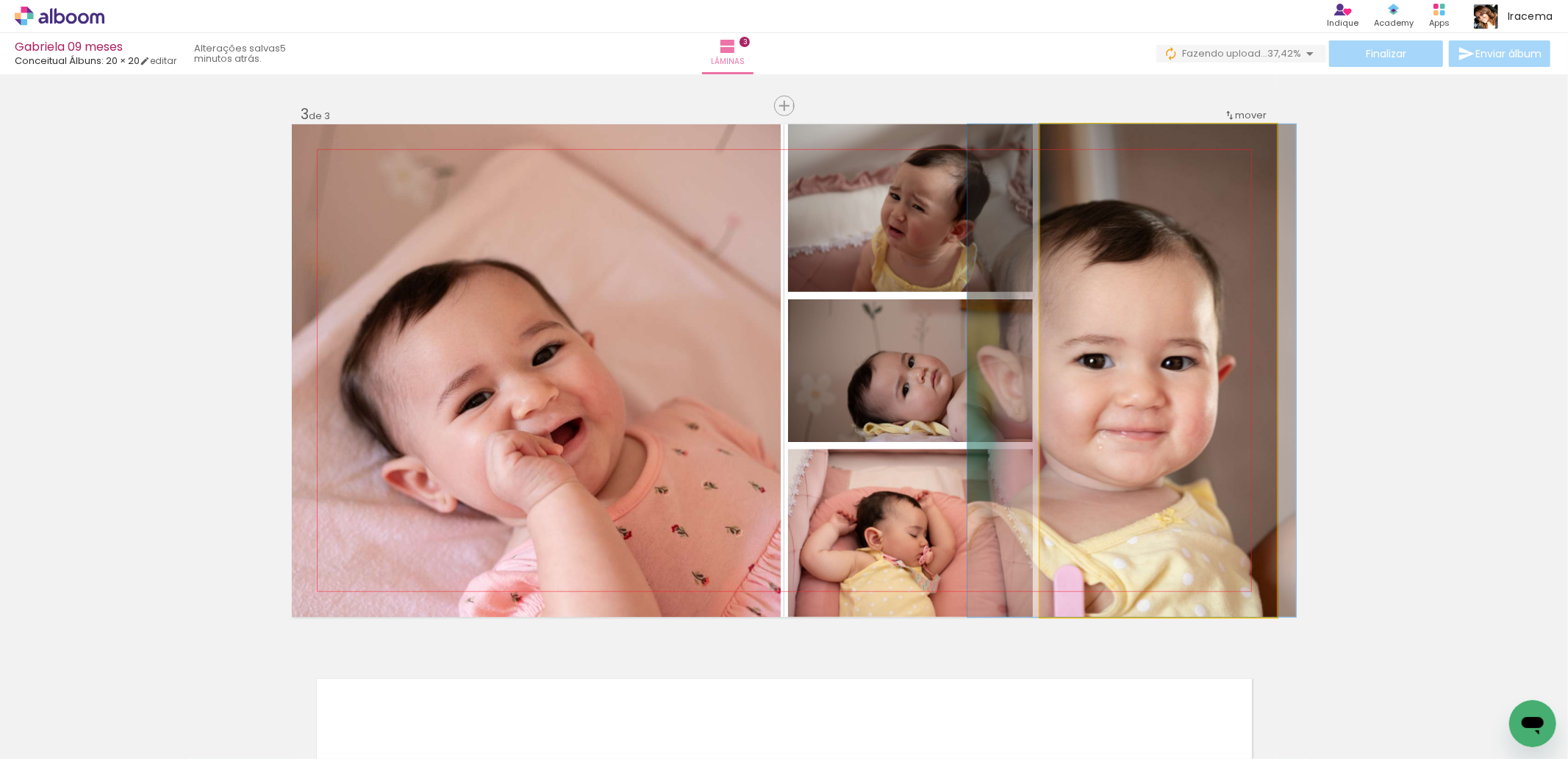
drag, startPoint x: 1170, startPoint y: 436, endPoint x: 1098, endPoint y: 431, distance: 72.2
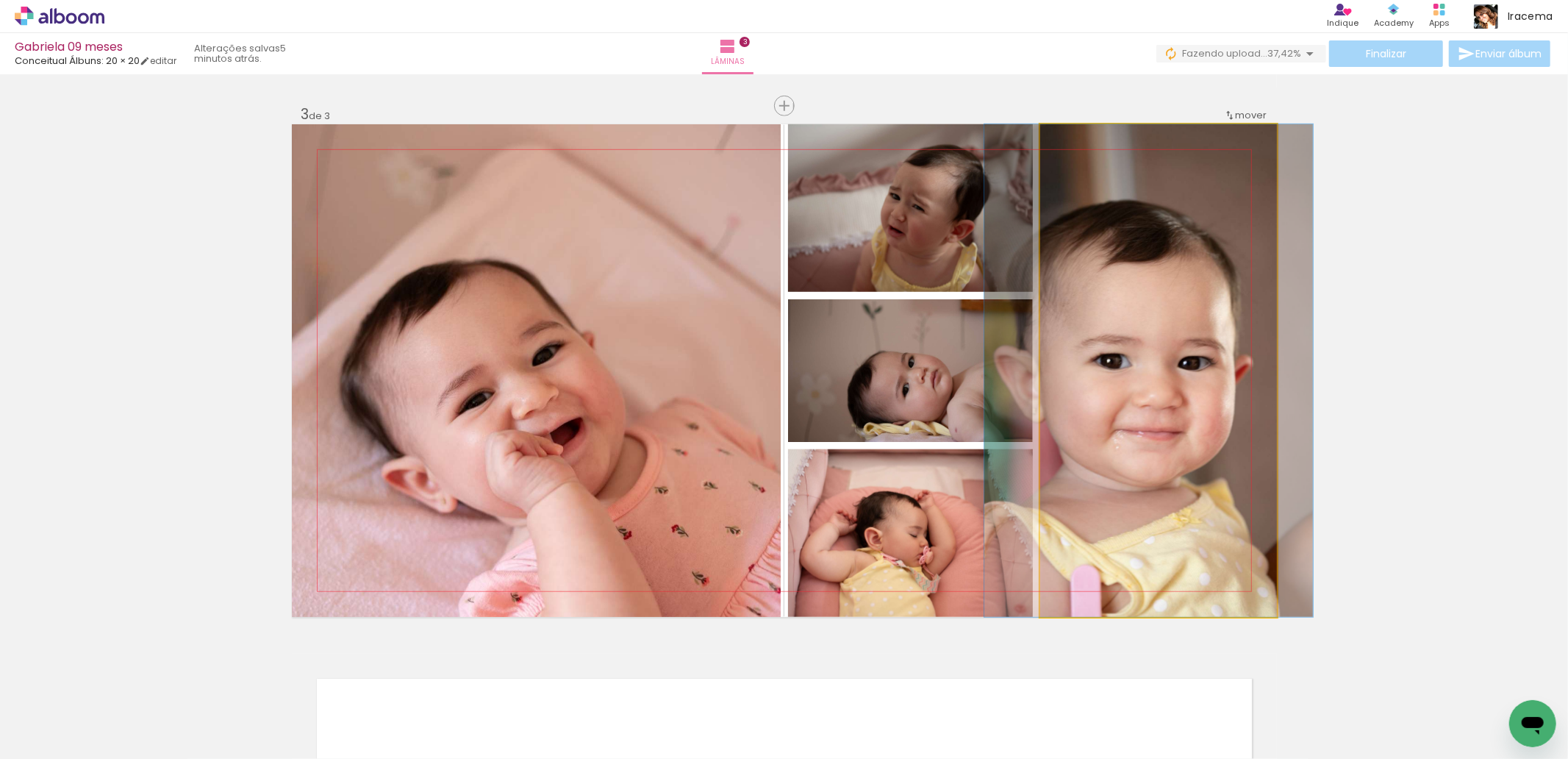
drag, startPoint x: 1154, startPoint y: 425, endPoint x: 1166, endPoint y: 425, distance: 12.0
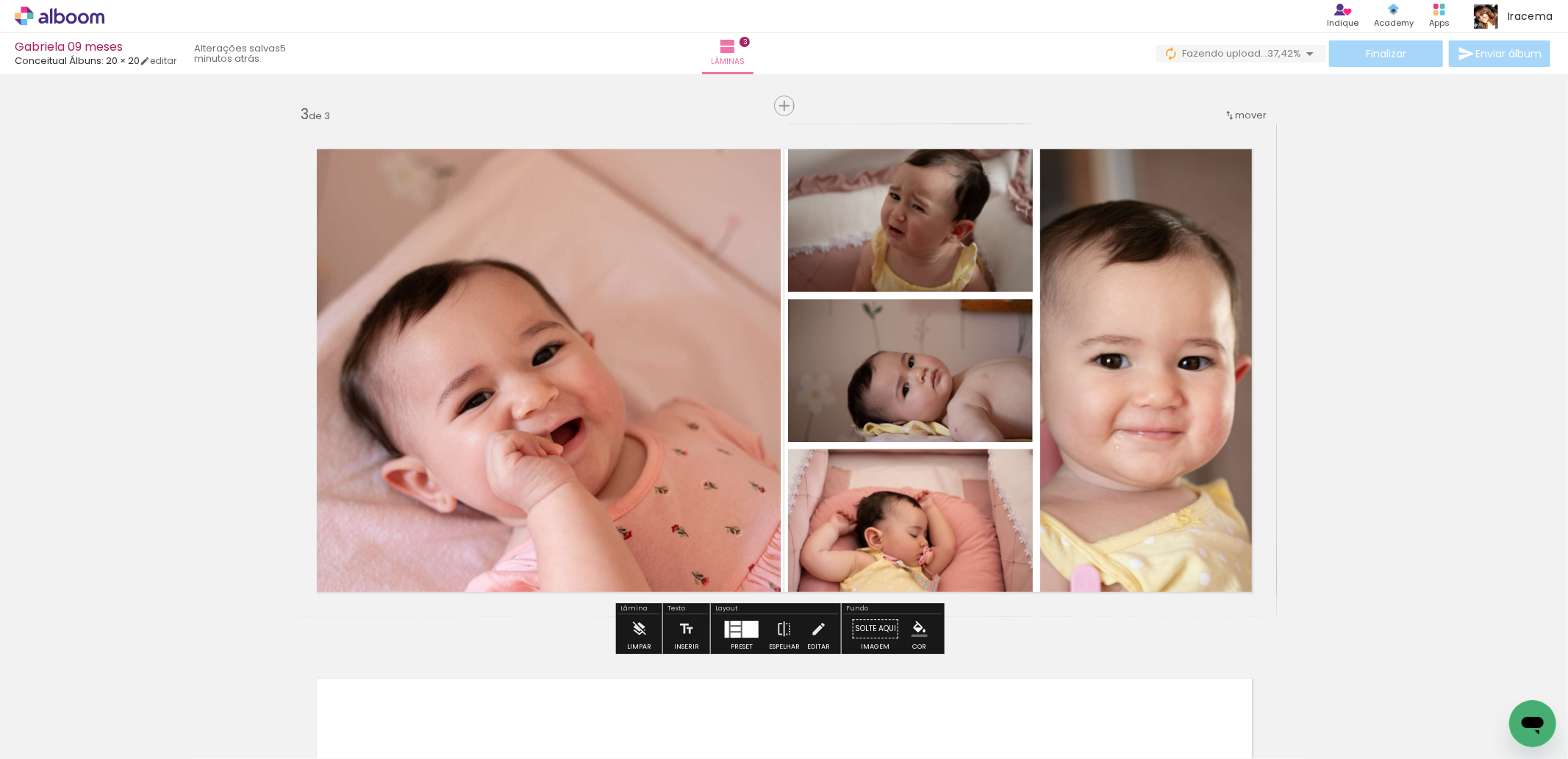
click at [1469, 341] on div "Inserir lâmina 1 de 3 Inserir lâmina 2 de 3 Inserir lâmina 3 de 3" at bounding box center [784, 87] width 1568 height 2119
click at [780, 626] on iron-icon at bounding box center [784, 629] width 16 height 29
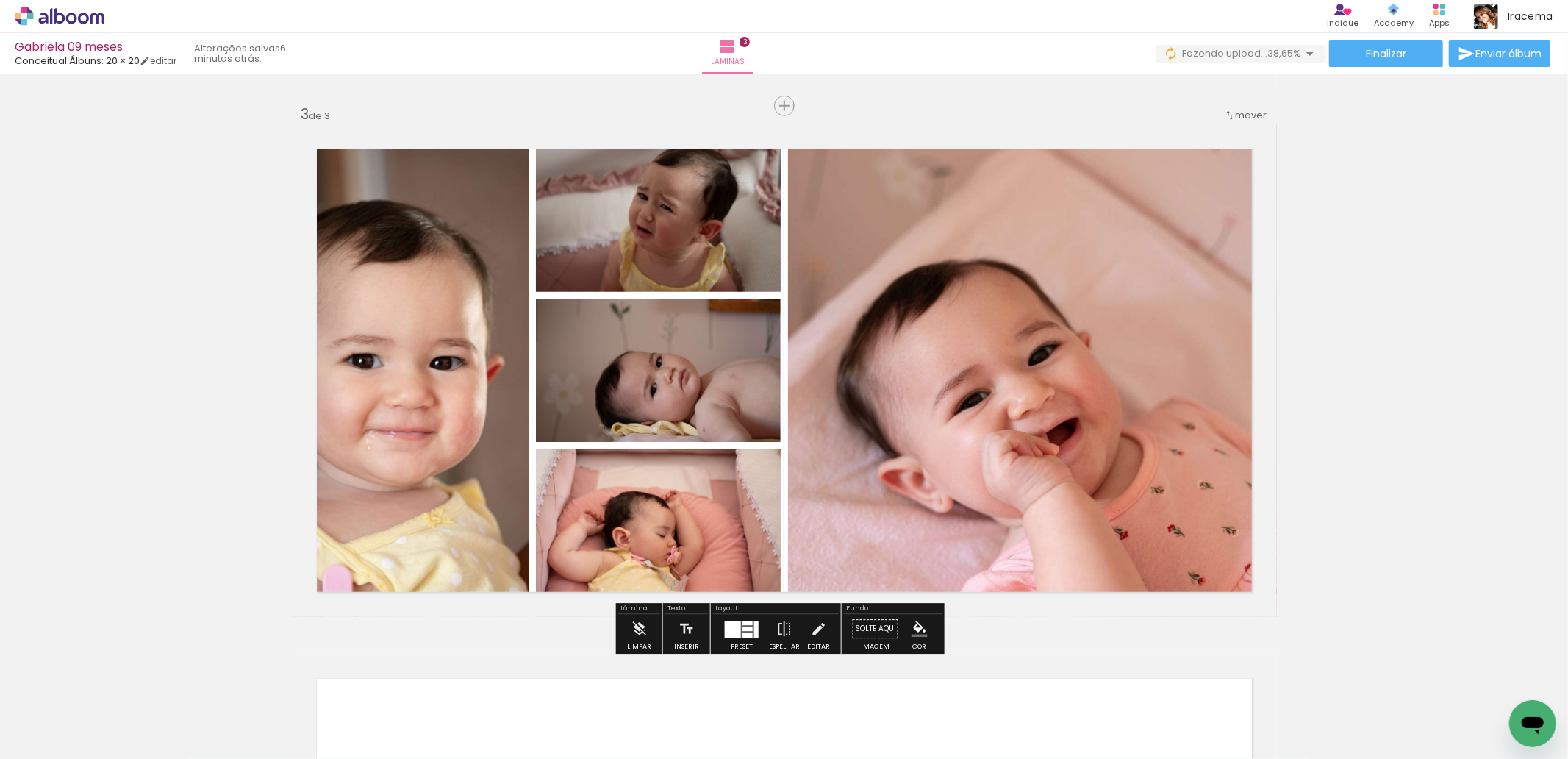
click at [344, 206] on quentale-photo at bounding box center [410, 371] width 237 height 493
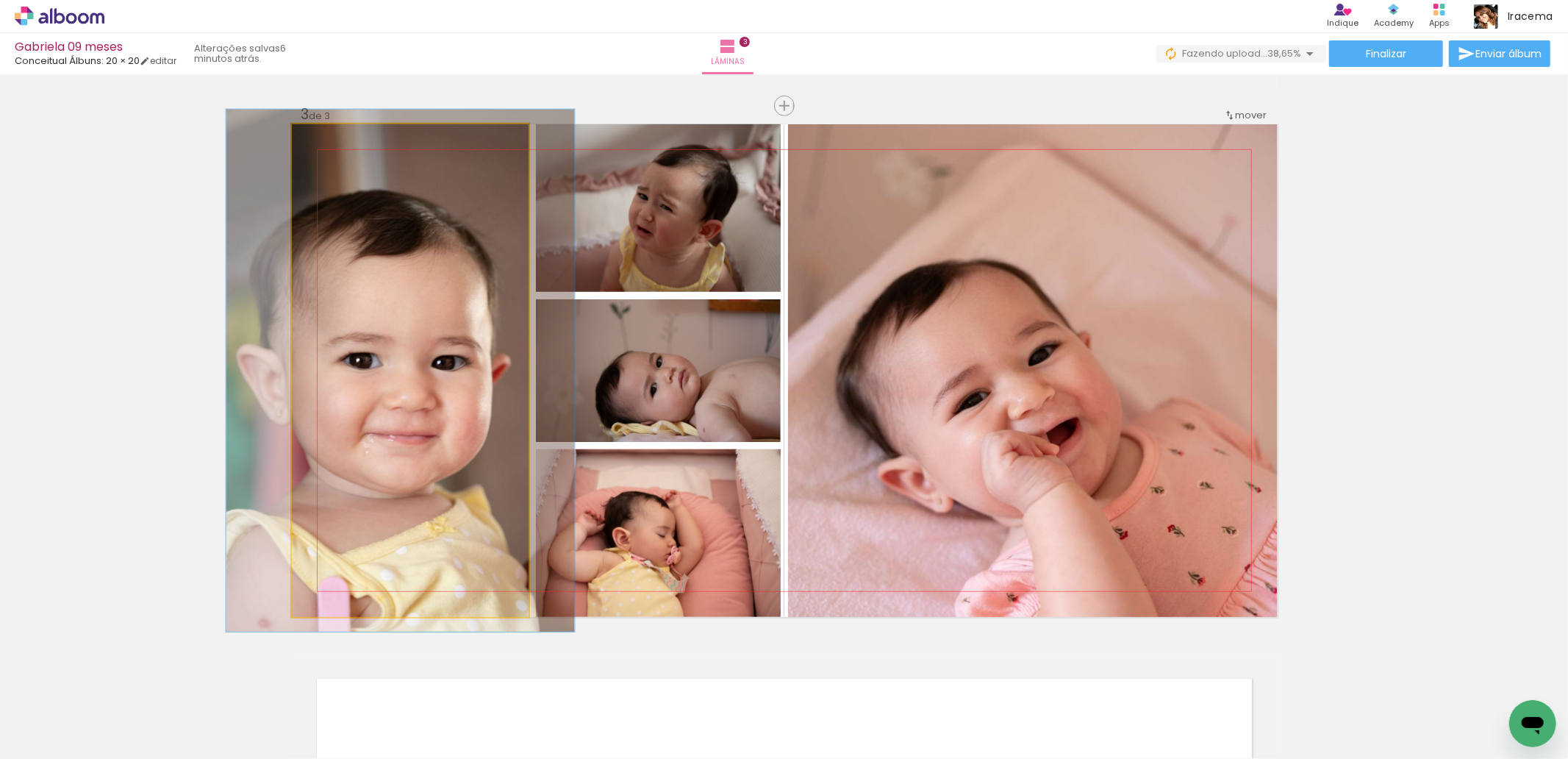
click at [328, 136] on div at bounding box center [329, 139] width 23 height 23
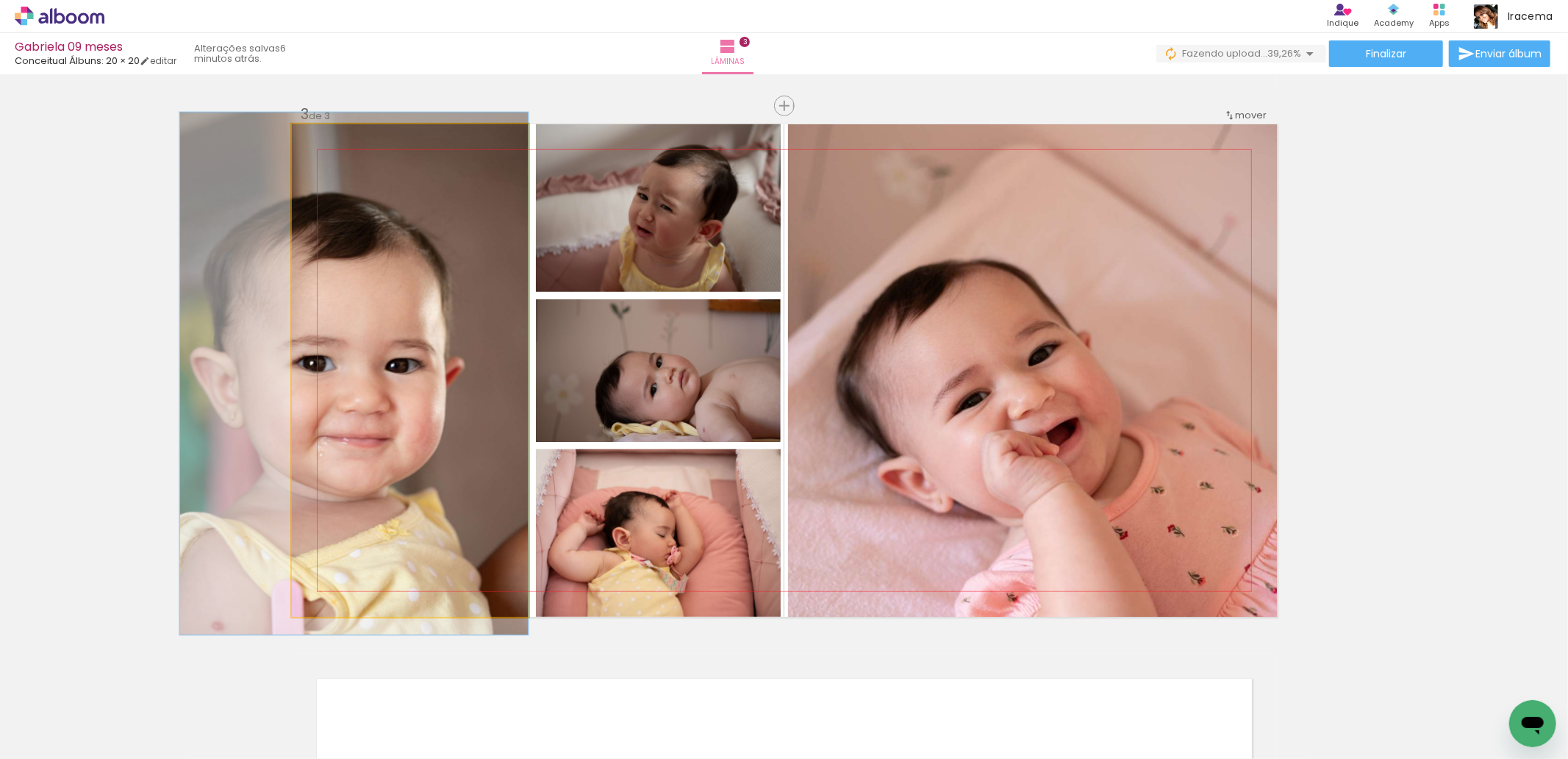
drag, startPoint x: 424, startPoint y: 287, endPoint x: 332, endPoint y: 269, distance: 93.7
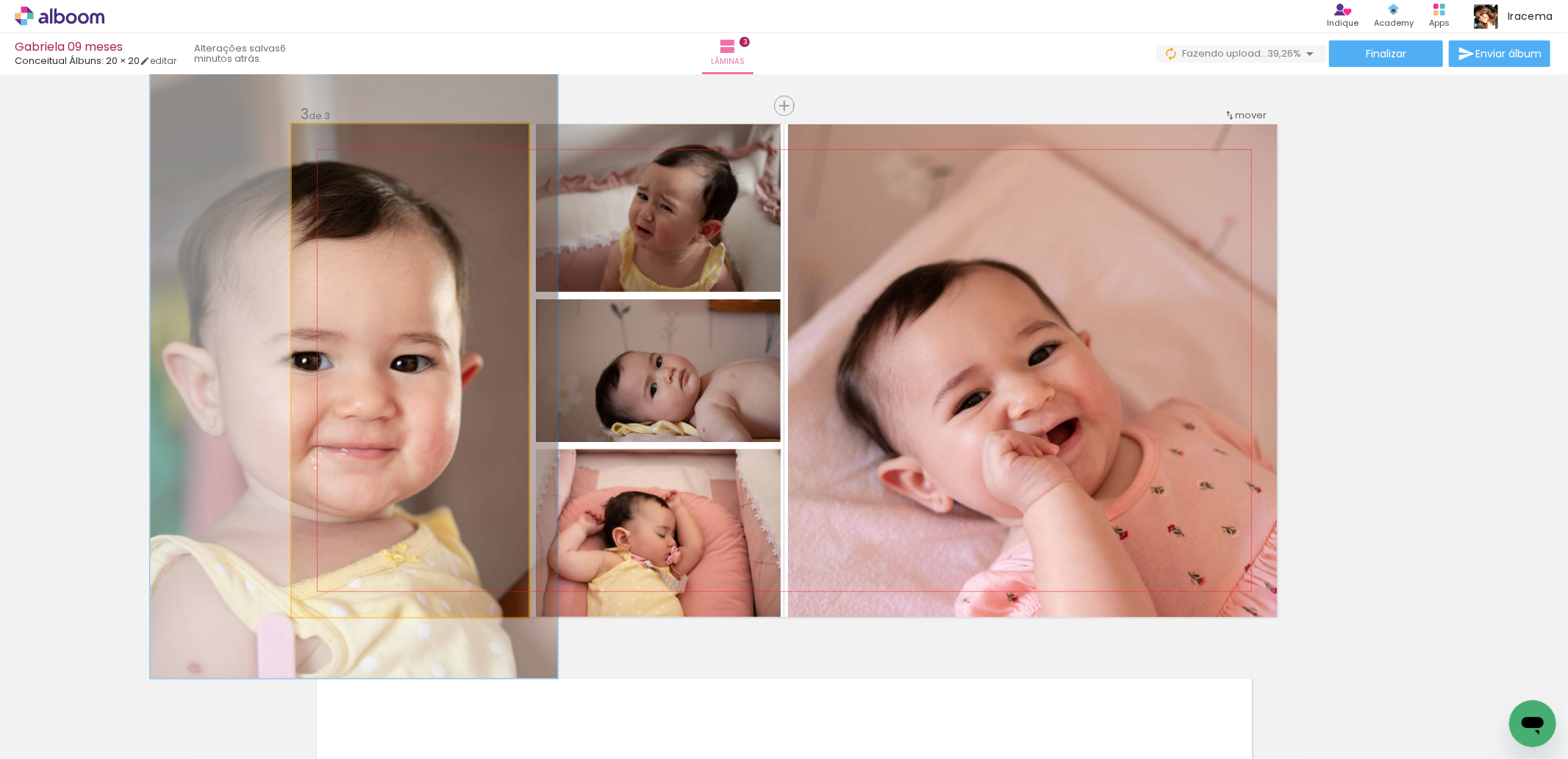
drag, startPoint x: 328, startPoint y: 142, endPoint x: 339, endPoint y: 143, distance: 11.0
click at [339, 143] on div at bounding box center [339, 139] width 23 height 23
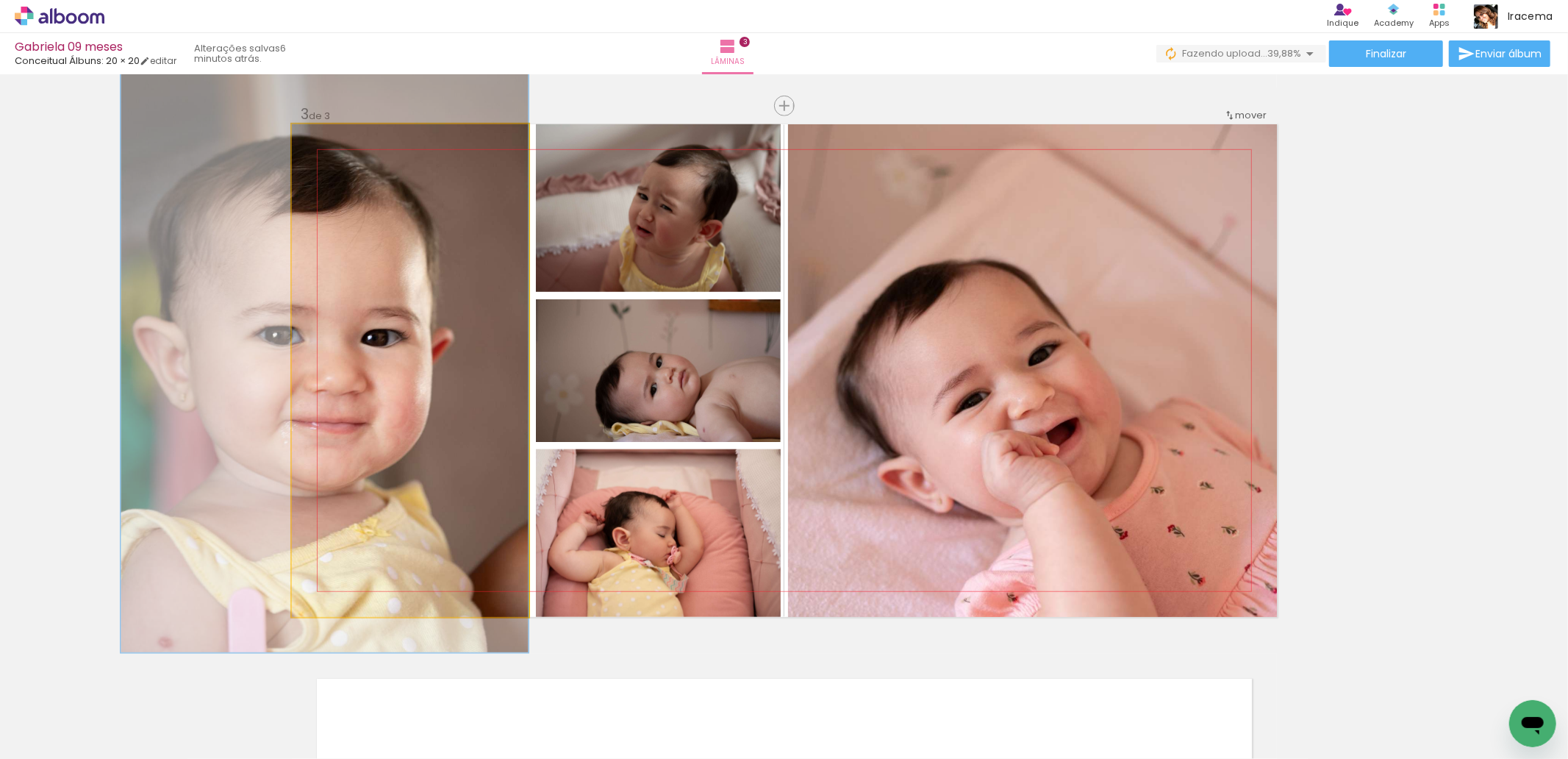
drag, startPoint x: 431, startPoint y: 291, endPoint x: 395, endPoint y: 266, distance: 43.8
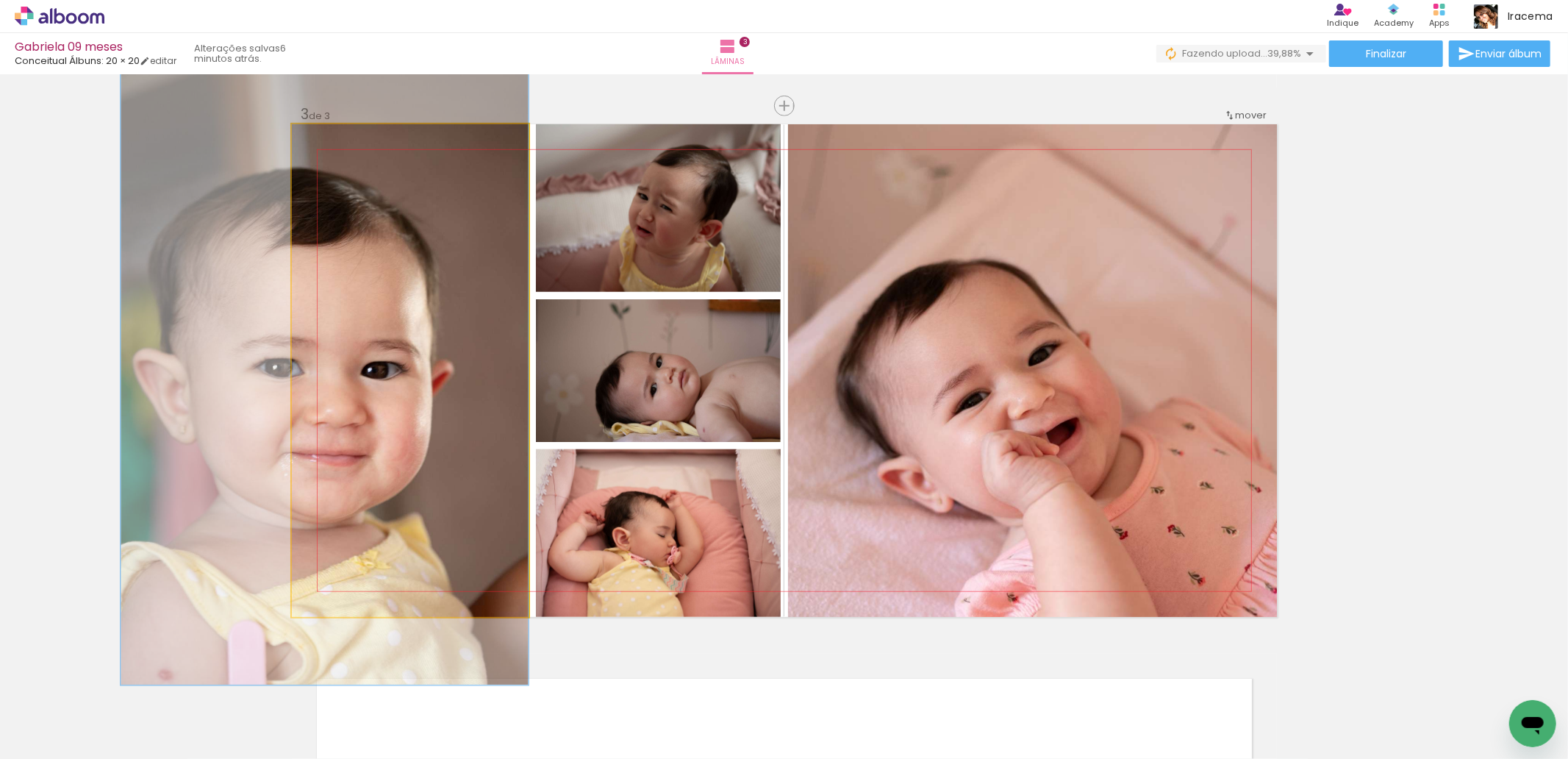
drag, startPoint x: 412, startPoint y: 304, endPoint x: 407, endPoint y: 332, distance: 28.4
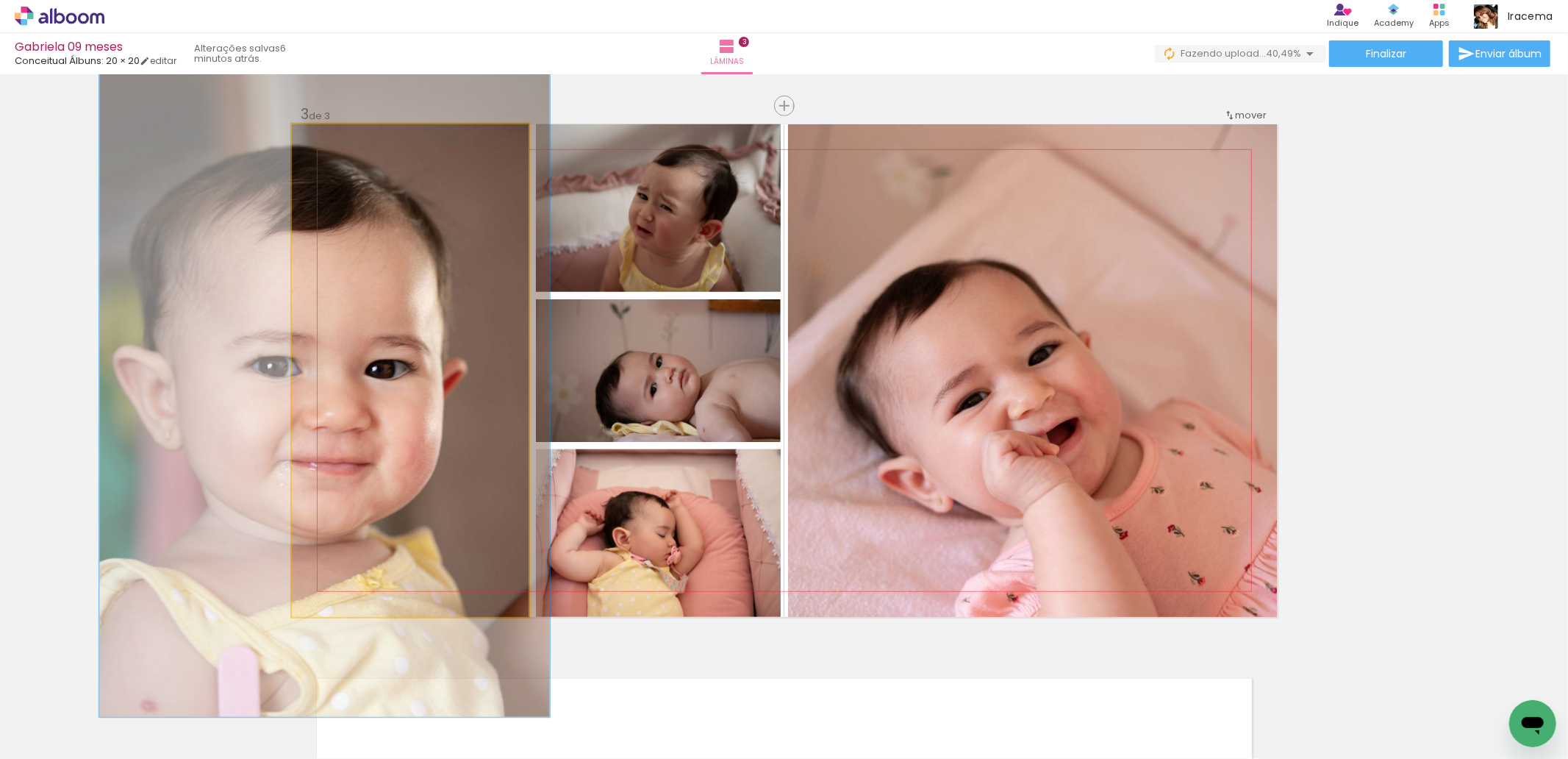
drag, startPoint x: 326, startPoint y: 144, endPoint x: 333, endPoint y: 146, distance: 7.3
click at [336, 146] on div at bounding box center [347, 139] width 23 height 23
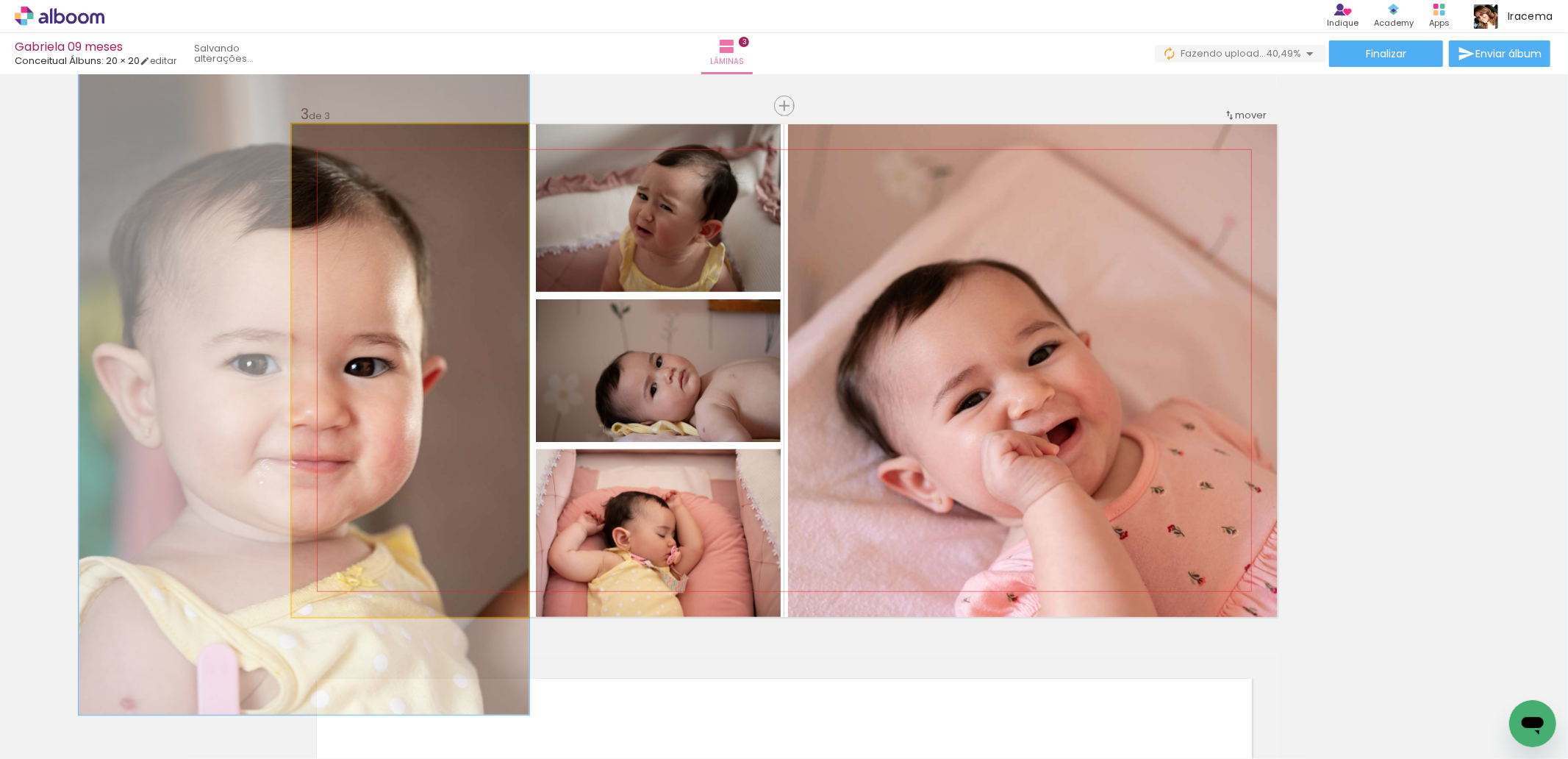
drag, startPoint x: 425, startPoint y: 320, endPoint x: 405, endPoint y: 319, distance: 20.0
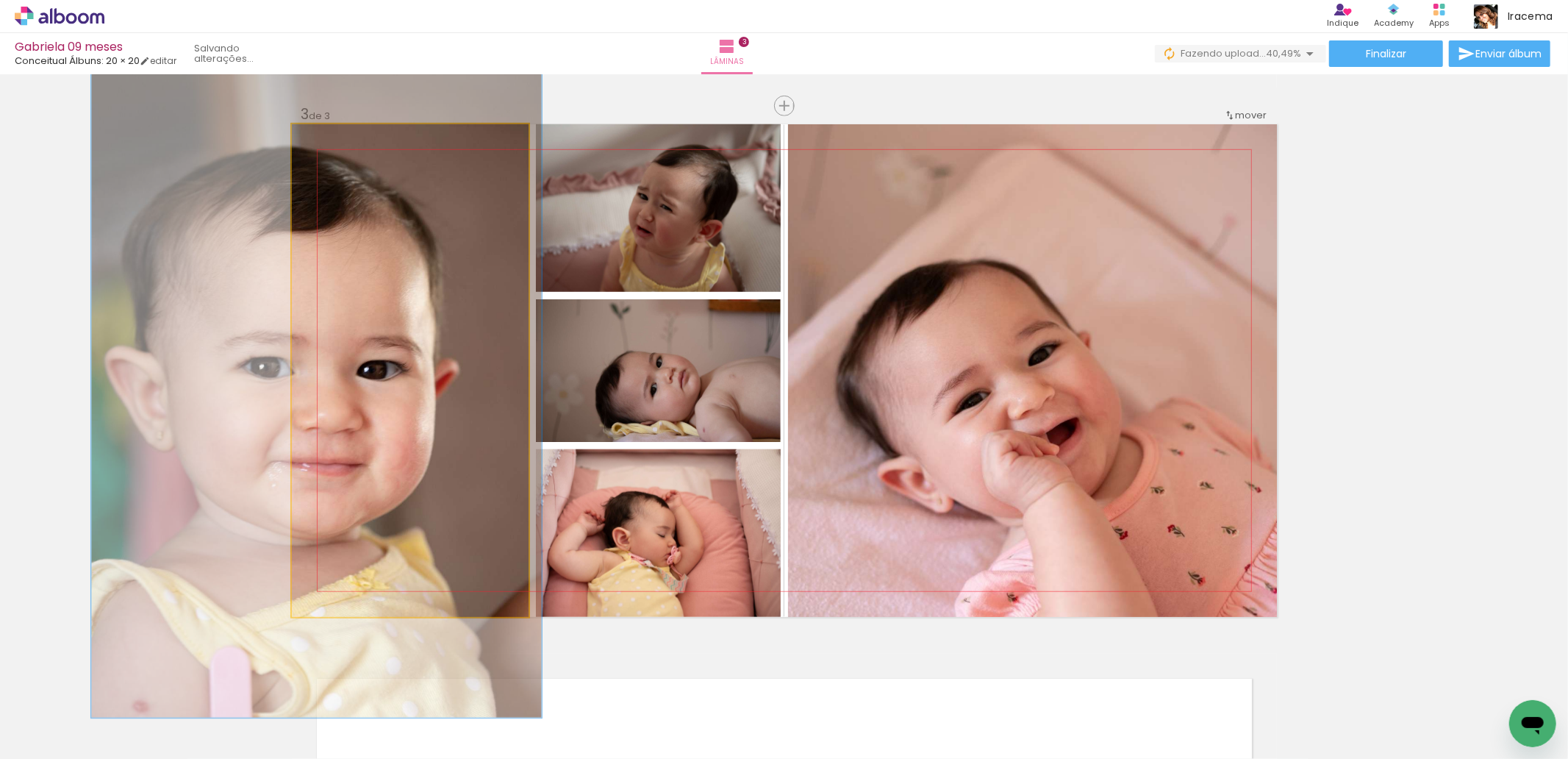
drag, startPoint x: 417, startPoint y: 324, endPoint x: 426, endPoint y: 328, distance: 9.8
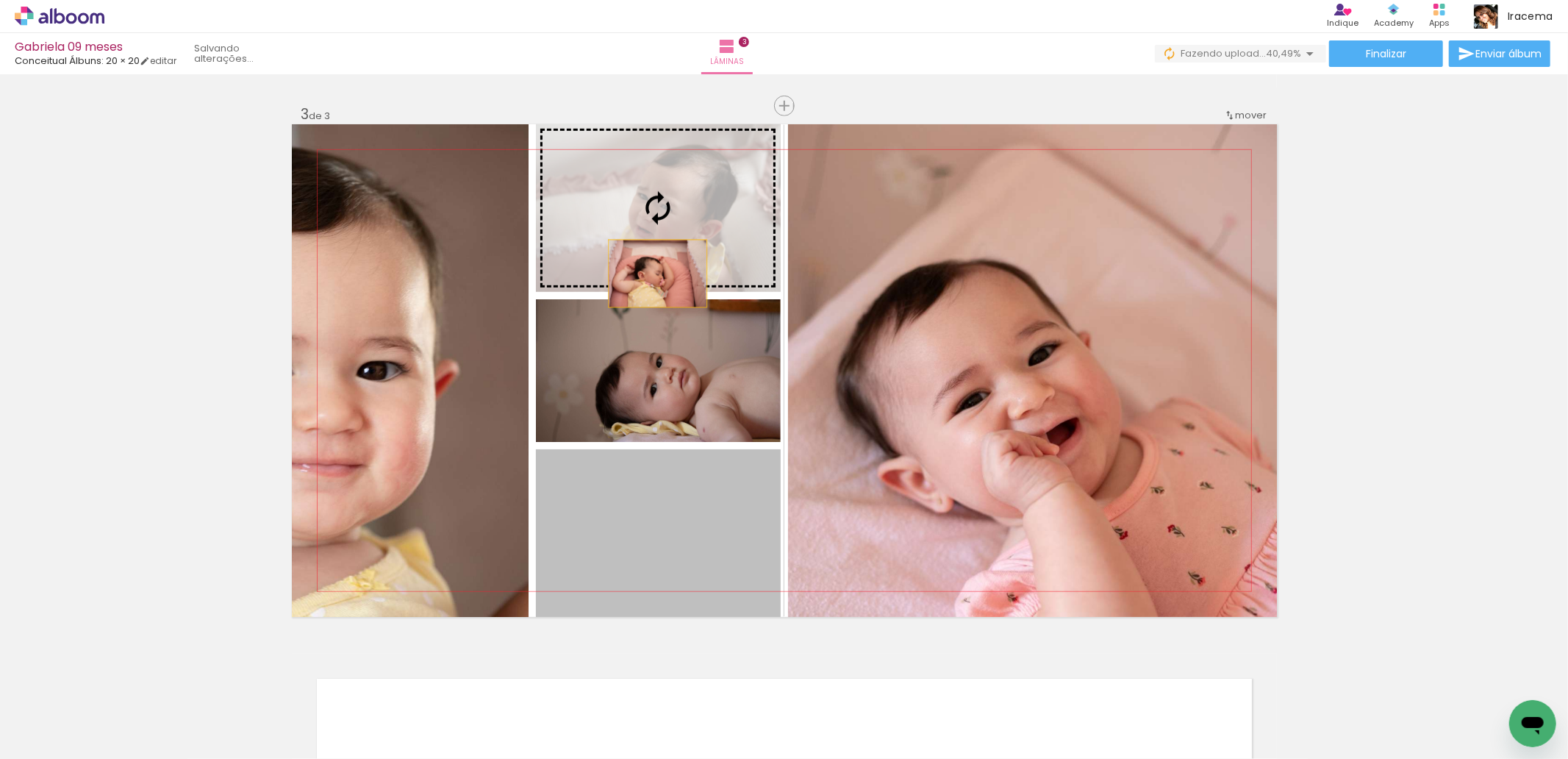
drag, startPoint x: 662, startPoint y: 538, endPoint x: 651, endPoint y: 263, distance: 275.2
click at [0, 0] on slot at bounding box center [0, 0] width 0 height 0
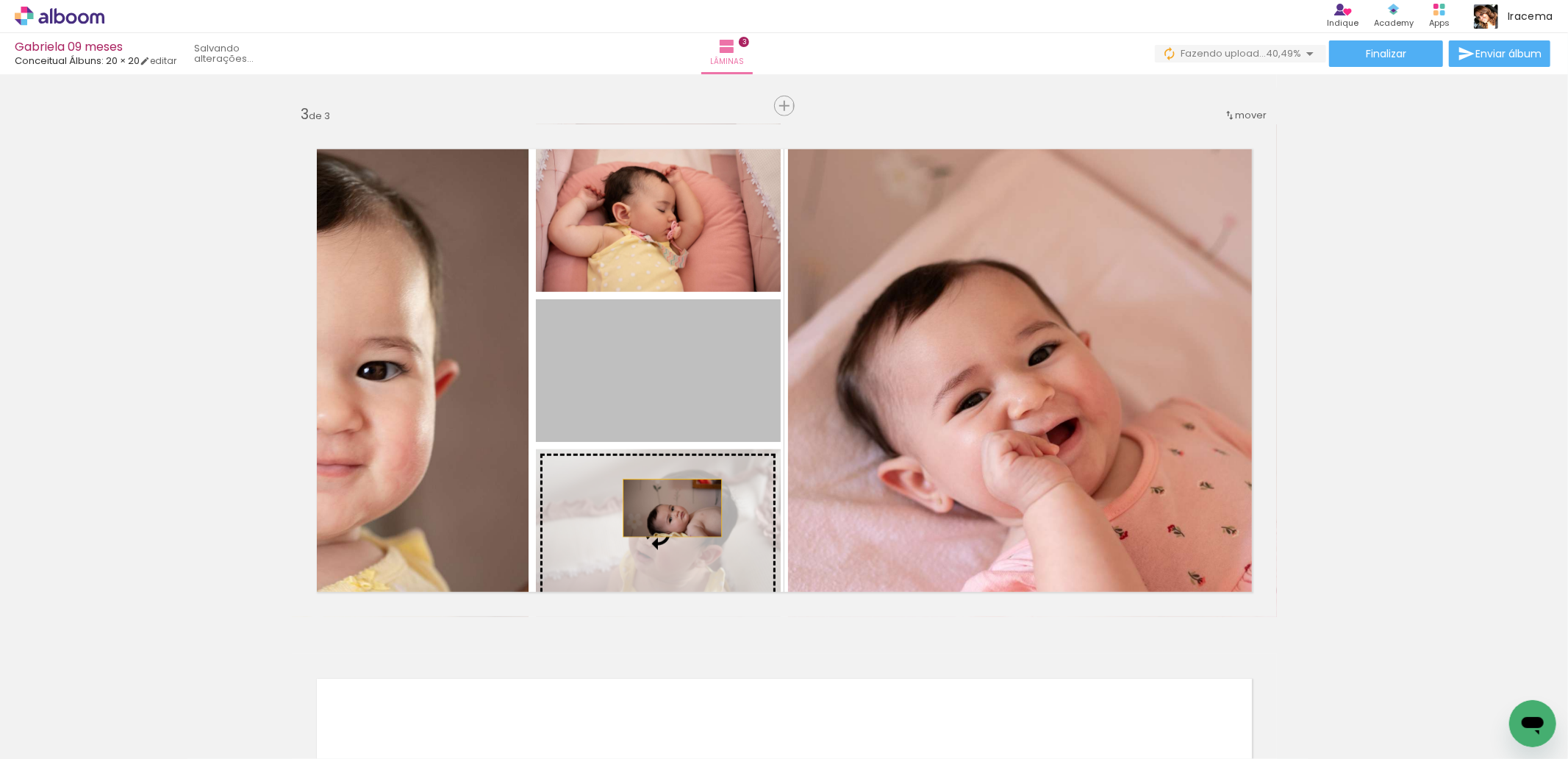
drag, startPoint x: 638, startPoint y: 386, endPoint x: 671, endPoint y: 532, distance: 149.7
click at [0, 0] on slot at bounding box center [0, 0] width 0 height 0
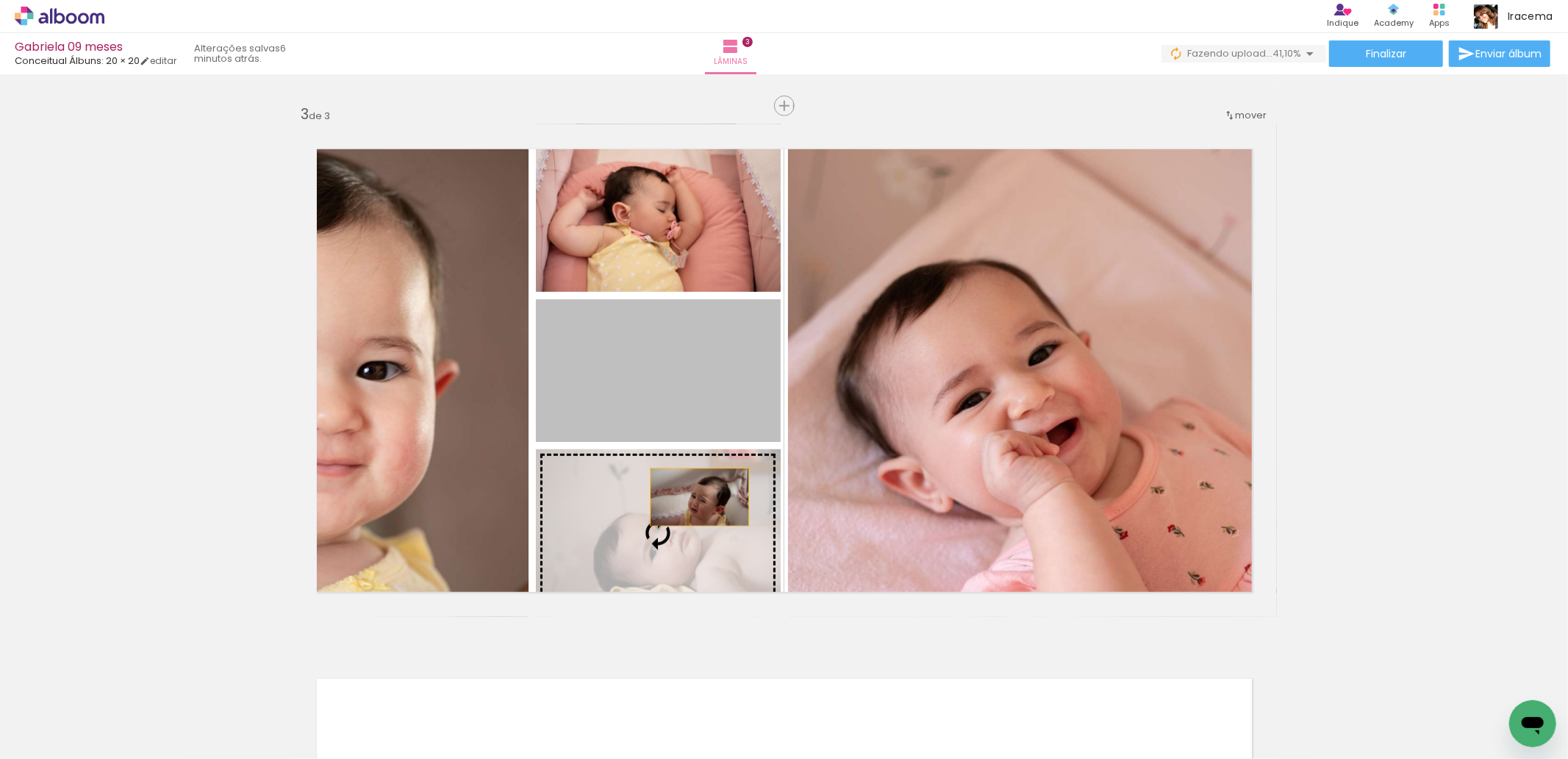
drag, startPoint x: 674, startPoint y: 385, endPoint x: 695, endPoint y: 526, distance: 142.6
click at [0, 0] on slot at bounding box center [0, 0] width 0 height 0
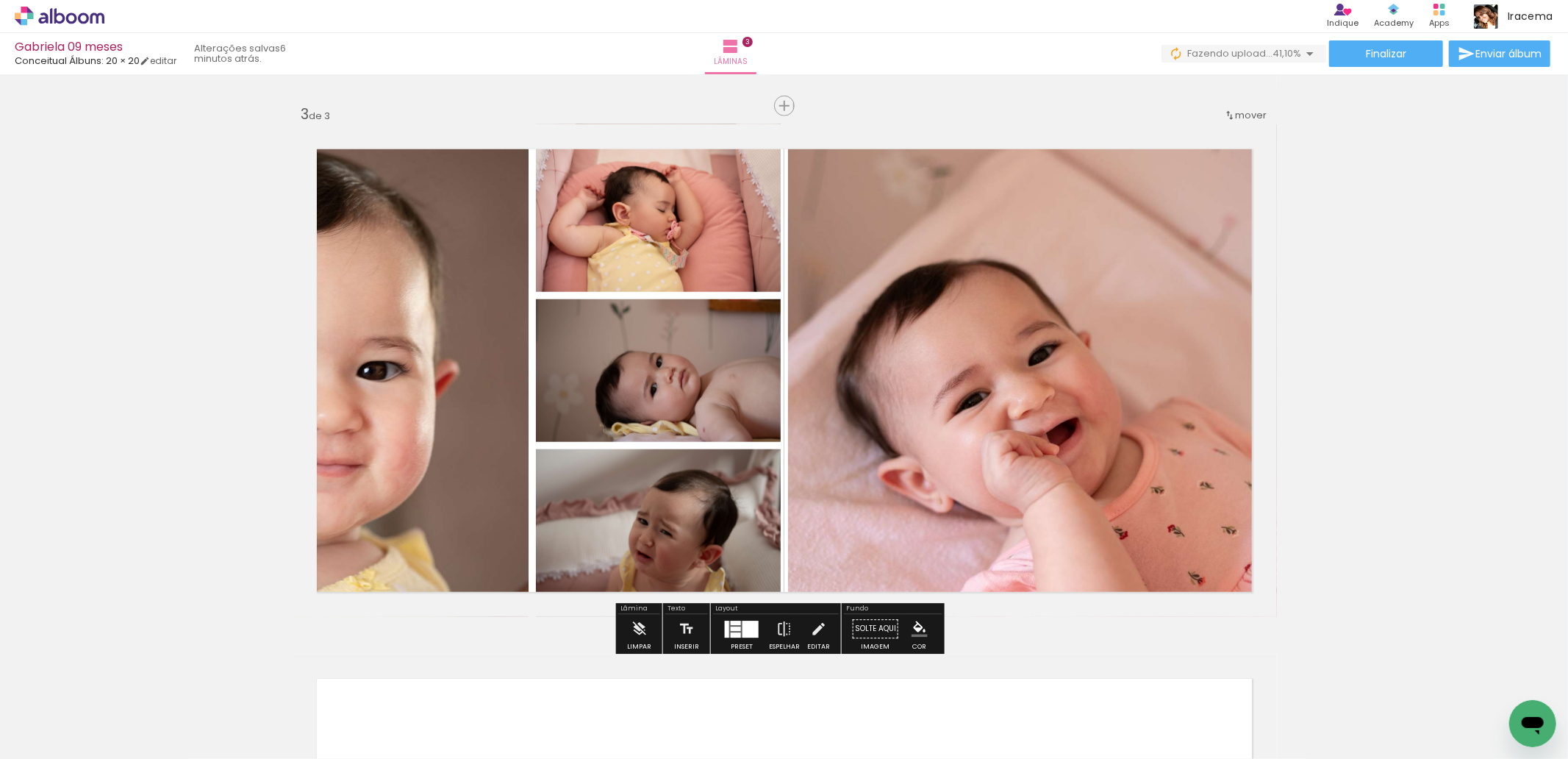
click at [315, 224] on quentale-photo at bounding box center [410, 371] width 237 height 493
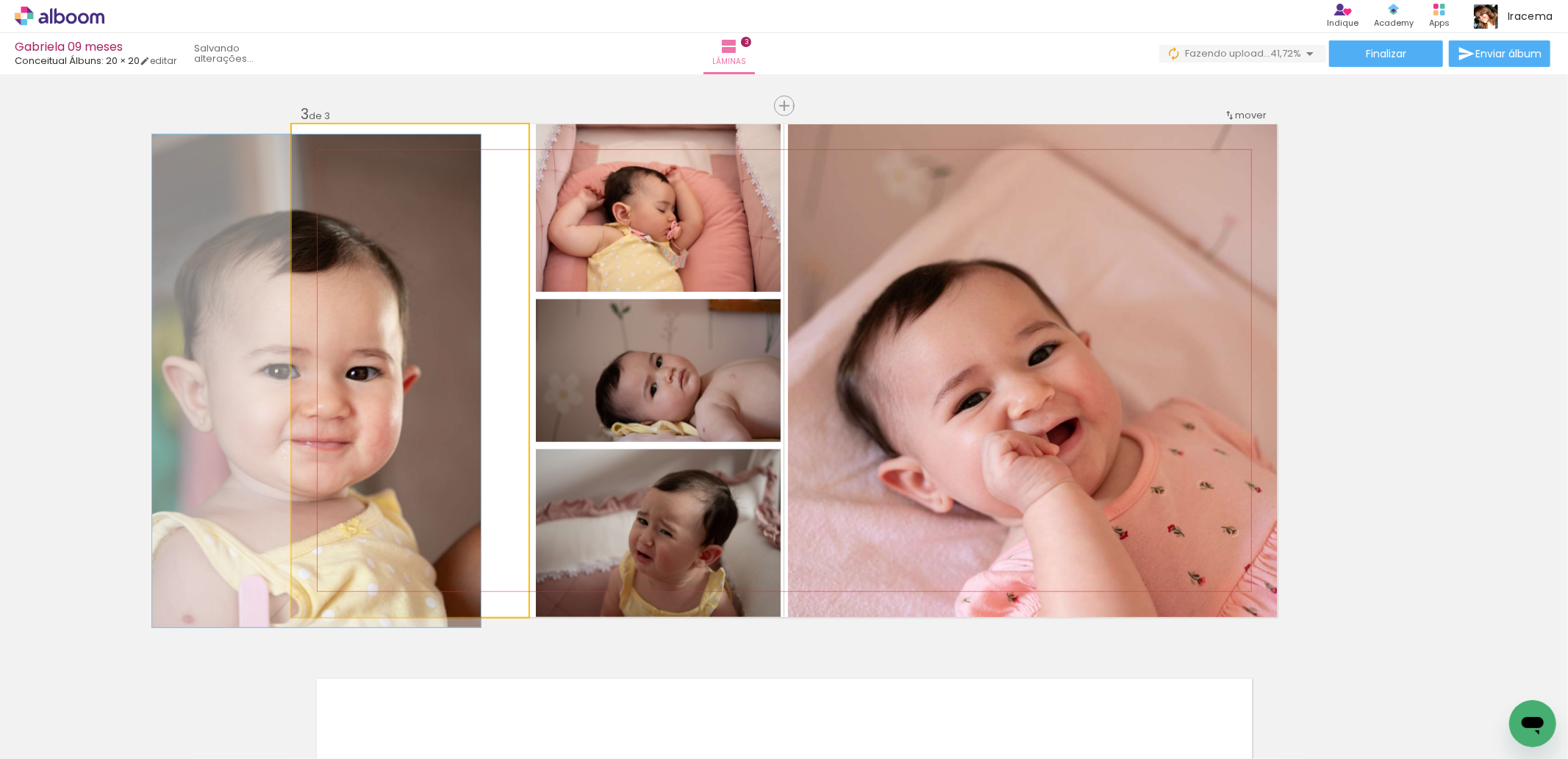
drag, startPoint x: 338, startPoint y: 138, endPoint x: 305, endPoint y: 138, distance: 33.0
type paper-slider "100"
click at [305, 138] on div at bounding box center [347, 139] width 102 height 22
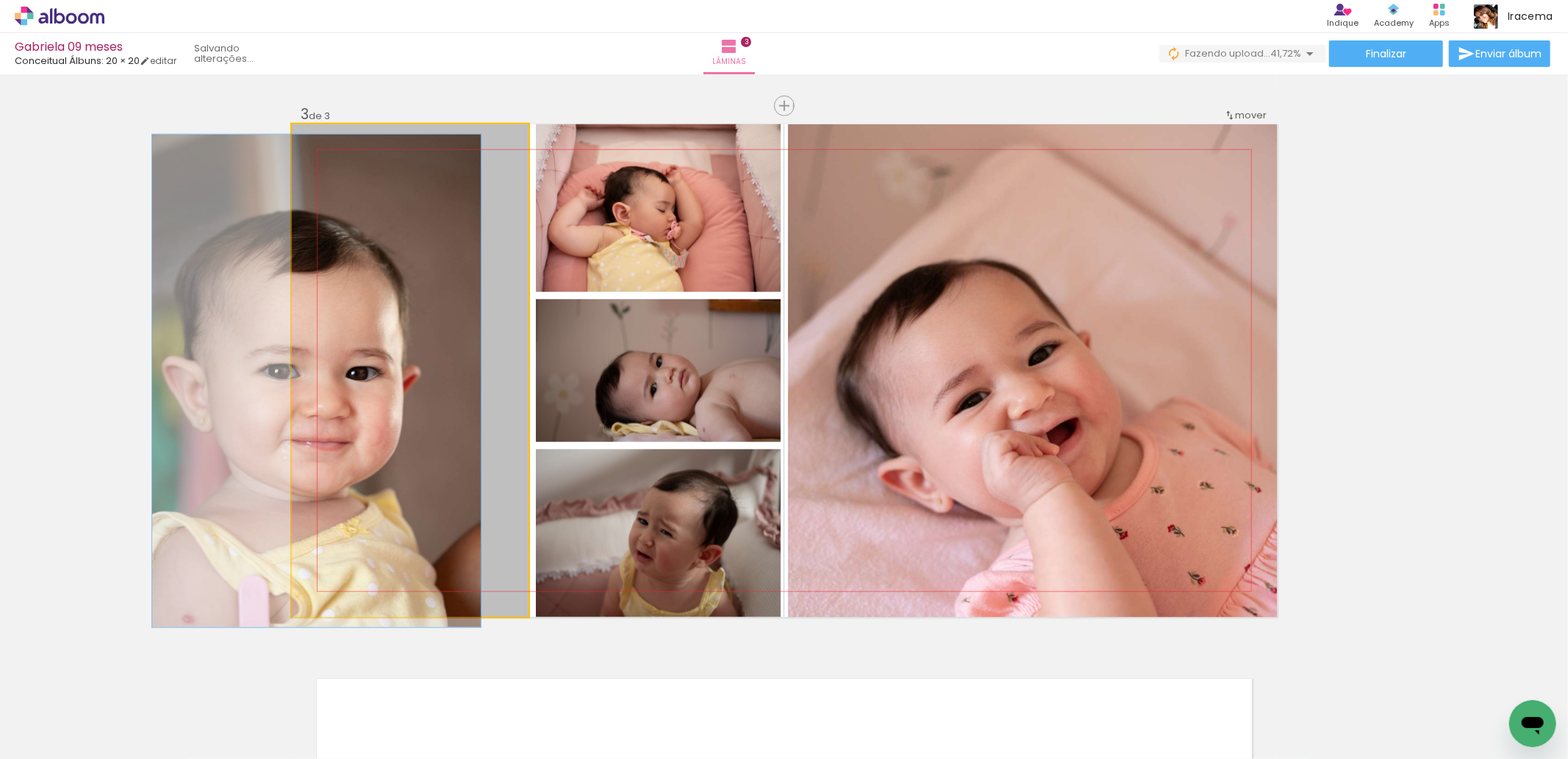
drag, startPoint x: 379, startPoint y: 311, endPoint x: 480, endPoint y: 300, distance: 101.6
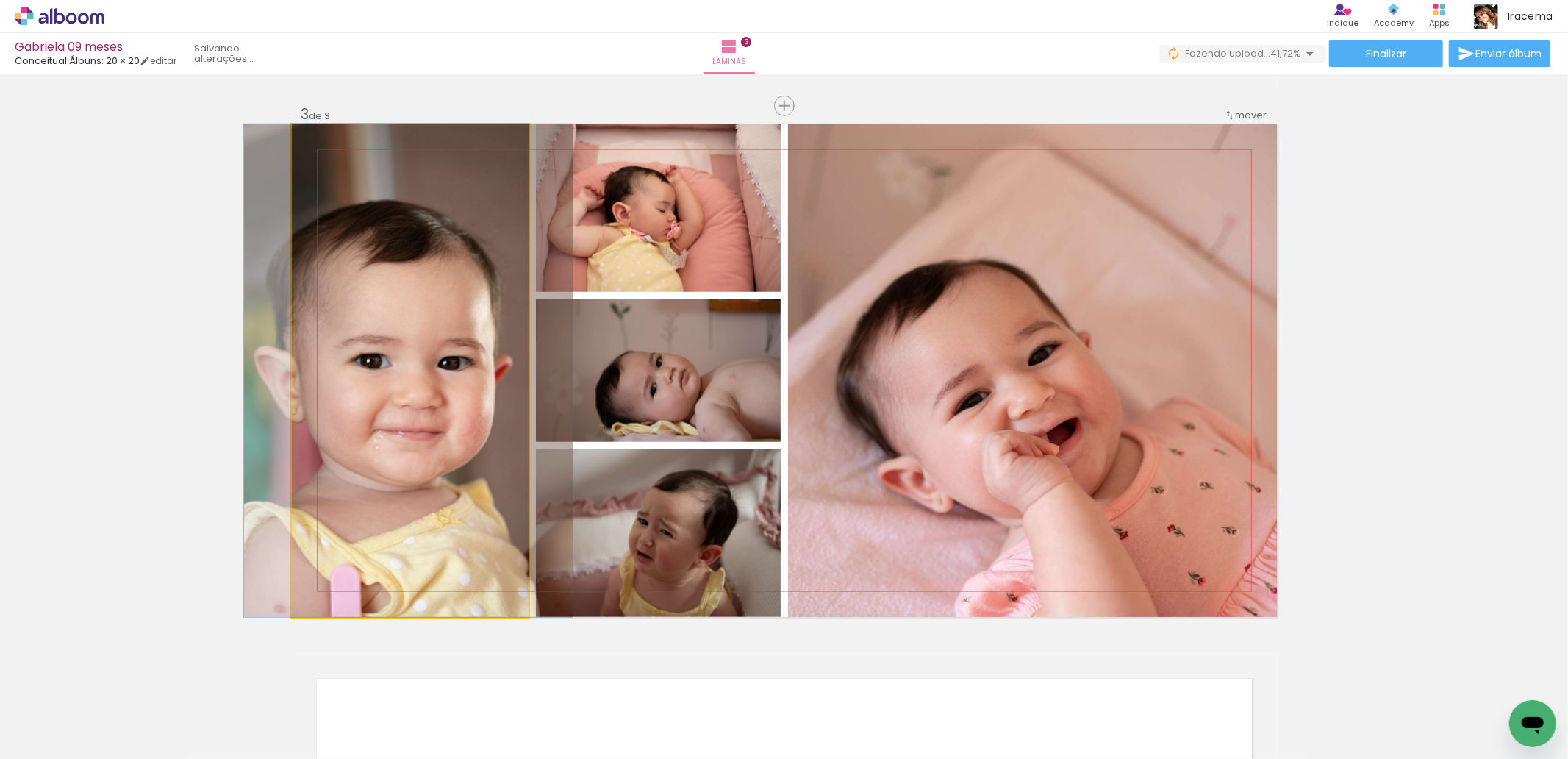
drag, startPoint x: 437, startPoint y: 356, endPoint x: 429, endPoint y: 353, distance: 8.5
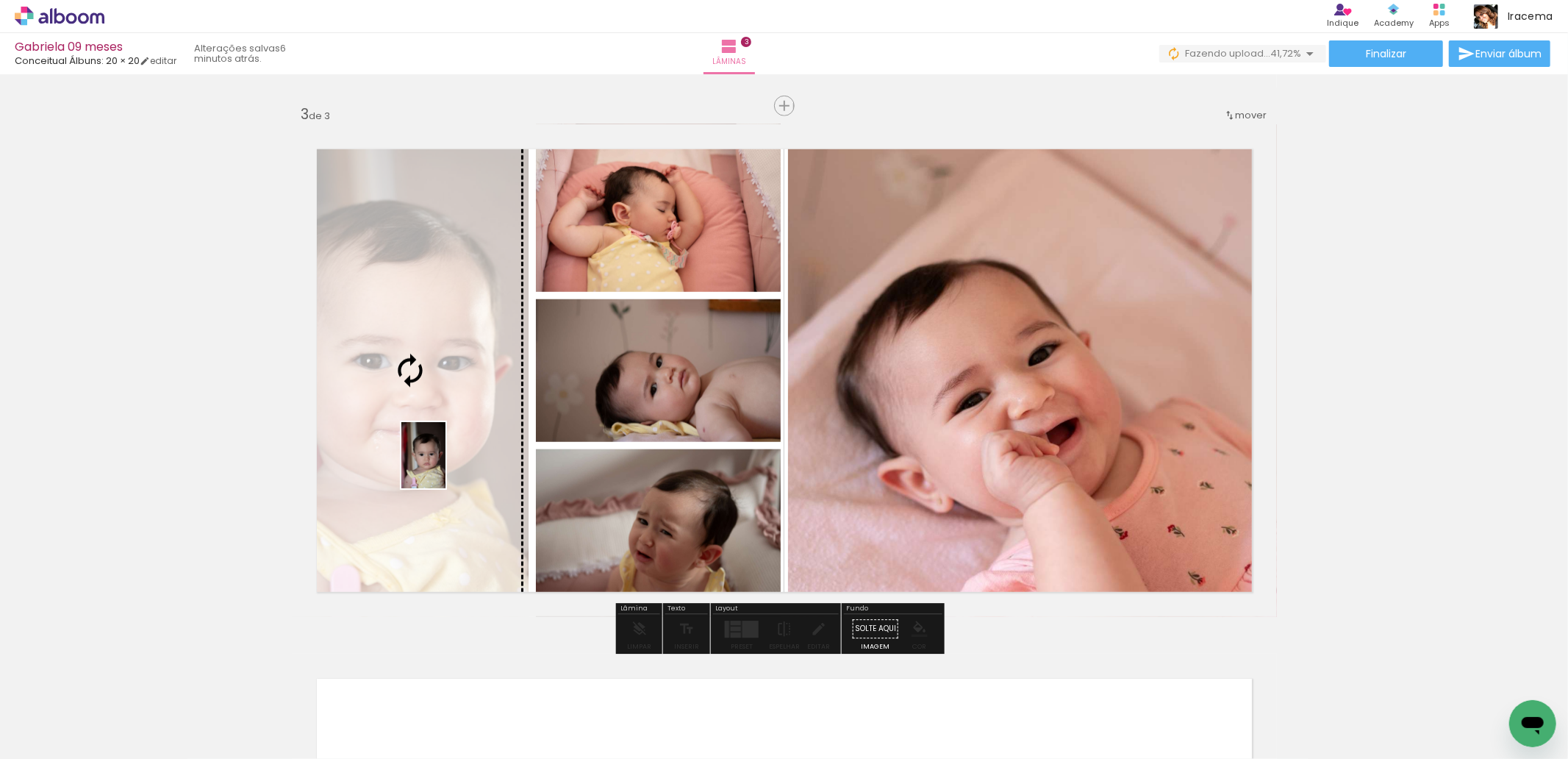
drag, startPoint x: 606, startPoint y: 722, endPoint x: 446, endPoint y: 466, distance: 301.9
click at [446, 466] on quentale-workspace at bounding box center [784, 380] width 1568 height 759
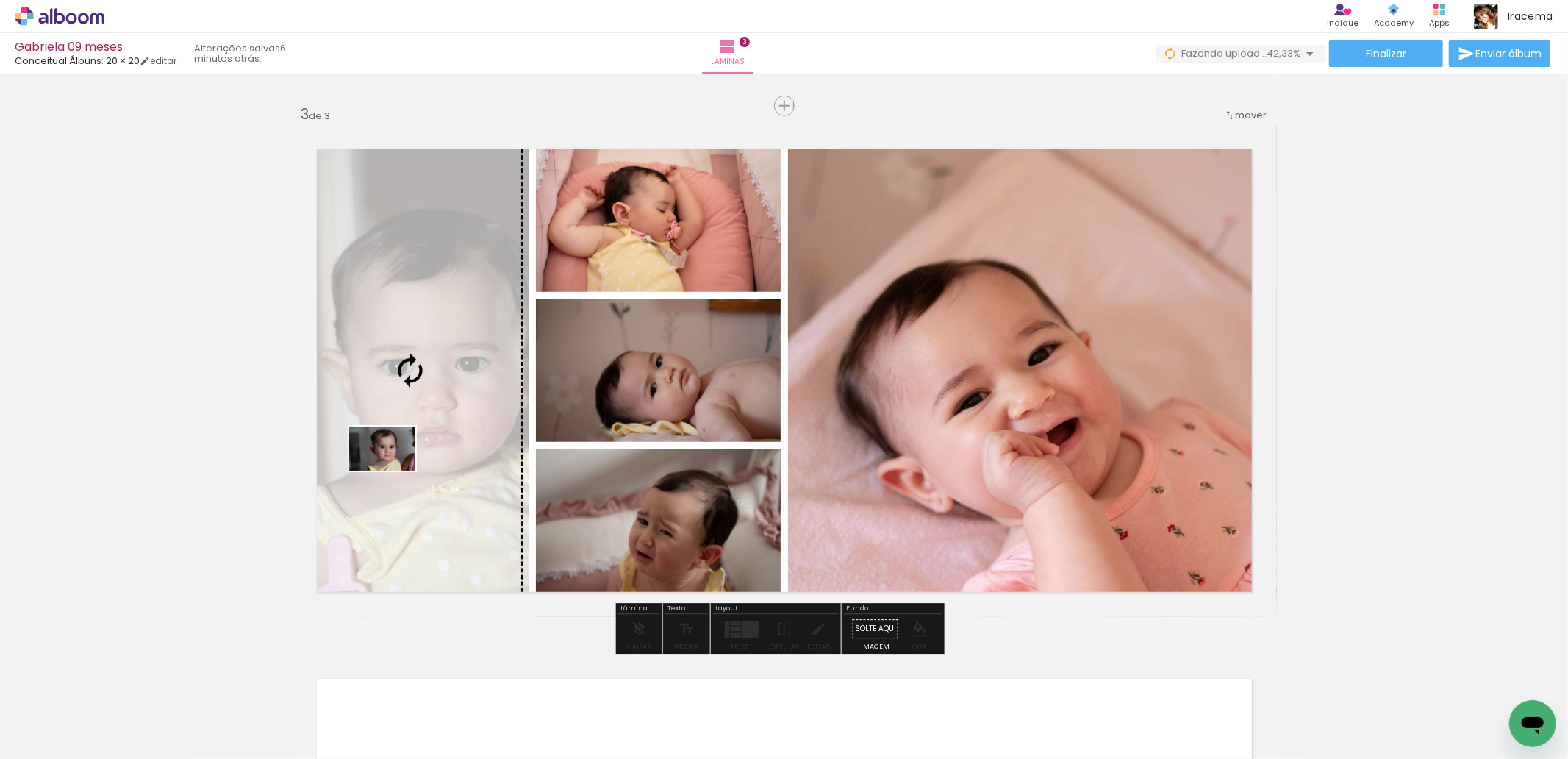
drag, startPoint x: 749, startPoint y: 712, endPoint x: 393, endPoint y: 471, distance: 429.9
click at [393, 471] on quentale-workspace at bounding box center [784, 380] width 1568 height 759
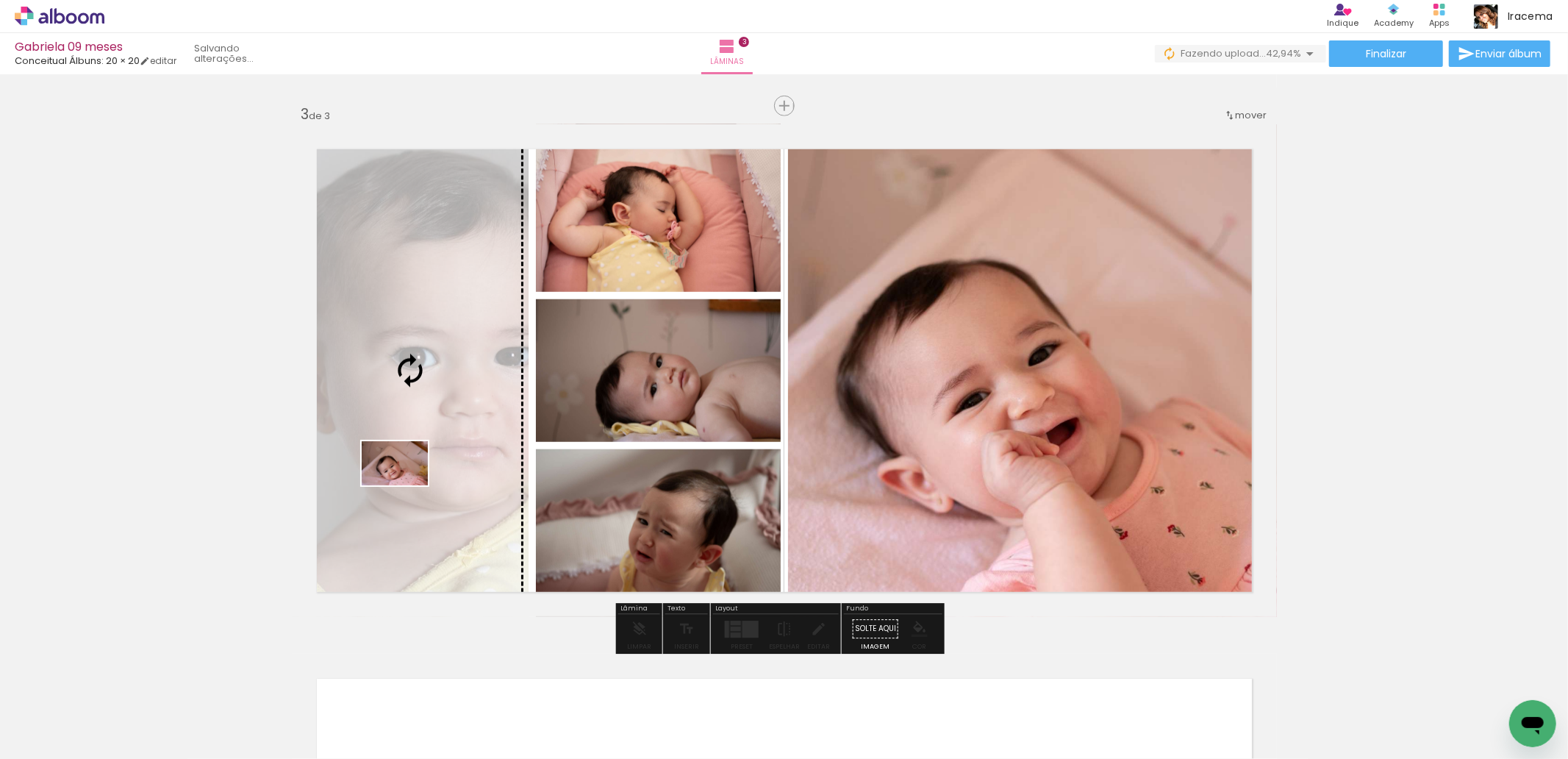
drag, startPoint x: 1015, startPoint y: 728, endPoint x: 406, endPoint y: 486, distance: 655.3
click at [406, 486] on quentale-workspace at bounding box center [784, 380] width 1568 height 759
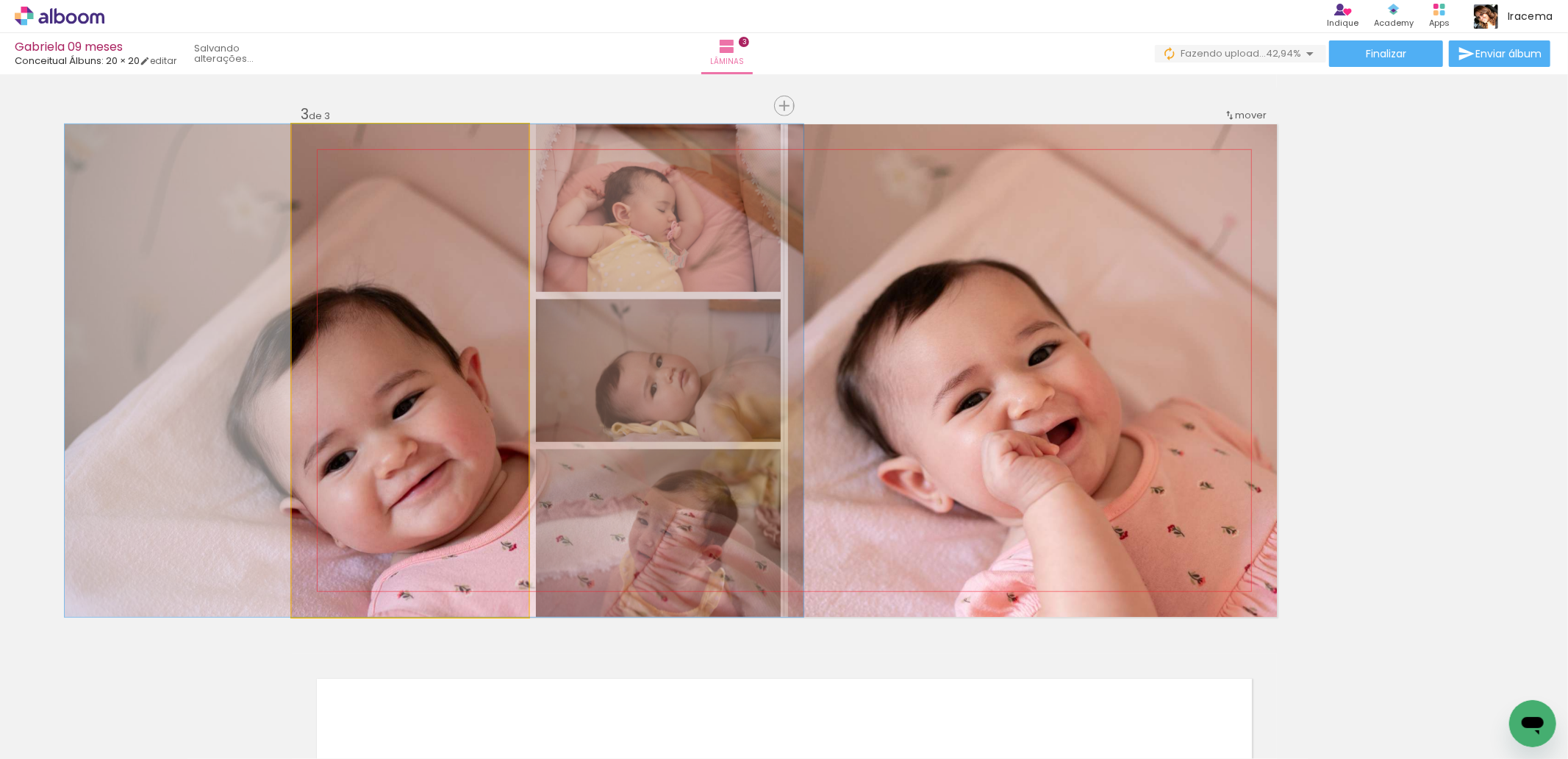
drag, startPoint x: 404, startPoint y: 512, endPoint x: 440, endPoint y: 460, distance: 63.2
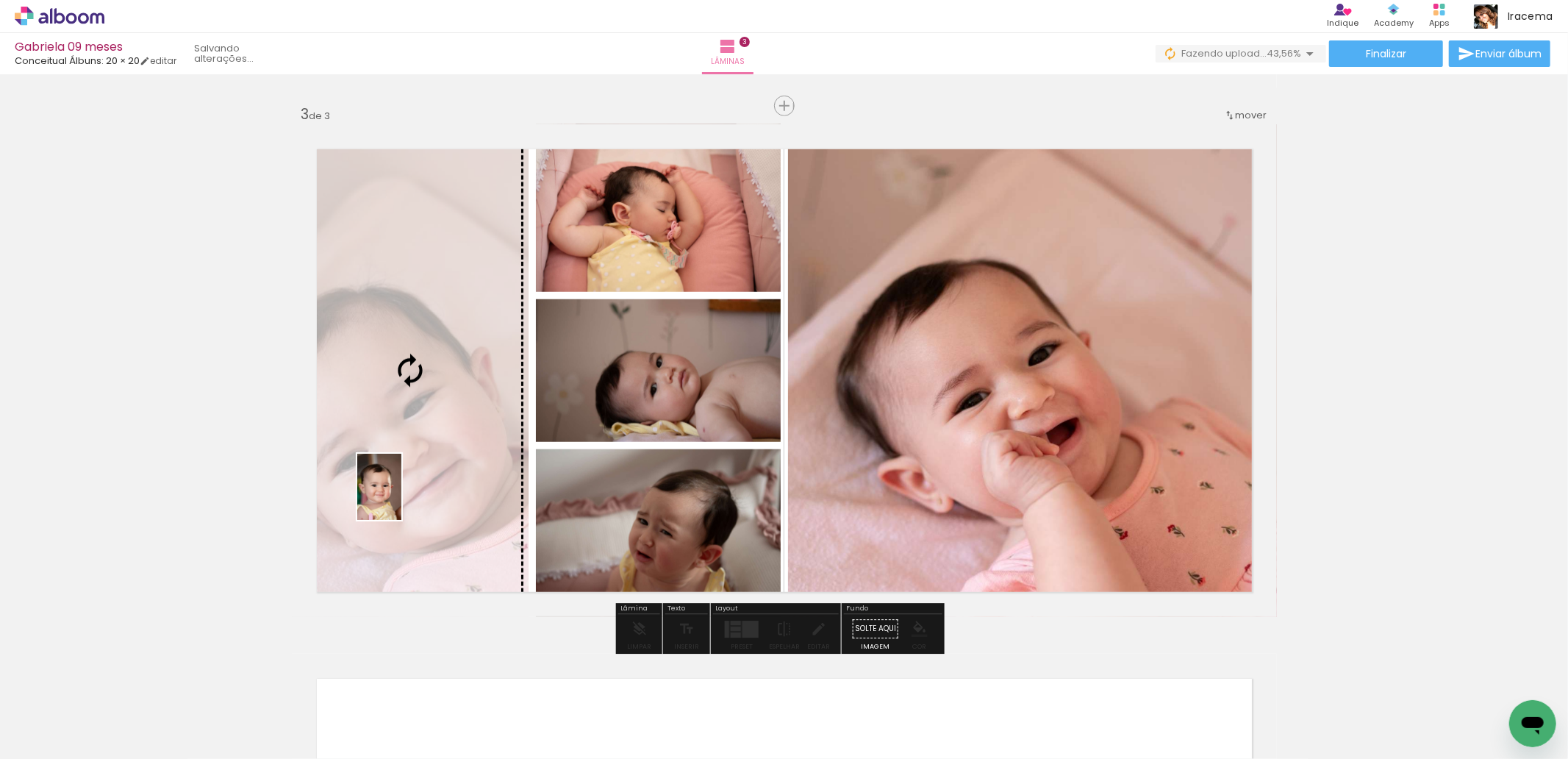
drag, startPoint x: 670, startPoint y: 728, endPoint x: 401, endPoint y: 498, distance: 353.9
click at [401, 498] on quentale-workspace at bounding box center [784, 380] width 1568 height 759
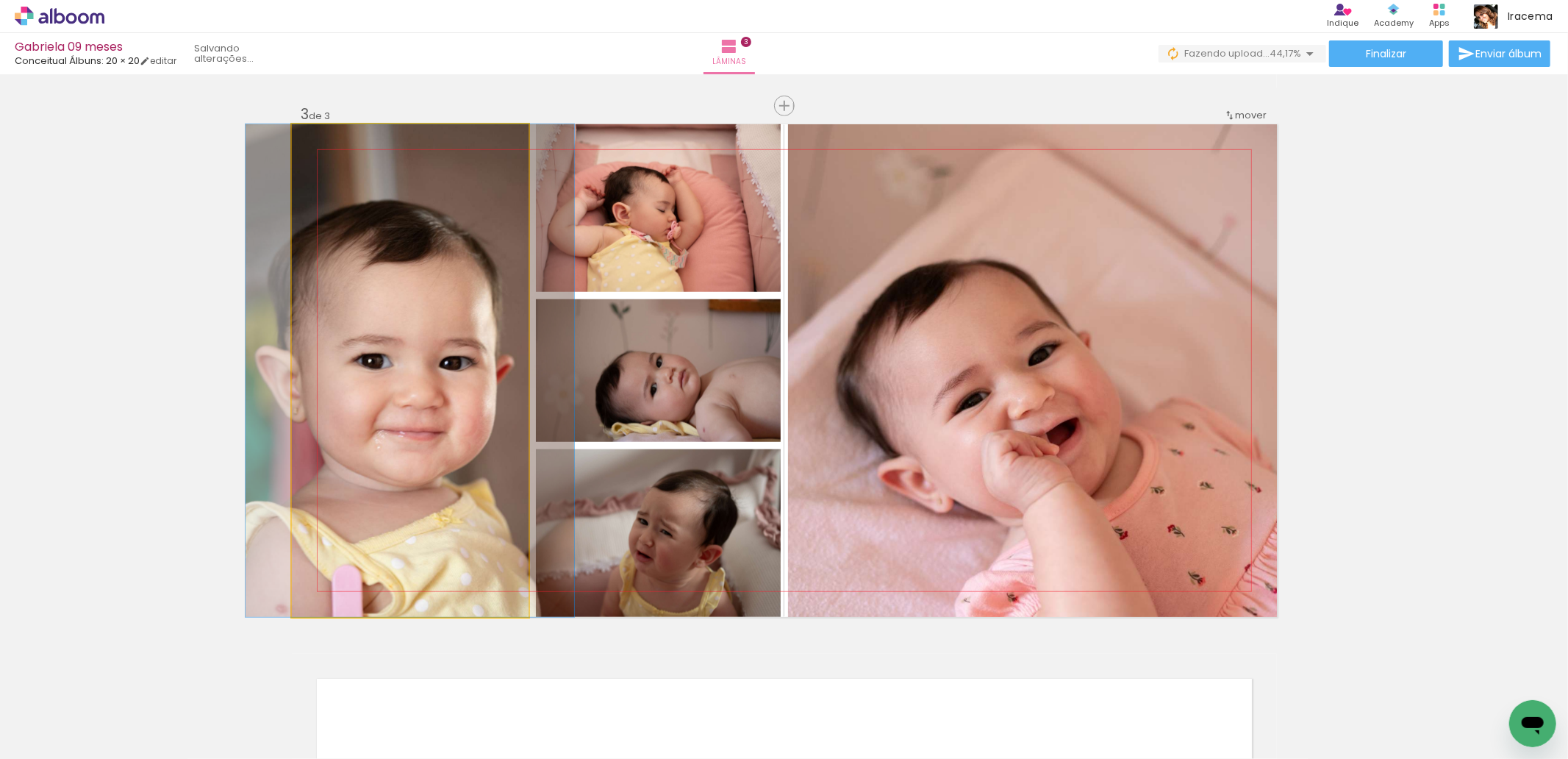
click at [417, 504] on quentale-photo at bounding box center [410, 371] width 237 height 493
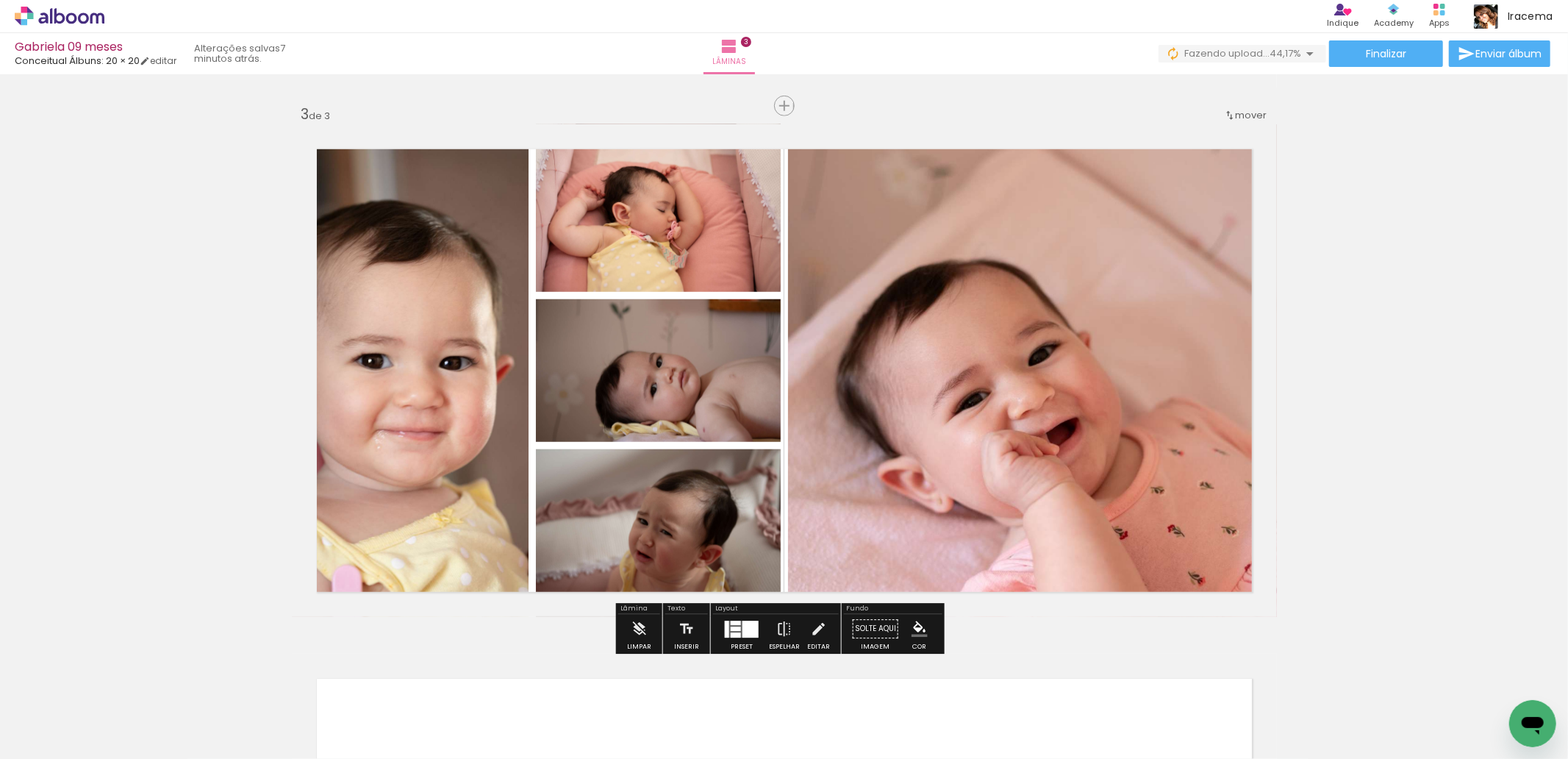
click at [1371, 324] on div "Inserir lâmina 1 de 3 Inserir lâmina 2 de 3 Inserir lâmina 3 de 3" at bounding box center [784, 87] width 1568 height 2119
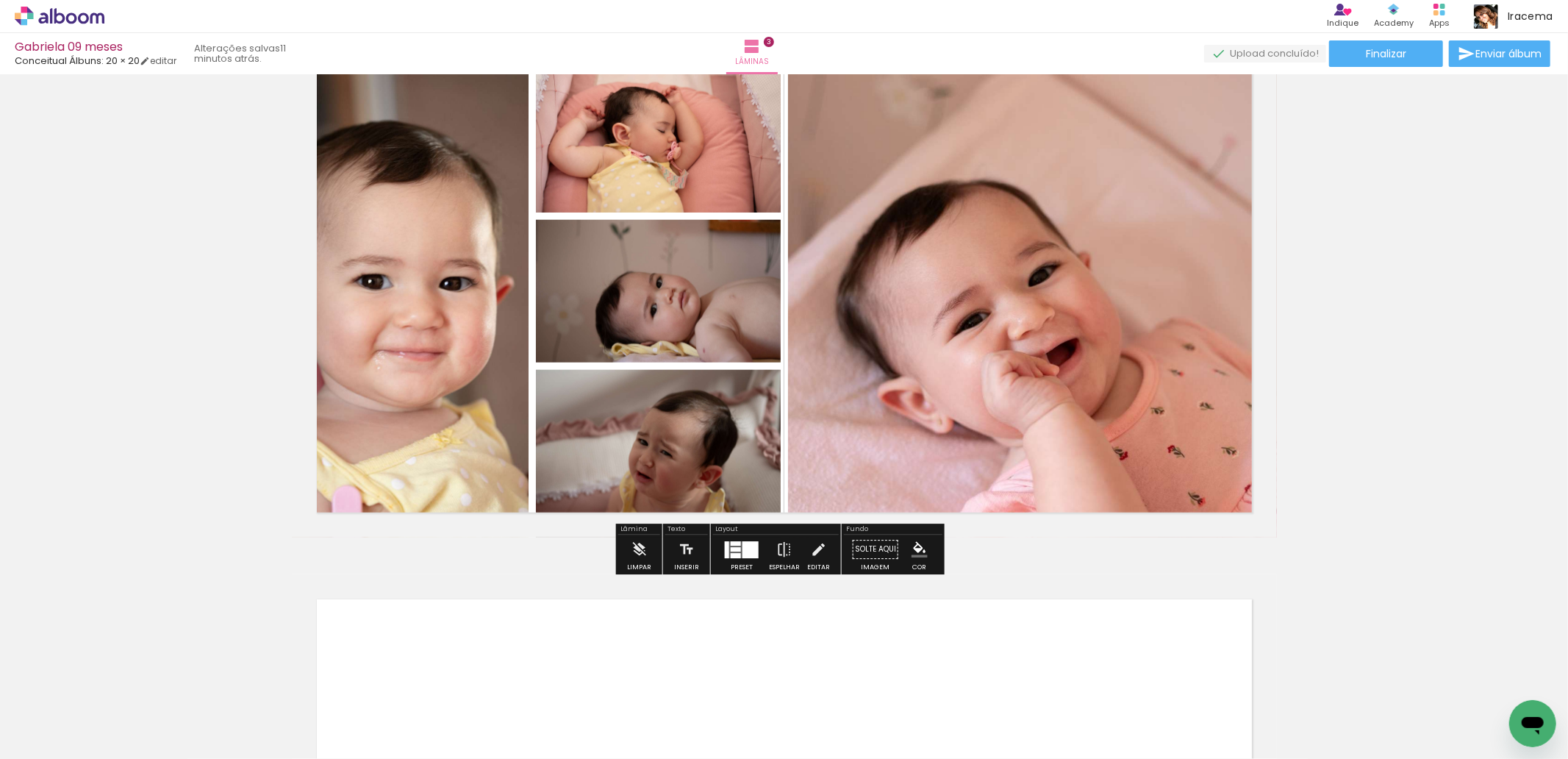
scroll to position [968, 0]
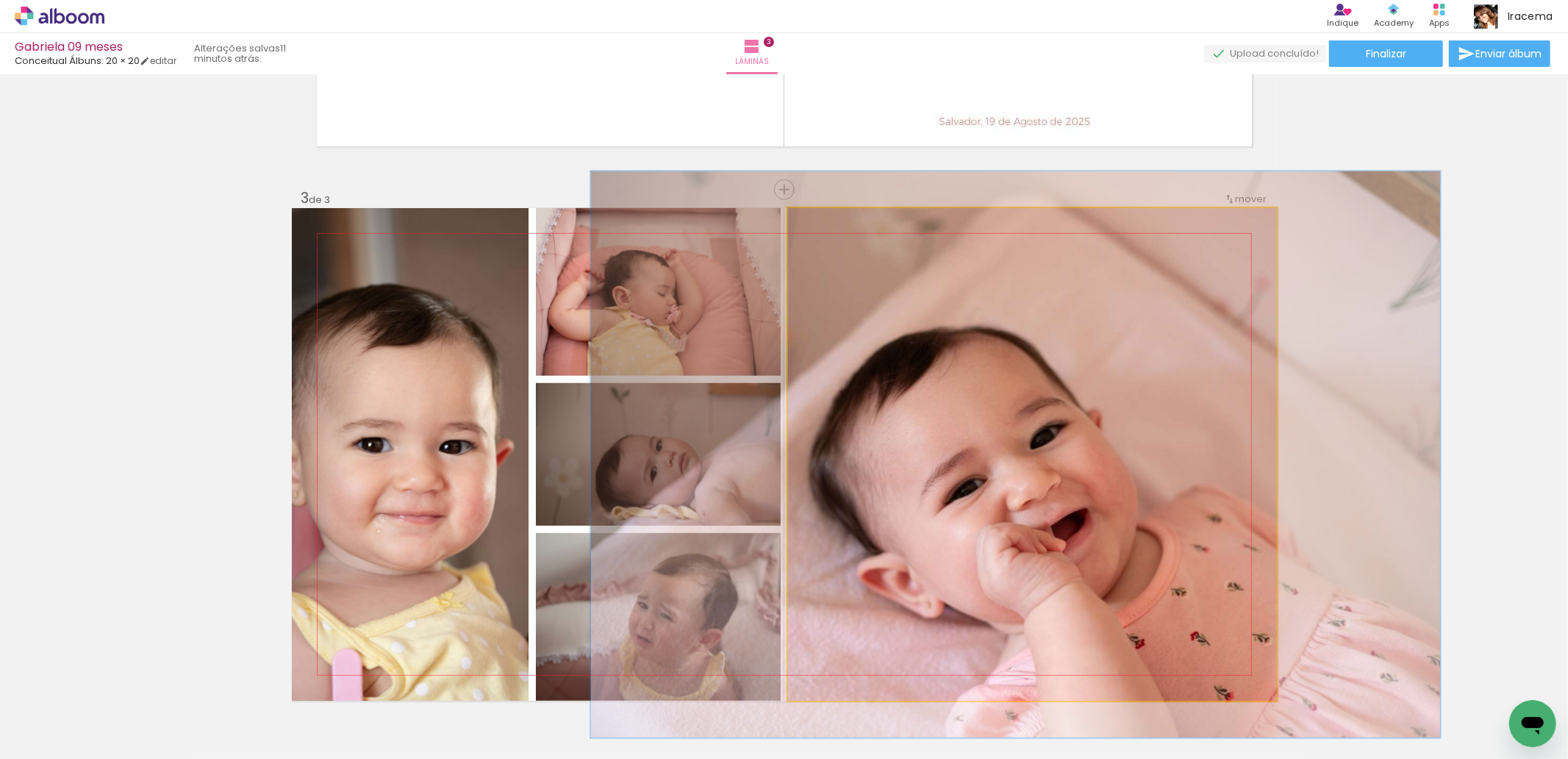
drag, startPoint x: 814, startPoint y: 228, endPoint x: 822, endPoint y: 231, distance: 8.5
type paper-slider "115"
click at [822, 231] on div at bounding box center [830, 223] width 23 height 23
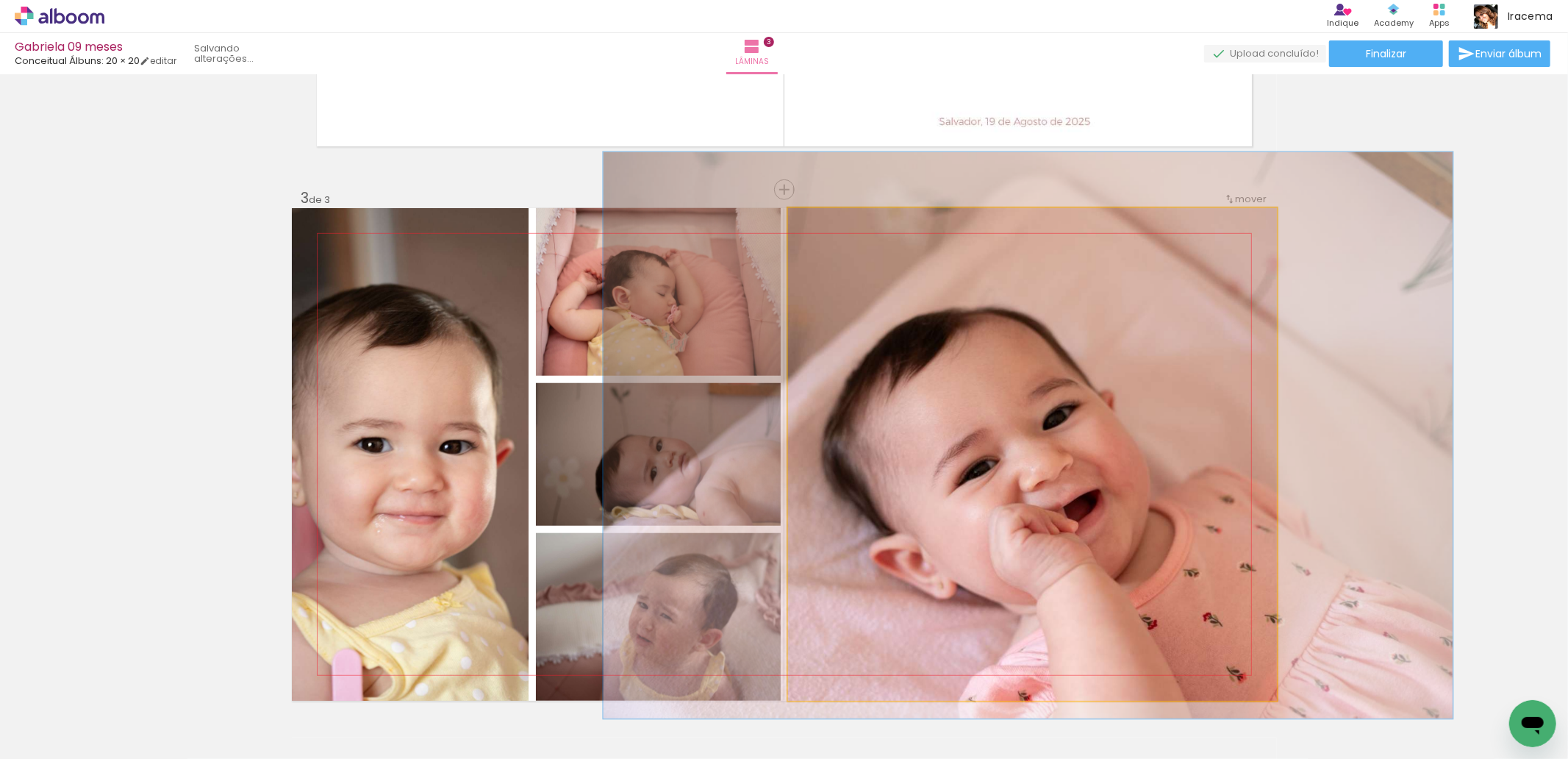
drag, startPoint x: 932, startPoint y: 341, endPoint x: 945, endPoint y: 322, distance: 23.0
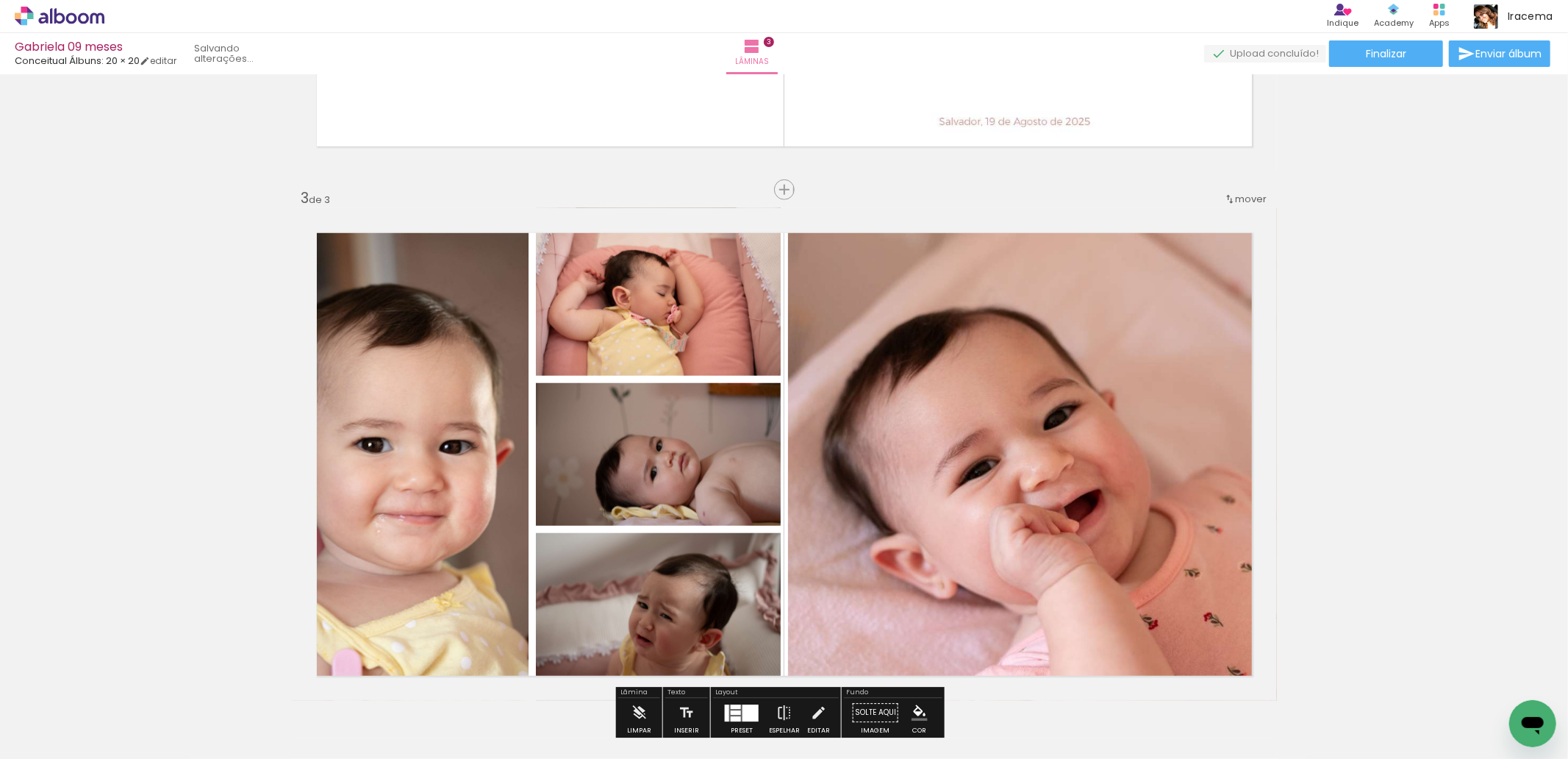
click at [1408, 348] on div "Inserir lâmina 1 de 3 Inserir lâmina 2 de 3 Inserir lâmina 3 de 3" at bounding box center [784, 171] width 1568 height 2119
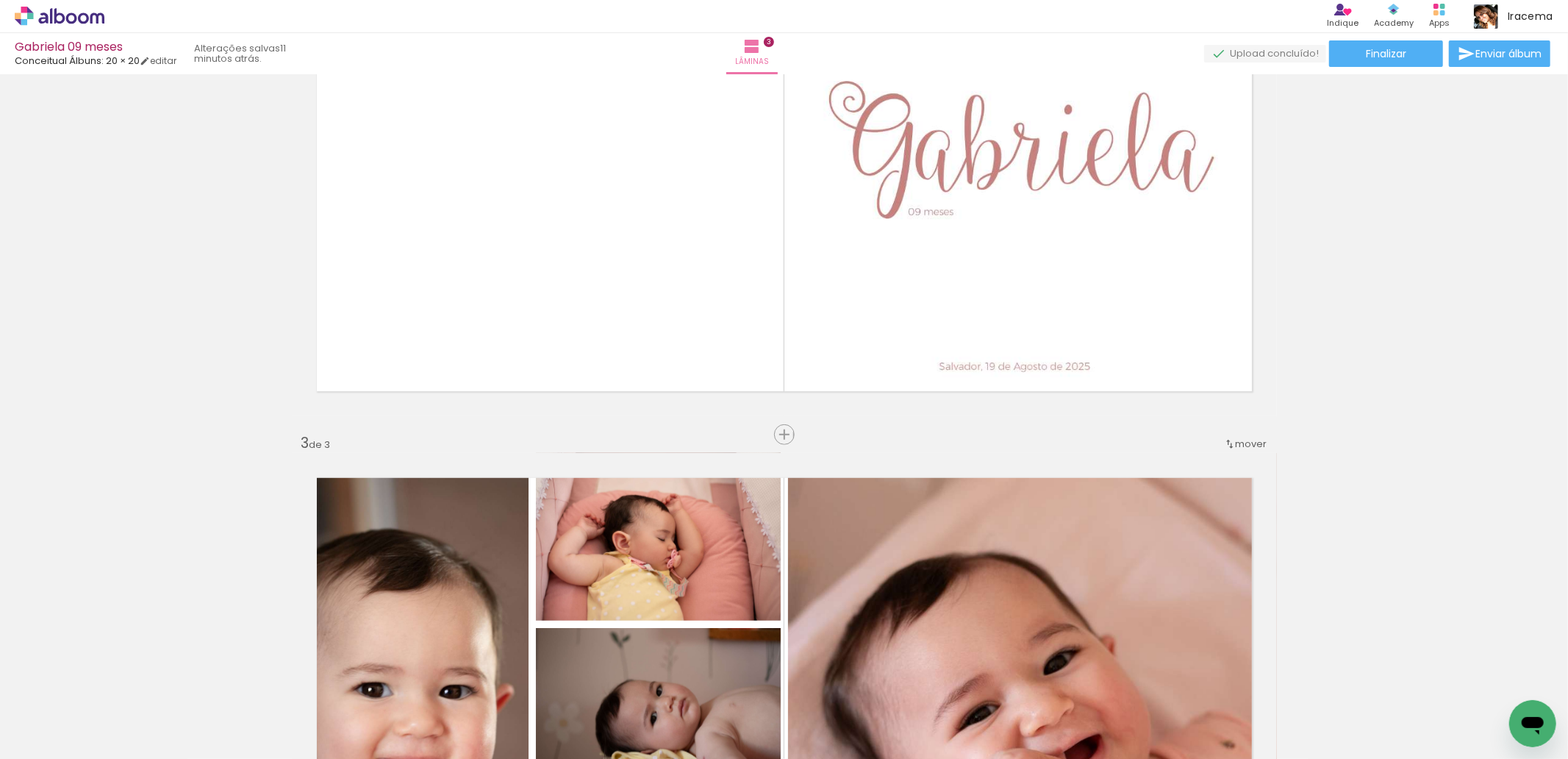
scroll to position [642, 0]
